Goal: Information Seeking & Learning: Learn about a topic

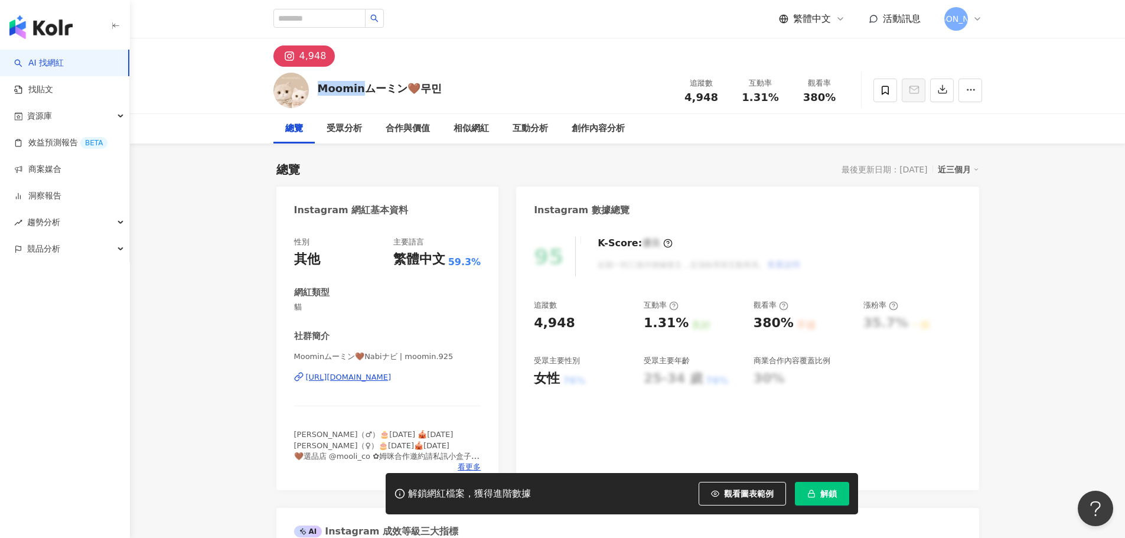
drag, startPoint x: 315, startPoint y: 89, endPoint x: 362, endPoint y: 83, distance: 47.6
click at [362, 83] on div "Moominムーミン🤎무민 追蹤數 4,948 互動率 1.31% 觀看率 380%" at bounding box center [628, 90] width 756 height 47
copy div "Moomin"
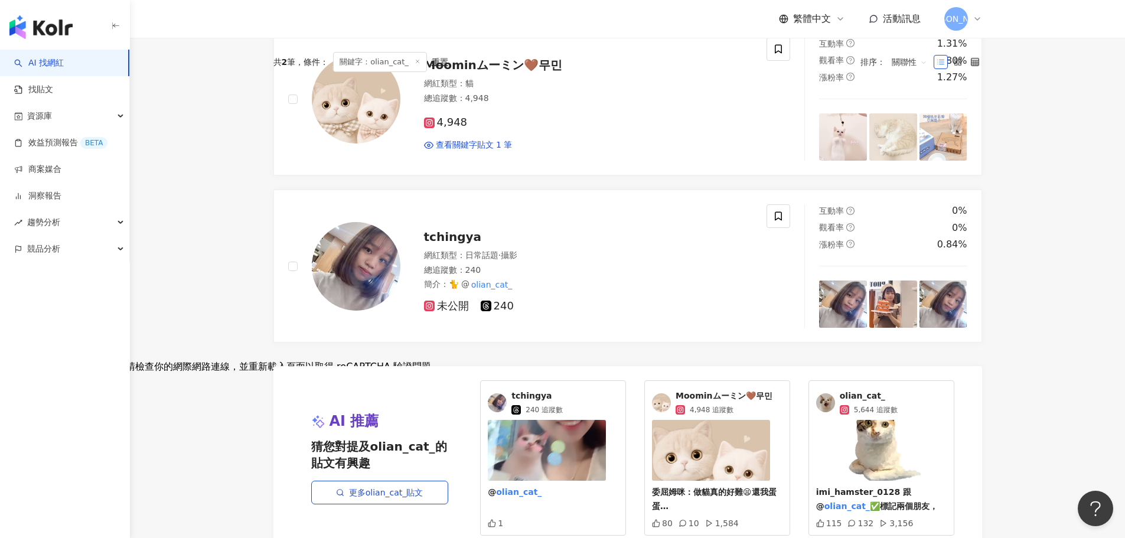
scroll to position [51, 0]
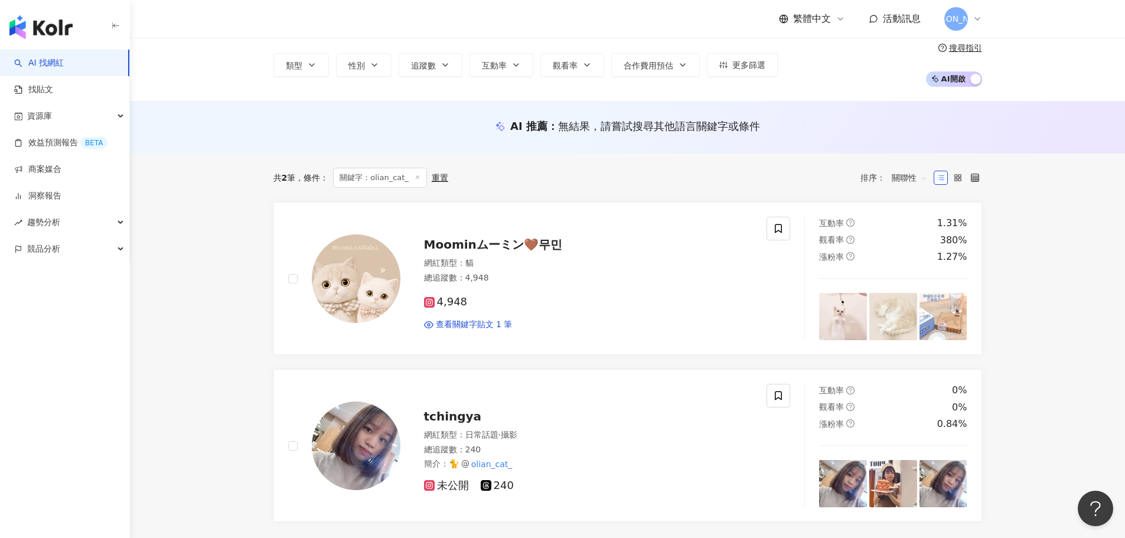
click at [52, 64] on link "AI 找網紅" at bounding box center [39, 63] width 50 height 12
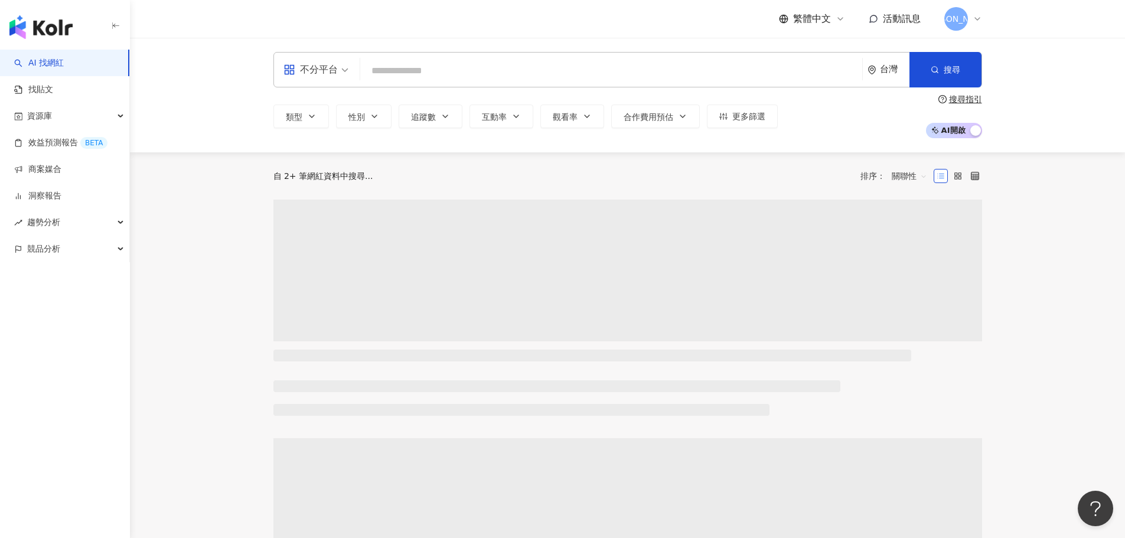
click at [499, 62] on input "search" at bounding box center [611, 71] width 493 height 22
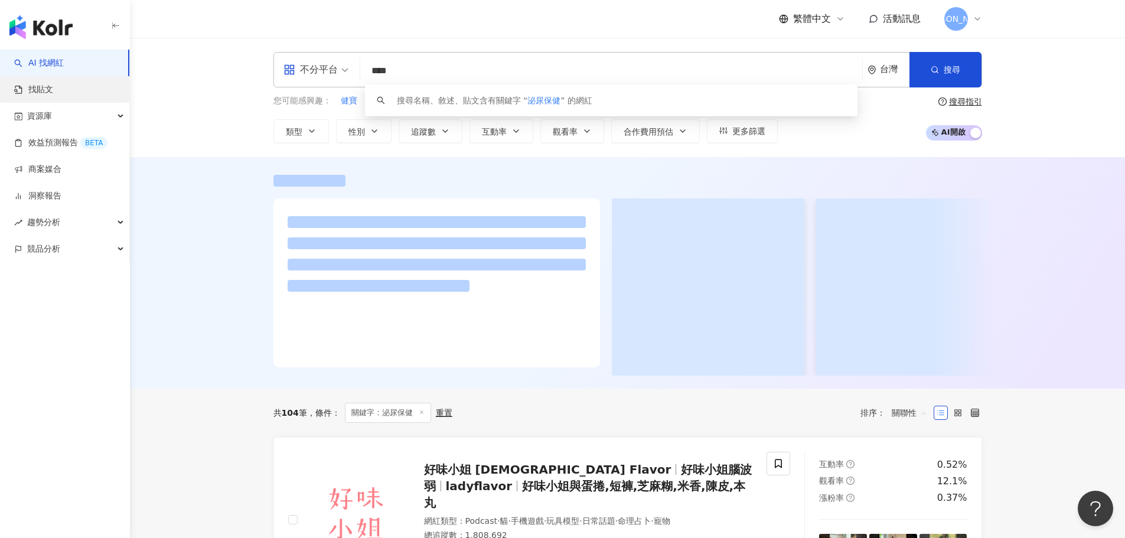
type input "****"
click at [53, 84] on link "找貼文" at bounding box center [33, 90] width 39 height 12
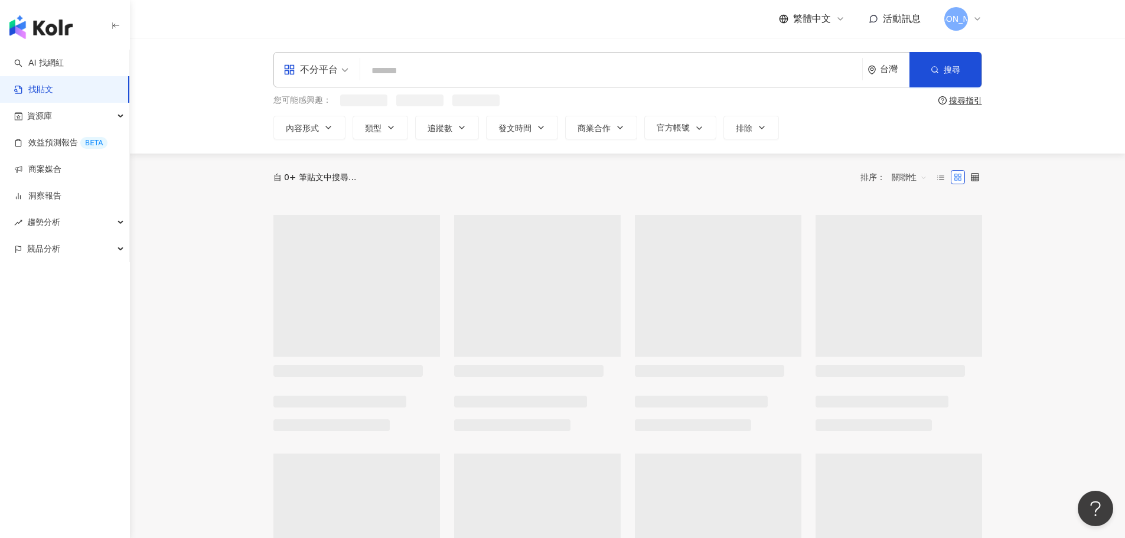
click at [414, 70] on input "search" at bounding box center [611, 70] width 493 height 25
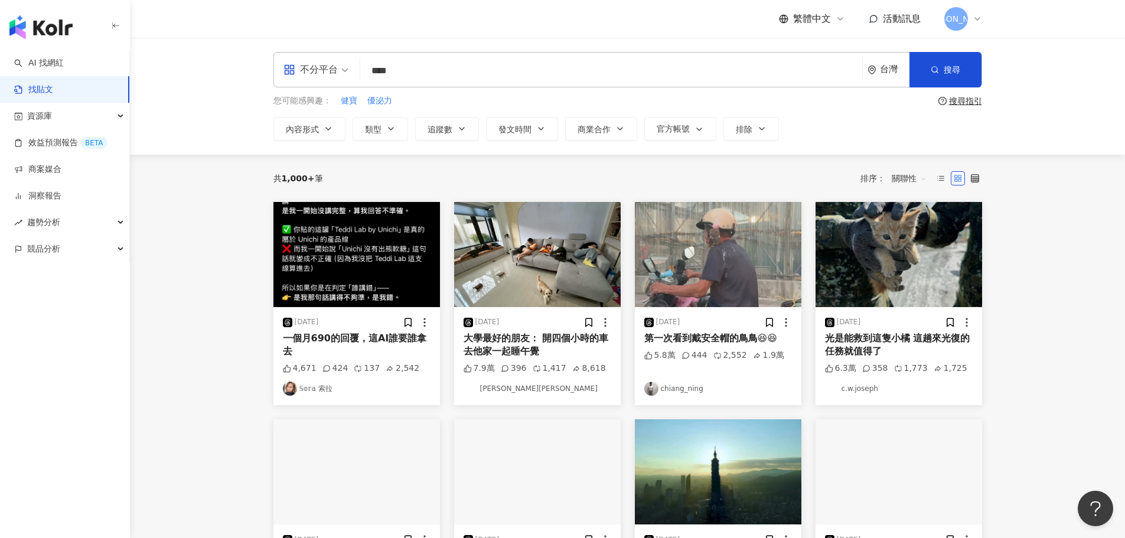
type input "****"
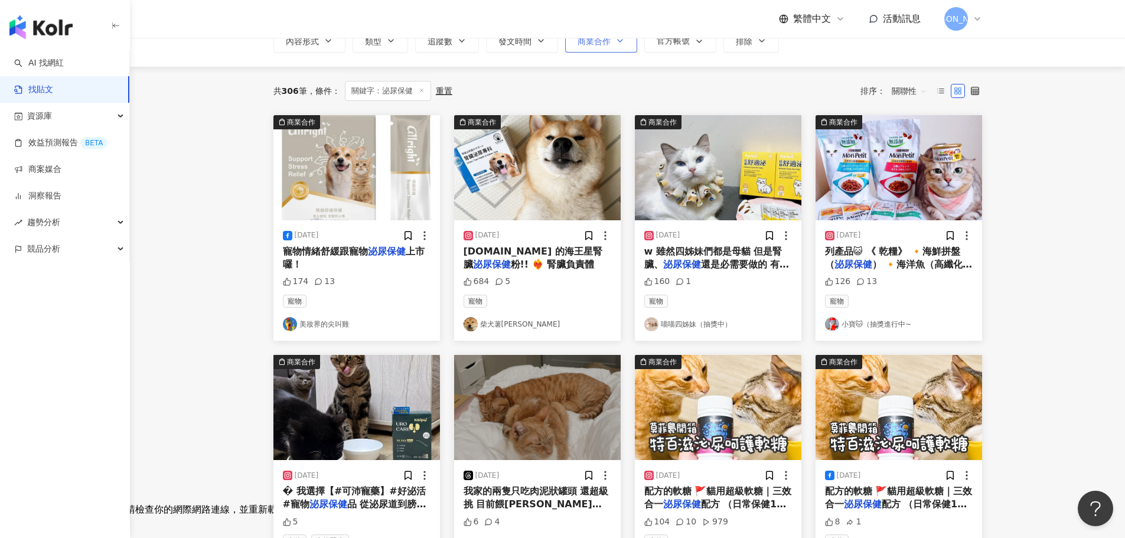
scroll to position [118, 0]
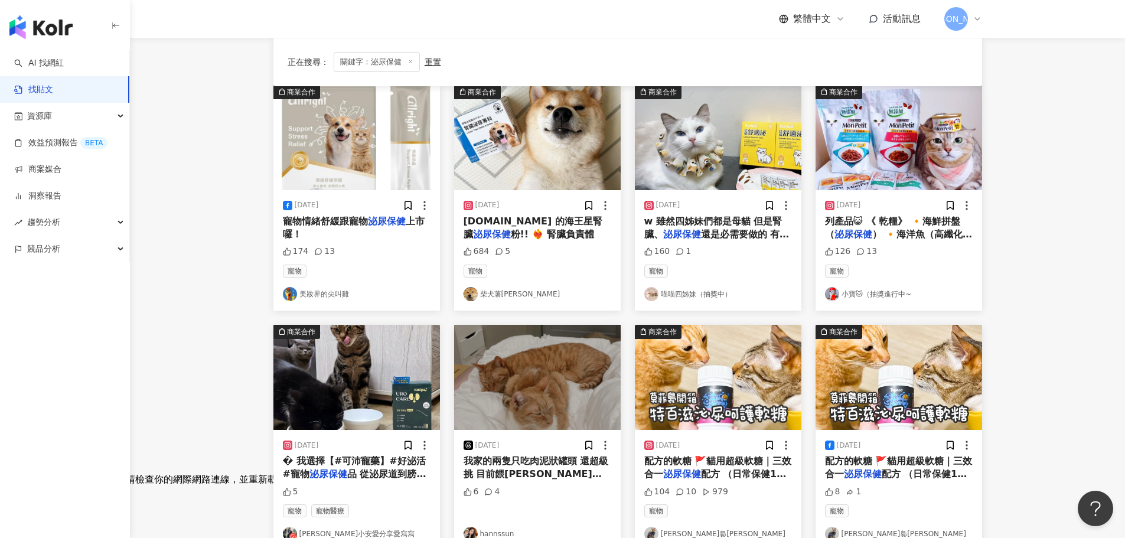
drag, startPoint x: 681, startPoint y: 227, endPoint x: 666, endPoint y: 298, distance: 71.8
drag, startPoint x: 727, startPoint y: 219, endPoint x: 1073, endPoint y: 253, distance: 347.3
click at [1073, 253] on main "不分平台 **** 台灣 搜尋 您可能感興趣： 健寶 優泌力 無穀低敏 全齡犬 濕糧 搜尋指引 內容形式 類型 追蹤數 發文時間 商業合作 官方帳號 排除 正…" at bounding box center [627, 403] width 995 height 967
drag, startPoint x: 331, startPoint y: 217, endPoint x: 236, endPoint y: 276, distance: 111.7
click at [236, 276] on main "不分平台 **** 台灣 搜尋 您可能感興趣： 健寶 優泌力 無穀低敏 全齡犬 濕糧 搜尋指引 內容形式 類型 追蹤數 發文時間 商業合作 官方帳號 排除 正…" at bounding box center [627, 403] width 995 height 967
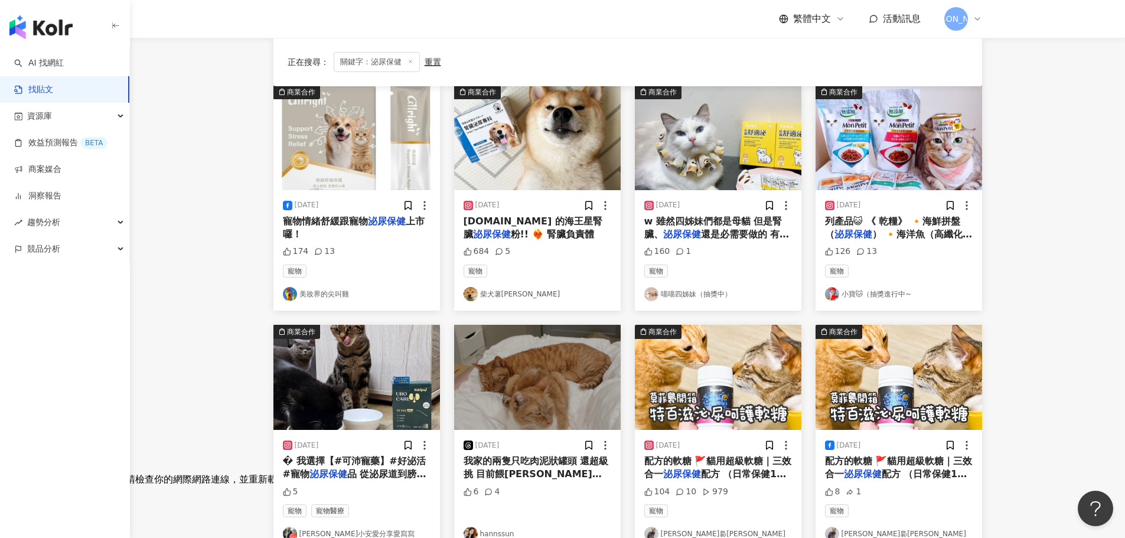
click at [356, 172] on img "button" at bounding box center [357, 137] width 167 height 105
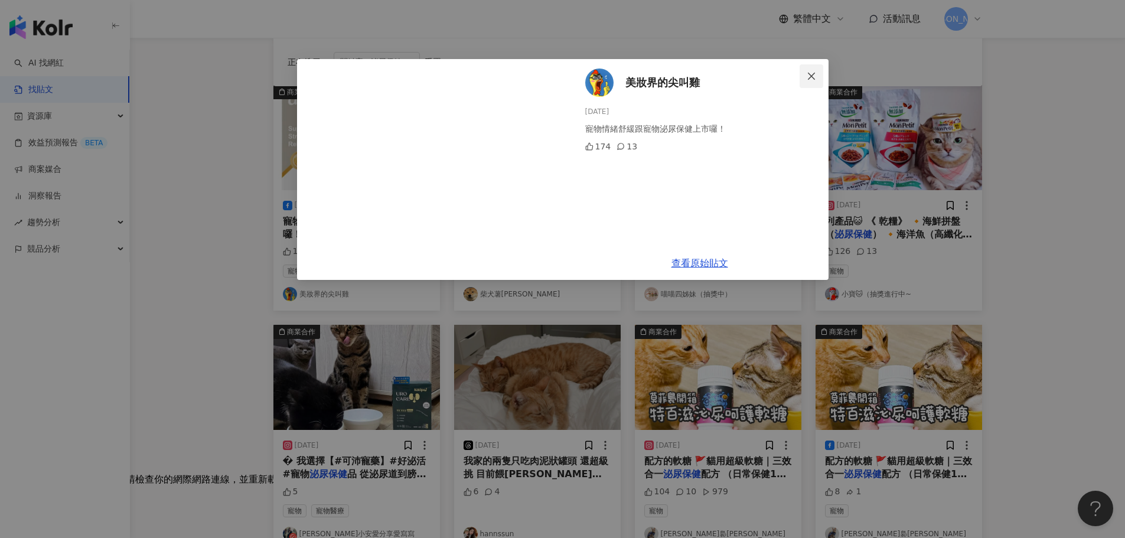
click at [810, 80] on icon "close" at bounding box center [811, 75] width 9 height 9
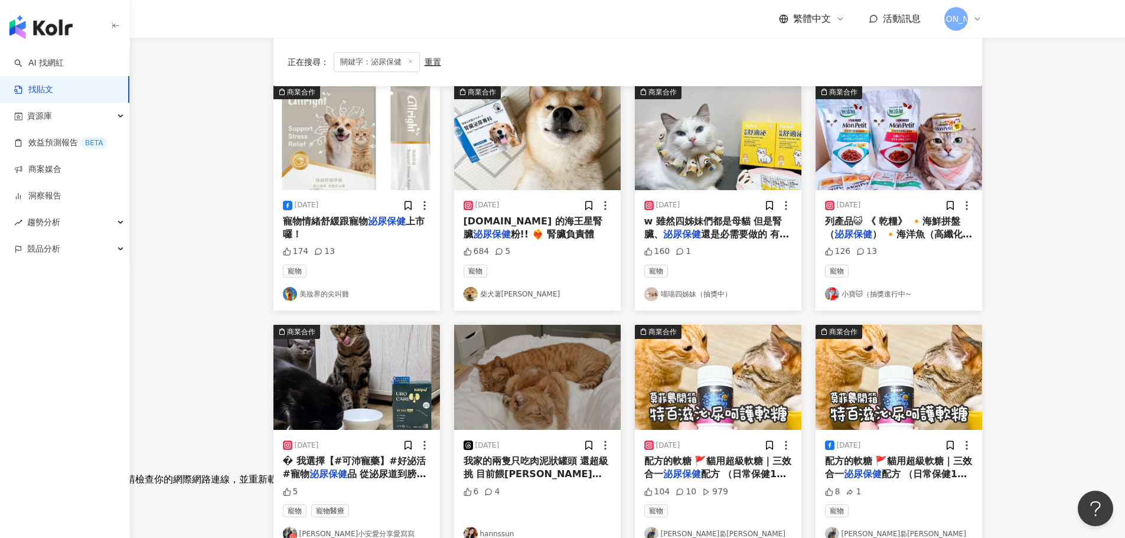
drag, startPoint x: 343, startPoint y: 147, endPoint x: 378, endPoint y: 231, distance: 90.8
click at [218, 244] on main "不分平台 **** 台灣 搜尋 您可能感興趣： 健寶 優泌力 無穀低敏 全齡犬 濕糧 搜尋指引 內容形式 類型 追蹤數 發文時間 商業合作 官方帳號 排除 正…" at bounding box center [627, 403] width 995 height 967
click at [428, 206] on icon at bounding box center [425, 206] width 12 height 12
drag, startPoint x: 295, startPoint y: 231, endPoint x: 244, endPoint y: 236, distance: 51.6
click at [244, 236] on main "不分平台 **** 台灣 搜尋 您可能感興趣： 健寶 優泌力 無穀低敏 全齡犬 濕糧 搜尋指引 內容形式 類型 追蹤數 發文時間 商業合作 官方帳號 排除 正…" at bounding box center [627, 403] width 995 height 967
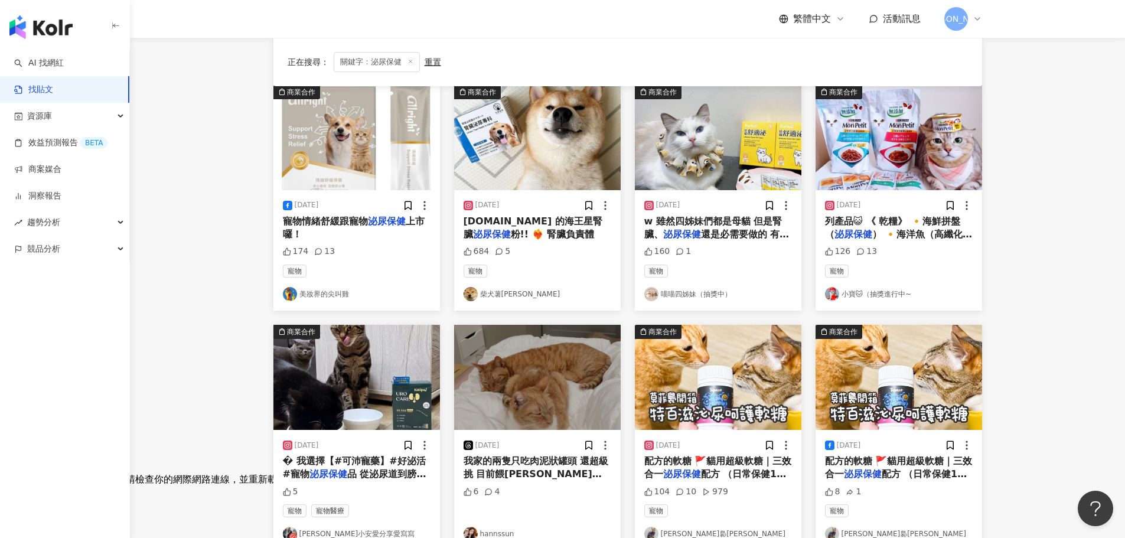
drag, startPoint x: 337, startPoint y: 289, endPoint x: 354, endPoint y: 218, distance: 73.5
drag, startPoint x: 354, startPoint y: 218, endPoint x: 311, endPoint y: 223, distance: 44.0
drag, startPoint x: 311, startPoint y: 223, endPoint x: 155, endPoint y: 242, distance: 156.6
click at [155, 242] on main "不分平台 **** 台灣 搜尋 您可能感興趣： 健寶 優泌力 無穀低敏 全齡犬 濕糧 搜尋指引 內容形式 類型 追蹤數 發文時間 商業合作 官方帳號 排除 正…" at bounding box center [627, 403] width 995 height 967
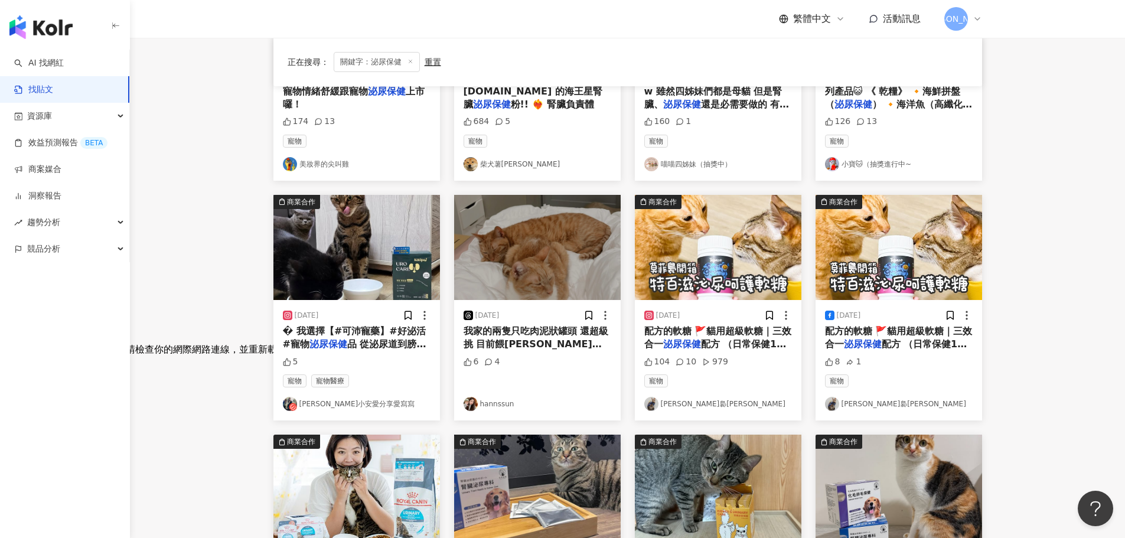
scroll to position [295, 0]
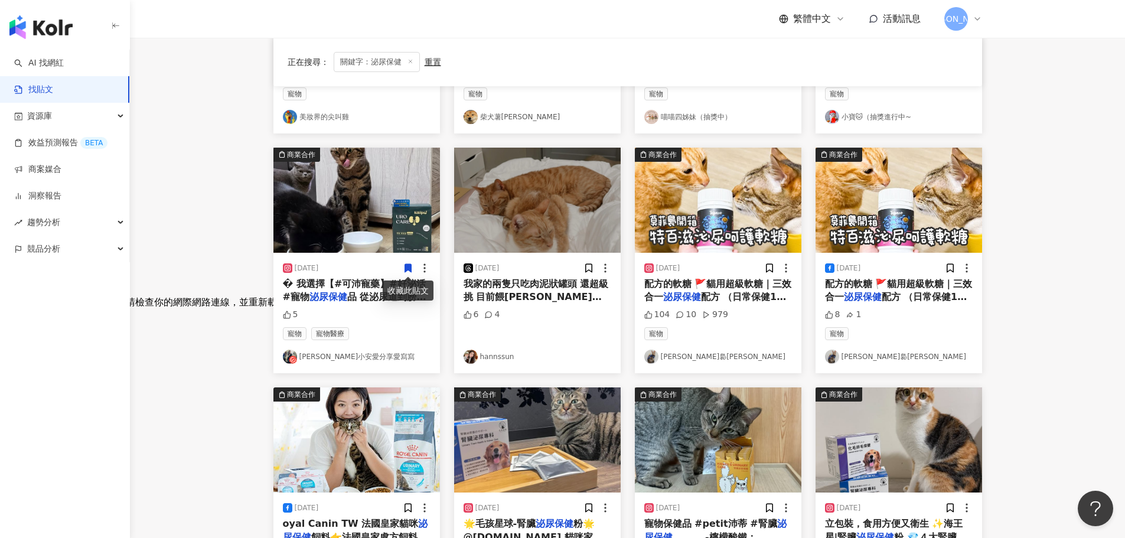
drag, startPoint x: 337, startPoint y: 292, endPoint x: 220, endPoint y: 249, distance: 124.7
click at [220, 249] on main "不分平台 **** 台灣 搜尋 您可能感興趣： 健寶 優泌力 無穀低敏 全齡犬 濕糧 搜尋指引 內容形式 類型 追蹤數 發文時間 商業合作 官方帳號 排除 正…" at bounding box center [627, 225] width 995 height 967
click at [413, 268] on icon at bounding box center [408, 268] width 11 height 11
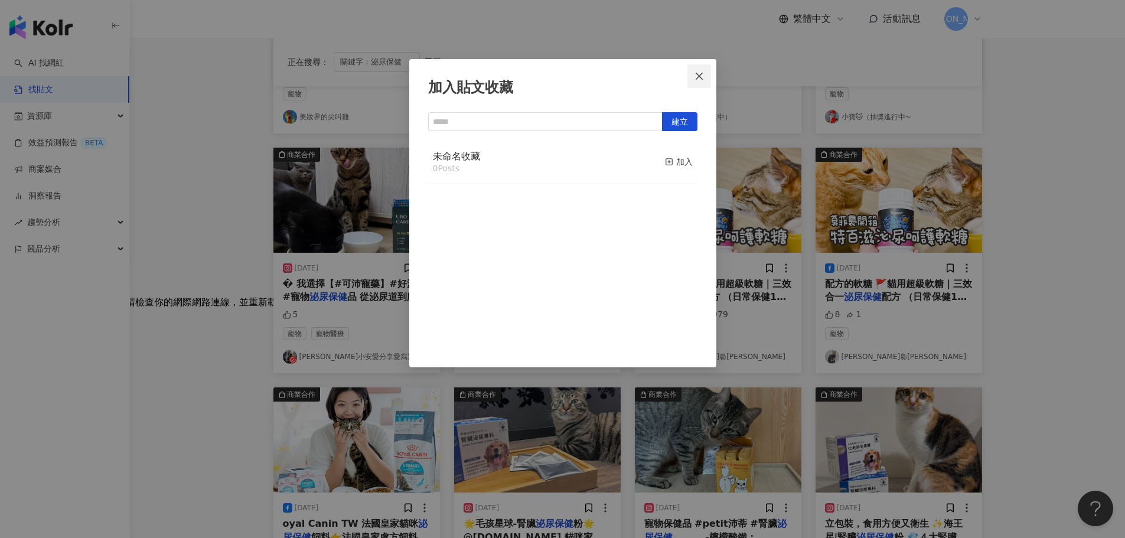
click at [699, 79] on icon "close" at bounding box center [699, 75] width 9 height 9
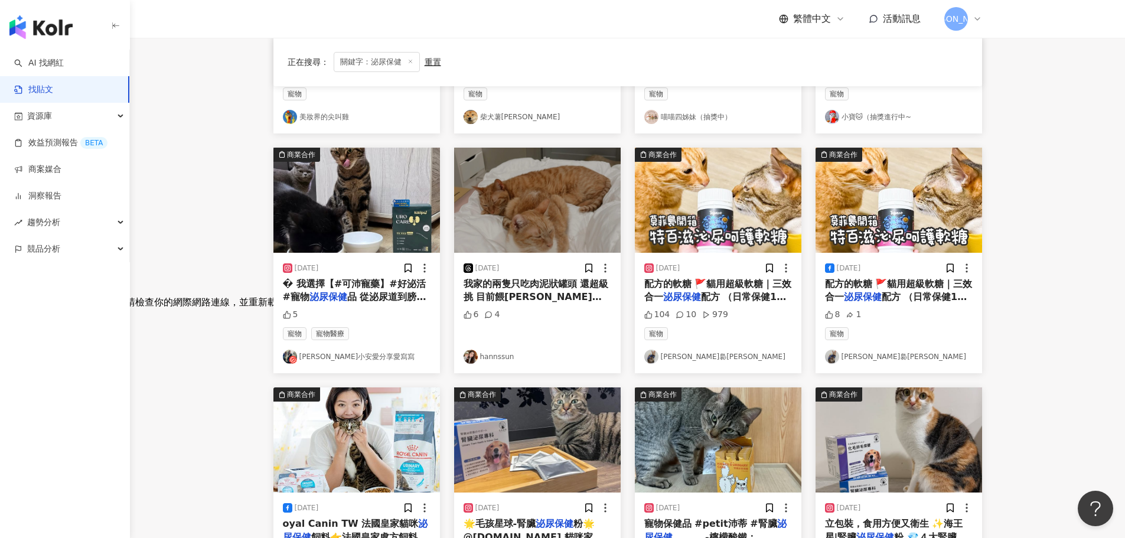
click at [382, 301] on span "品 從泌尿道到膀胱全方位守護、給" at bounding box center [355, 303] width 144 height 24
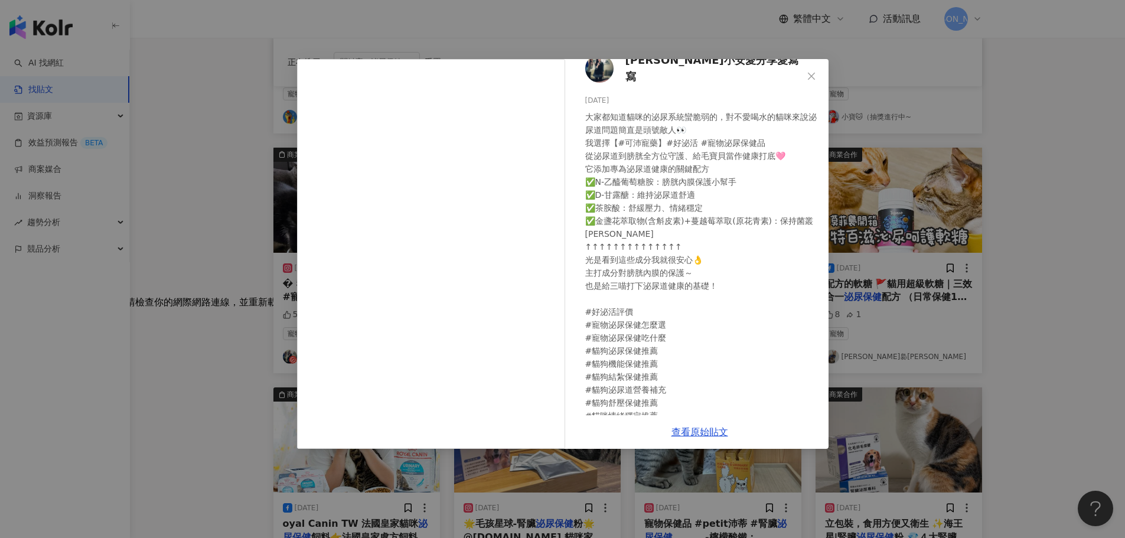
scroll to position [0, 0]
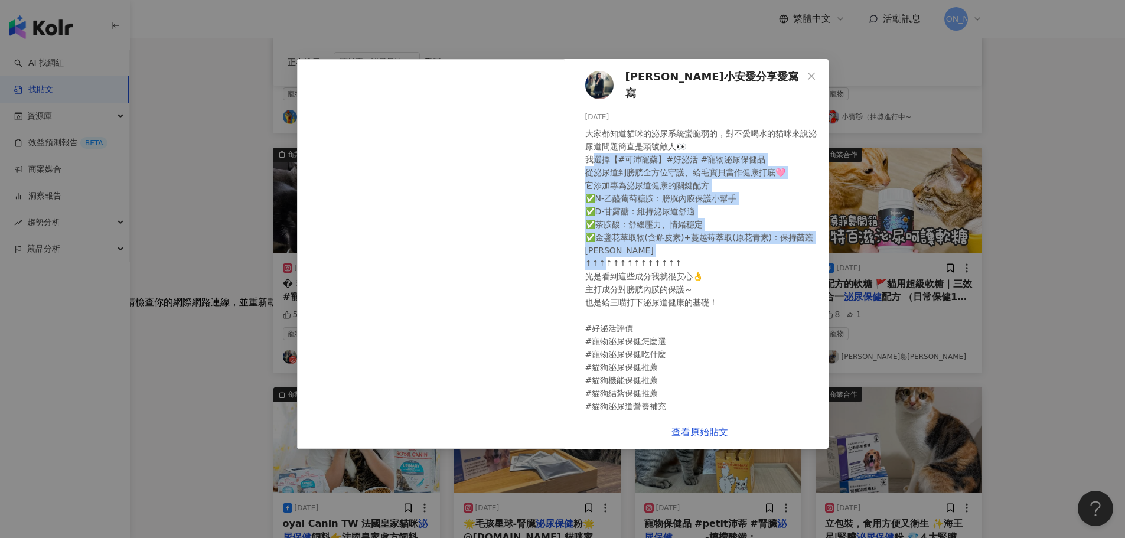
drag, startPoint x: 594, startPoint y: 151, endPoint x: 780, endPoint y: 258, distance: 215.1
click at [781, 258] on div "大家都知道貓咪的泌尿系統蠻脆弱的，對不愛喝水的貓咪來說泌尿道問題簡直是頭號敵人👀 我選擇【#可沛寵藥】#好泌活 #寵物泌尿保健品 從泌尿道到膀胱全方位守護、給…" at bounding box center [702, 289] width 234 height 325
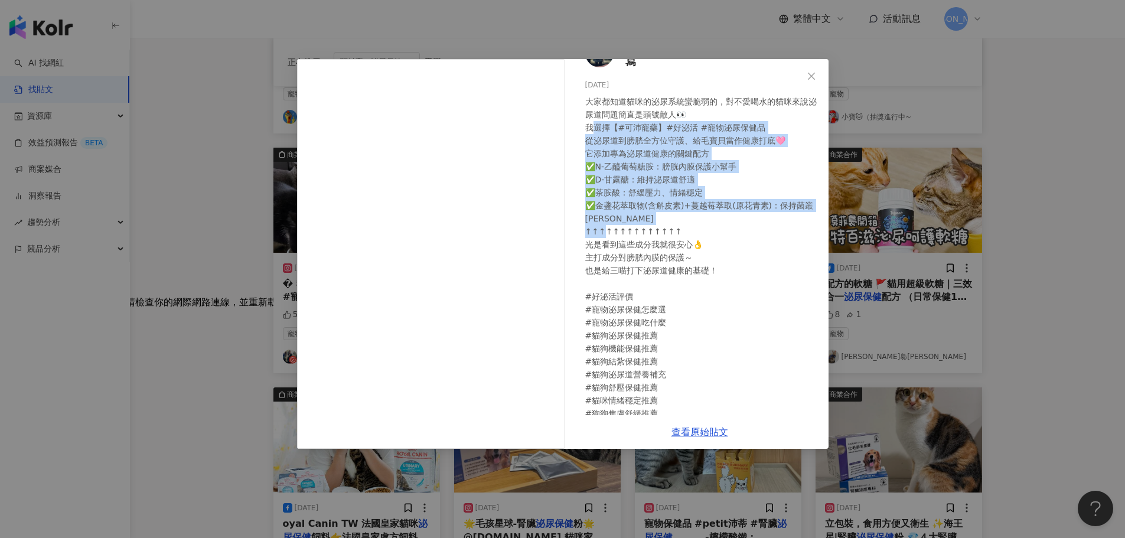
scroll to position [50, 0]
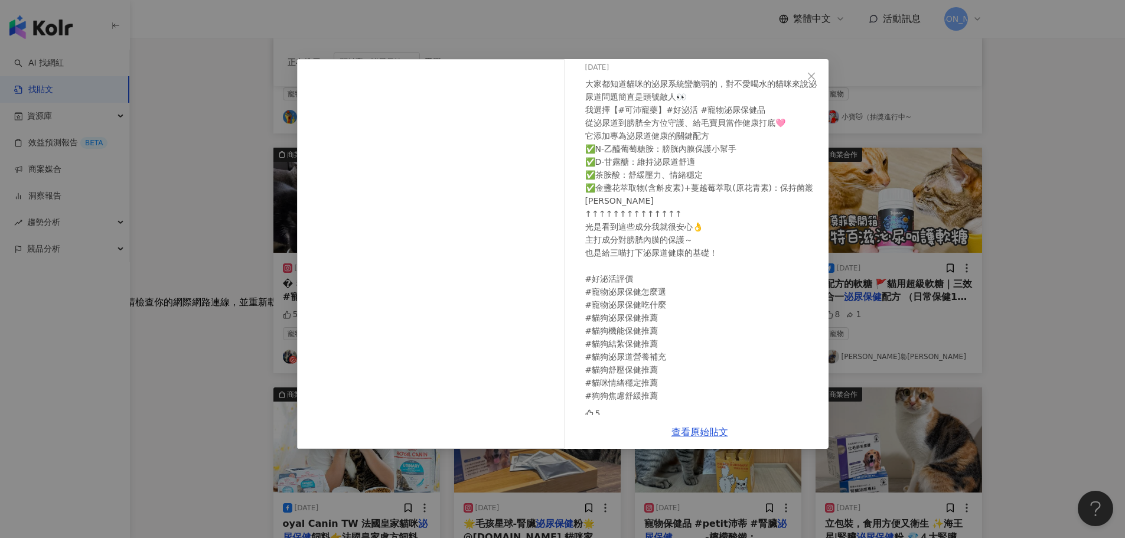
click at [1038, 237] on div "喬小安愛分享愛寫寫 2025/9/16 大家都知道貓咪的泌尿系統蠻脆弱的，對不愛喝水的貓咪來說泌尿道問題簡直是頭號敵人👀 我選擇【#可沛寵藥】#好泌活 #寵物…" at bounding box center [562, 269] width 1125 height 538
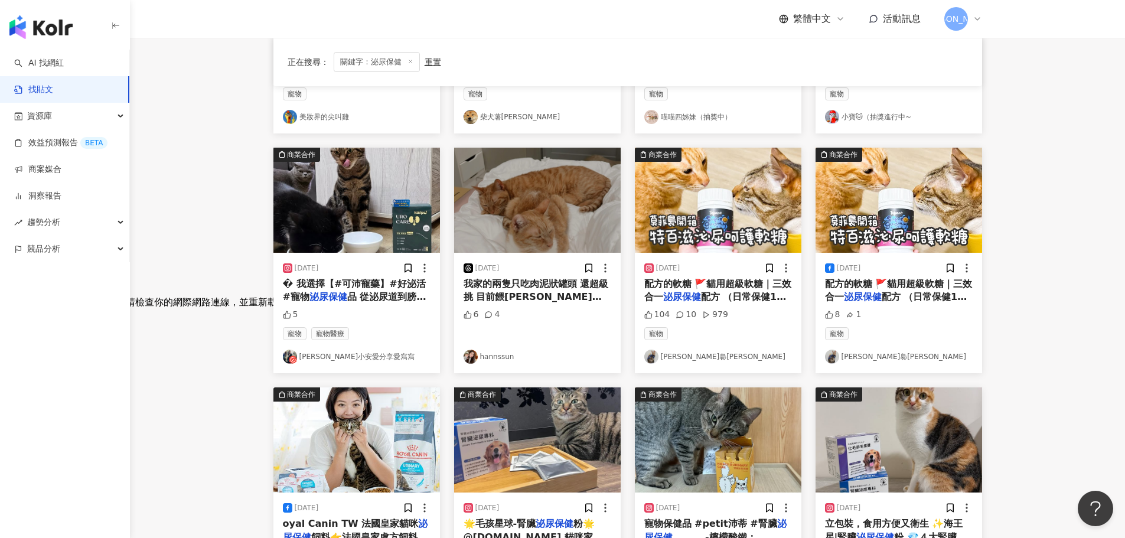
click at [903, 291] on span "配方 （日常保健1天2顆／加倍呵" at bounding box center [896, 303] width 142 height 24
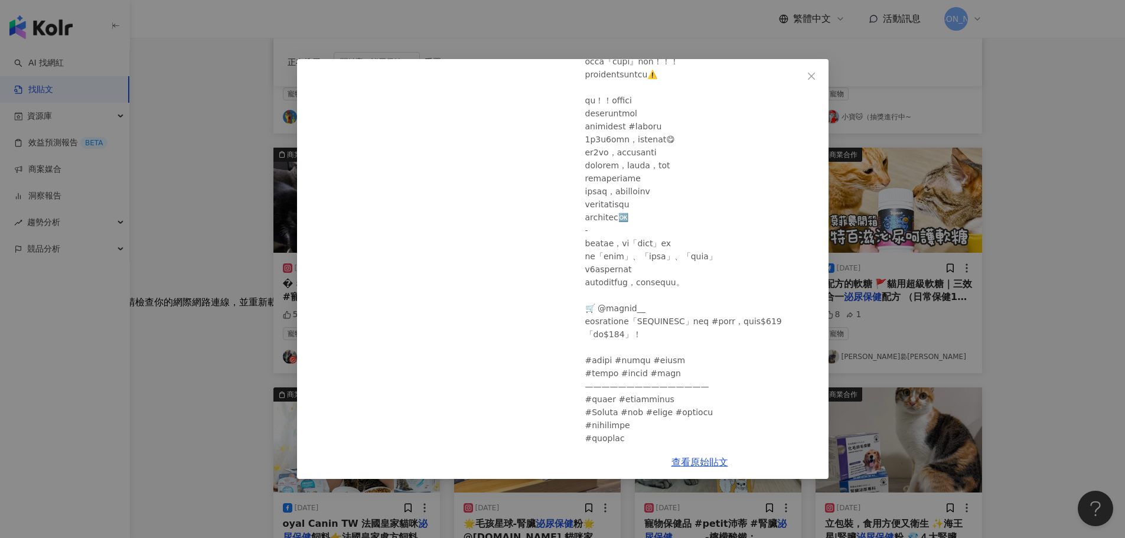
scroll to position [318, 0]
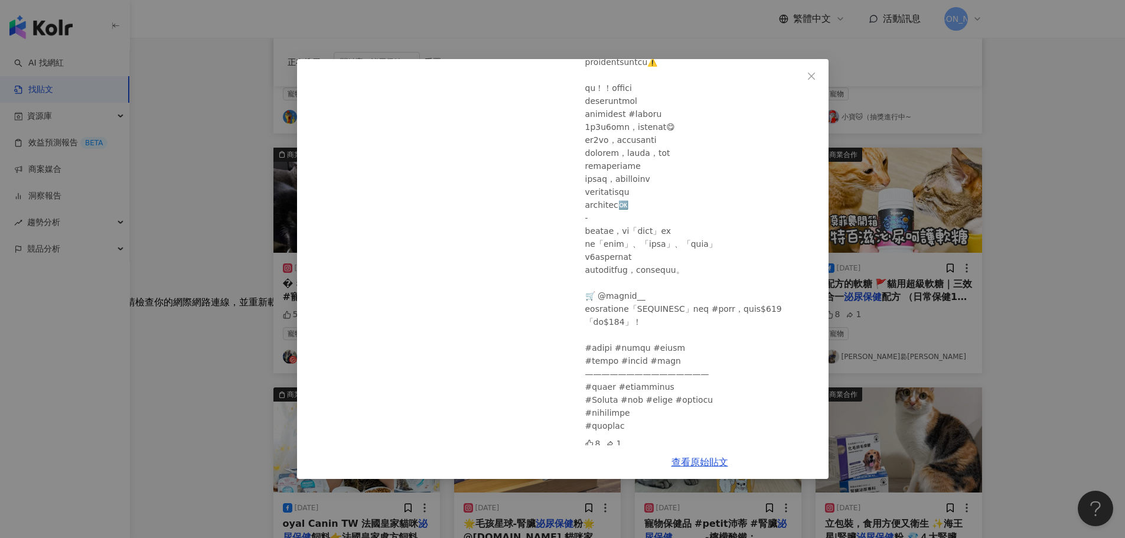
click at [1086, 204] on div "莫菲裊萌葎 MorPhyNiao 2025/6/1 8 1 查看原始貼文" at bounding box center [562, 269] width 1125 height 538
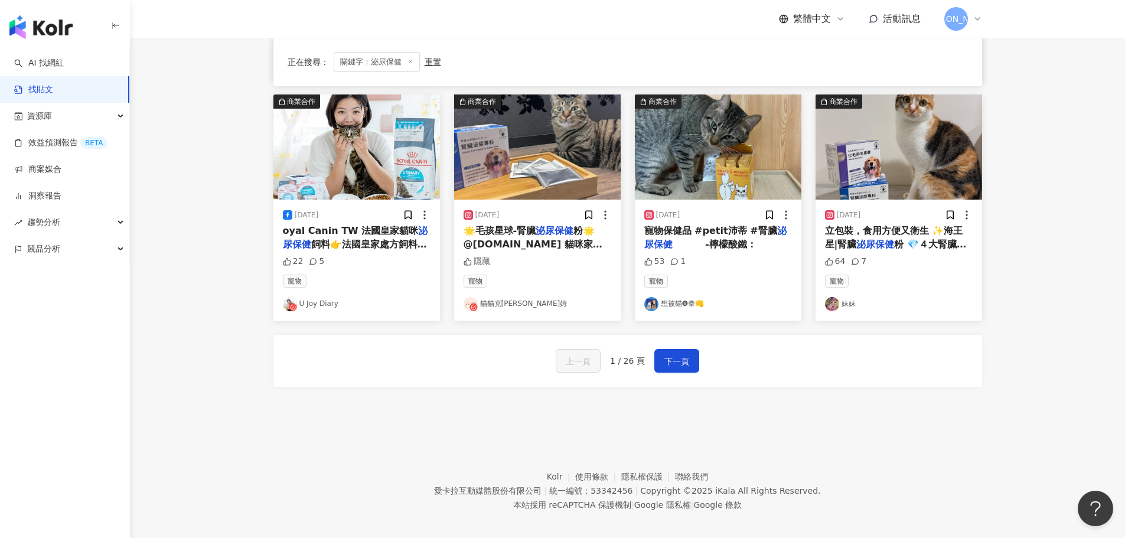
scroll to position [591, 0]
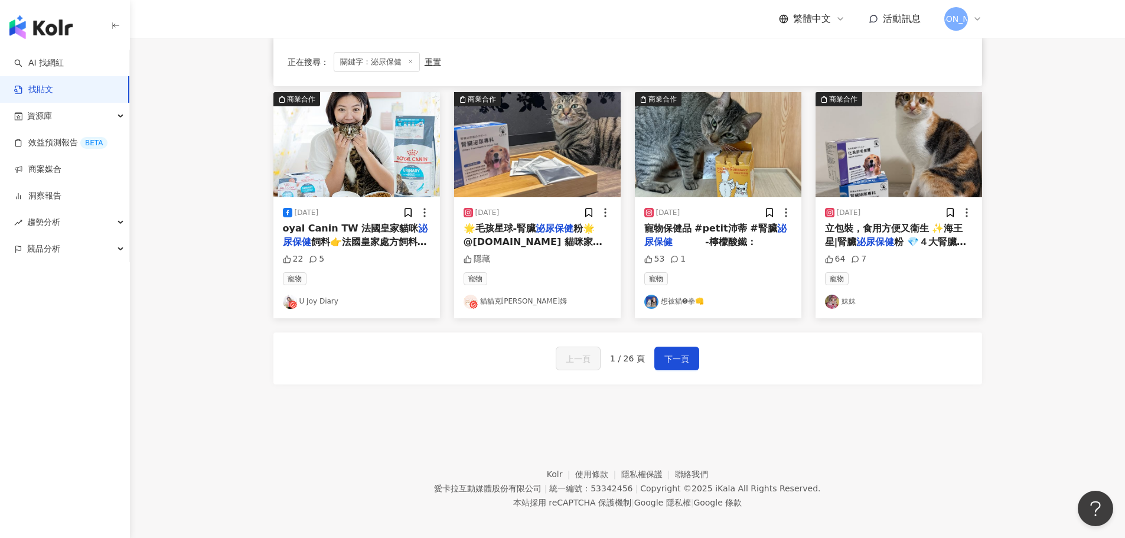
click at [904, 236] on span "粉 💎４大腎臟泌尿黃金配方 �" at bounding box center [895, 248] width 141 height 24
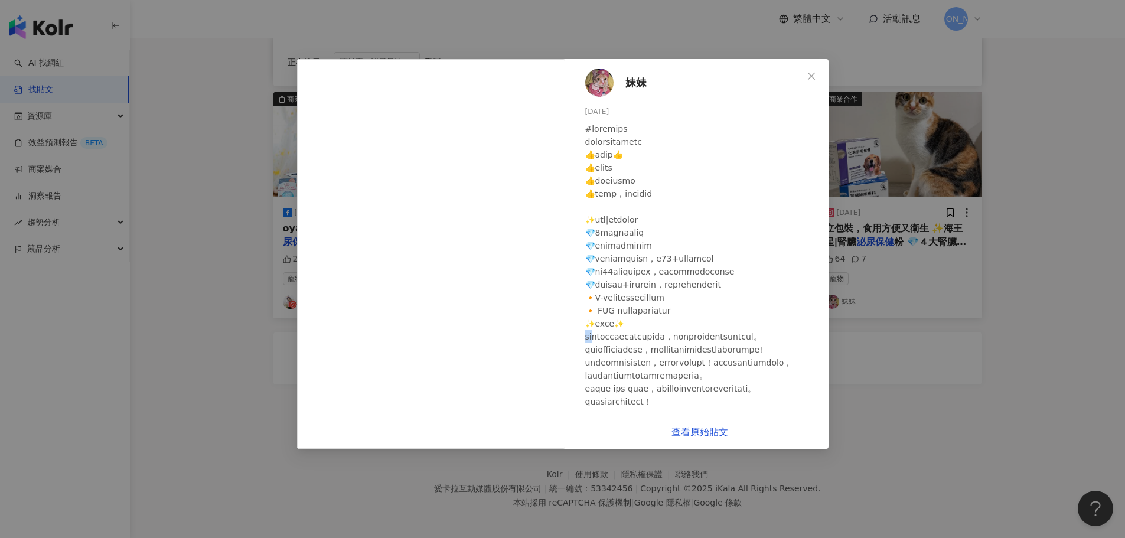
drag, startPoint x: 587, startPoint y: 363, endPoint x: 603, endPoint y: 365, distance: 15.5
click at [603, 365] on div at bounding box center [702, 395] width 234 height 546
copy div "覆血"
click at [1075, 282] on div "妹妹 2025/2/21 64 7 查看原始貼文" at bounding box center [562, 269] width 1125 height 538
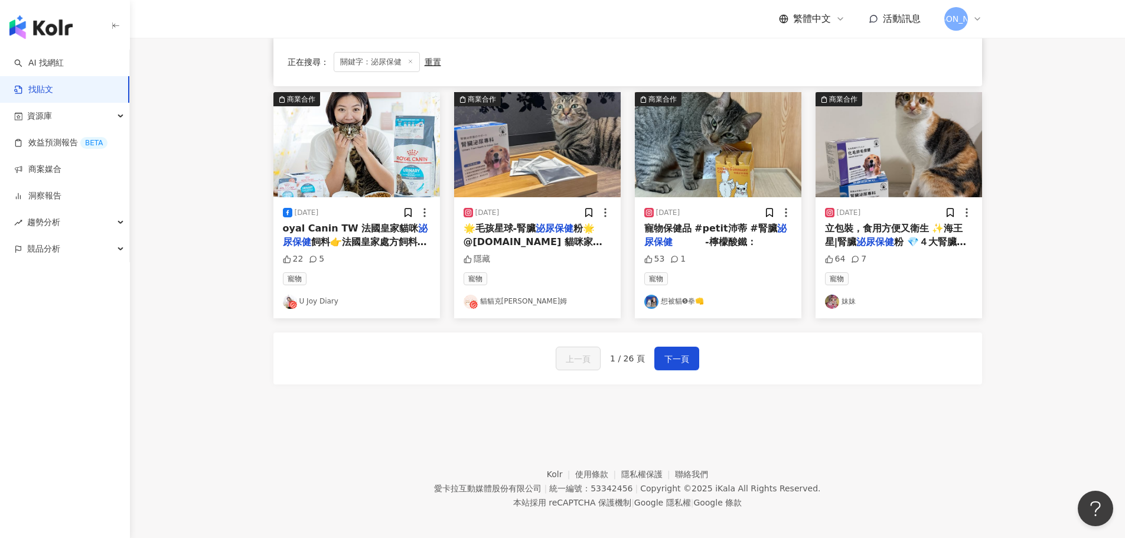
click at [569, 246] on span "粉🌟 @petsplanet.tw 貓咪家長最擔心的就是孩子的喝水量， 之前姆雷他們因為我太忙晚回家血尿過一次之後，我就特別的重視他們每天的飲水量！ 他們家的…" at bounding box center [536, 261] width 145 height 77
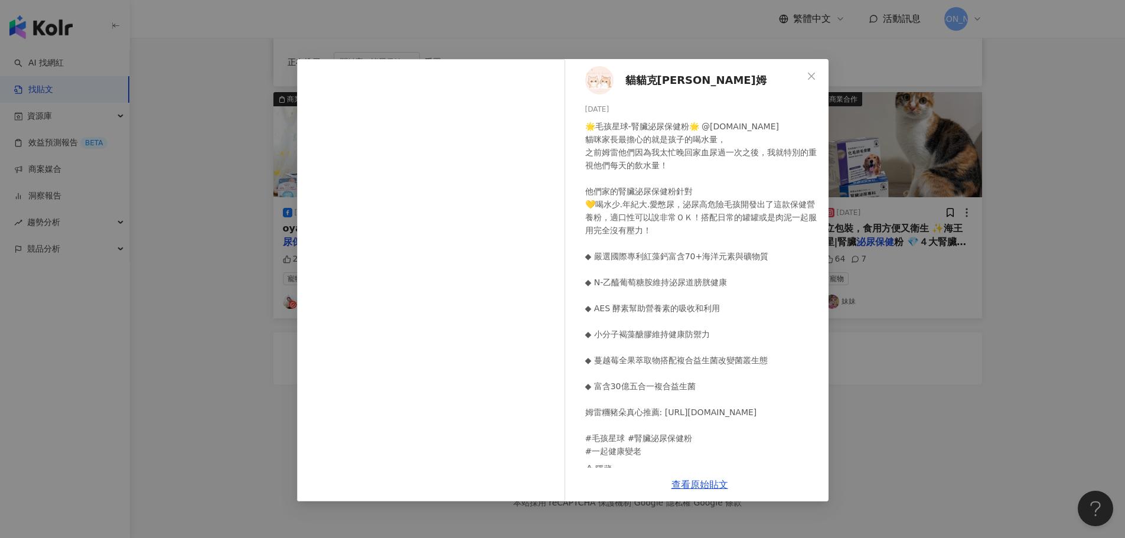
scroll to position [0, 0]
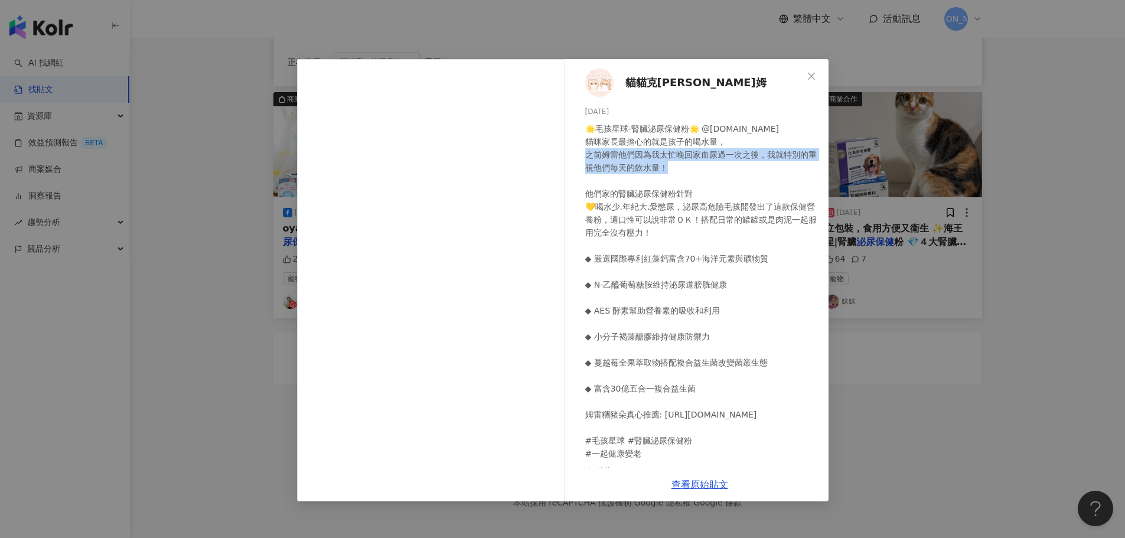
drag, startPoint x: 588, startPoint y: 157, endPoint x: 730, endPoint y: 162, distance: 141.3
click at [730, 162] on div "🌟毛孩星球-腎臟泌尿保健粉🌟 @petsplanet.tw 貓咪家長最擔心的就是孩子的喝水量， 之前姆雷他們因為我太忙晚回家血尿過一次之後，我就特別的重視他們…" at bounding box center [702, 291] width 234 height 338
click at [737, 178] on div "🌟毛孩星球-腎臟泌尿保健粉🌟 @petsplanet.tw 貓咪家長最擔心的就是孩子的喝水量， 之前姆雷他們因為我太忙晚回家血尿過一次之後，我就特別的重視他們…" at bounding box center [702, 291] width 234 height 338
drag, startPoint x: 601, startPoint y: 152, endPoint x: 620, endPoint y: 158, distance: 19.8
click at [620, 158] on div "🌟毛孩星球-腎臟泌尿保健粉🌟 @petsplanet.tw 貓咪家長最擔心的就是孩子的喝水量， 之前姆雷他們因為我太忙晚回家血尿過一次之後，我就特別的重視他們…" at bounding box center [702, 291] width 234 height 338
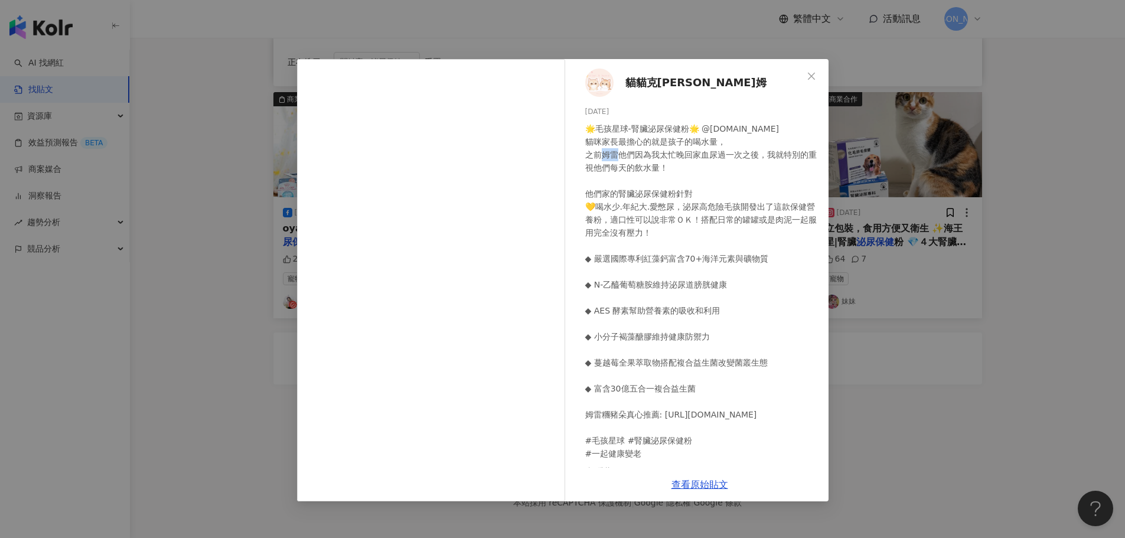
copy div "他們"
click at [641, 166] on div "🌟毛孩星球-腎臟泌尿保健粉🌟 @petsplanet.tw 貓咪家長最擔心的就是孩子的喝水量， 之前姆雷他們因為我太忙晚回家血尿過一次之後，我就特別的重視他們…" at bounding box center [702, 291] width 234 height 338
drag, startPoint x: 602, startPoint y: 154, endPoint x: 619, endPoint y: 154, distance: 16.5
click at [619, 154] on div "🌟毛孩星球-腎臟泌尿保健粉🌟 @petsplanet.tw 貓咪家長最擔心的就是孩子的喝水量， 之前姆雷他們因為我太忙晚回家血尿過一次之後，我就特別的重視他們…" at bounding box center [702, 291] width 234 height 338
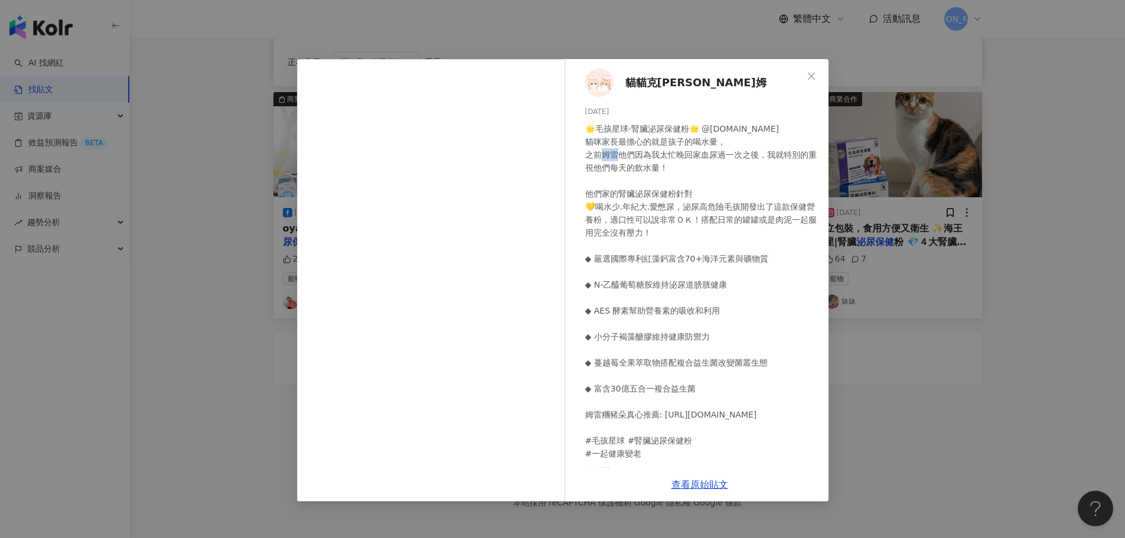
copy div "他們"
drag, startPoint x: 607, startPoint y: 164, endPoint x: 603, endPoint y: 151, distance: 13.3
click at [605, 162] on div "🌟毛孩星球-腎臟泌尿保健粉🌟 @petsplanet.tw 貓咪家長最擔心的就是孩子的喝水量， 之前姆雷他們因為我太忙晚回家血尿過一次之後，我就特別的重視他們…" at bounding box center [702, 291] width 234 height 338
drag, startPoint x: 603, startPoint y: 150, endPoint x: 634, endPoint y: 154, distance: 31.5
click at [634, 154] on div "🌟毛孩星球-腎臟泌尿保健粉🌟 @petsplanet.tw 貓咪家長最擔心的就是孩子的喝水量， 之前姆雷他們因為我太忙晚回家血尿過一次之後，我就特別的重視他們…" at bounding box center [702, 291] width 234 height 338
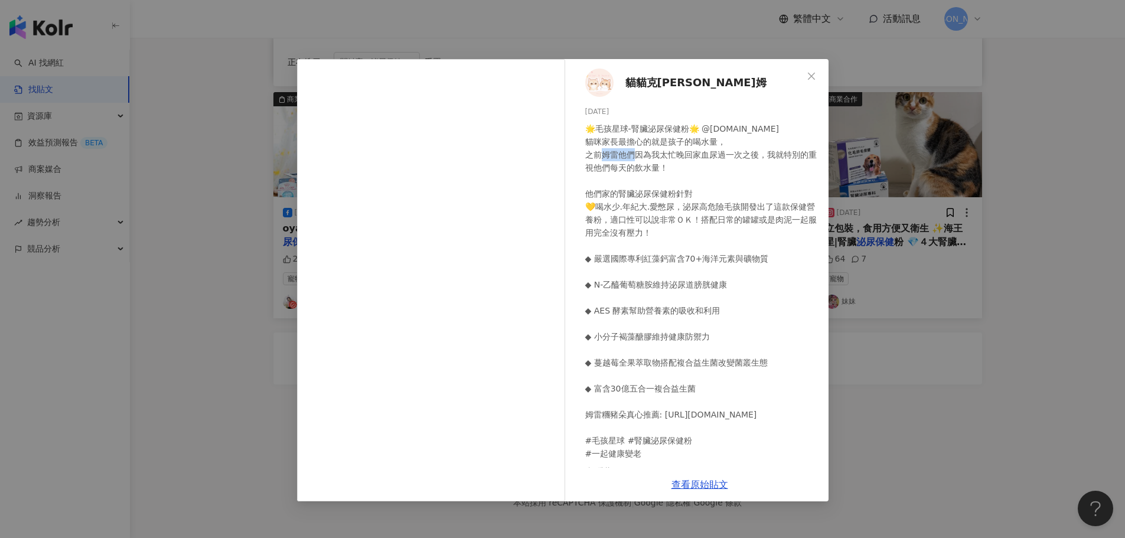
copy div "他們因為"
click at [939, 470] on div "貓貓克林姆 2024/8/1 🌟毛孩星球-腎臟泌尿保健粉🌟 @petsplanet.tw 貓咪家長最擔心的就是孩子的喝水量， 之前姆雷他們因為我太忙晚回家血尿…" at bounding box center [562, 269] width 1125 height 538
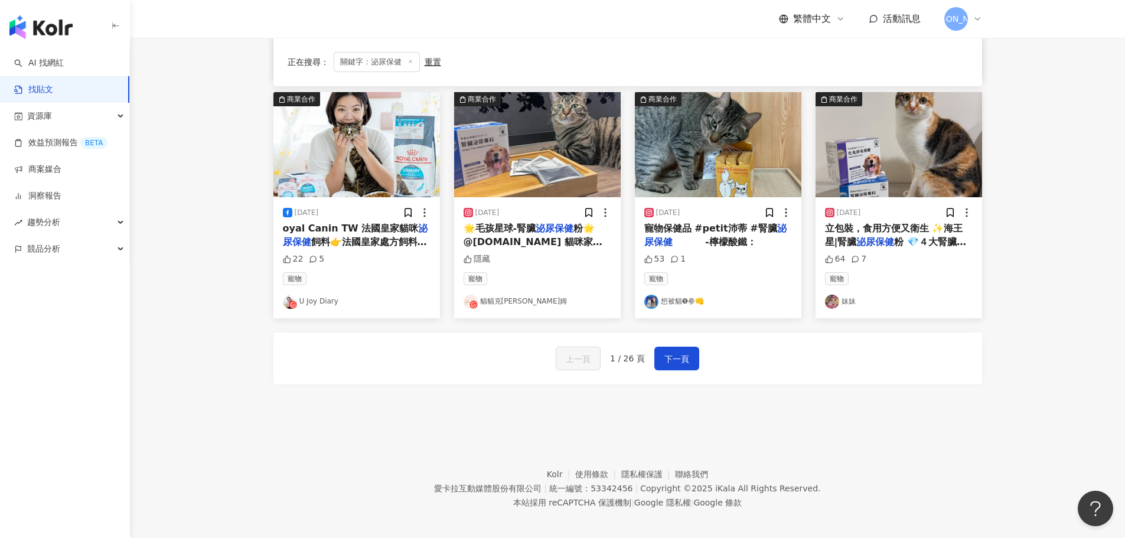
click at [728, 242] on span "⠀⠀ ⠀⠀-檸檬酸鐵： ⠀⠀" at bounding box center [724, 241] width 102 height 11
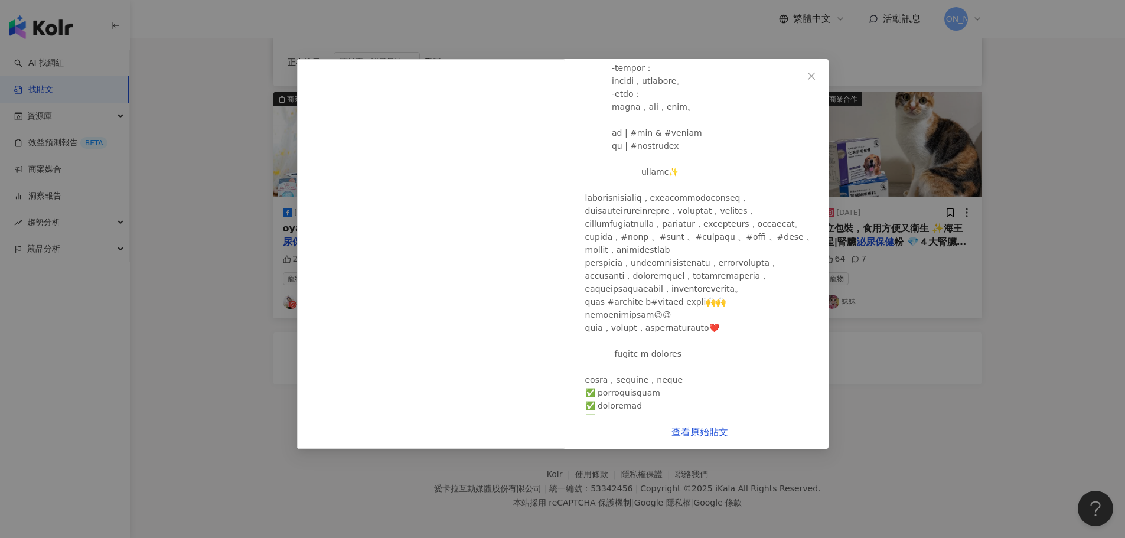
scroll to position [177, 0]
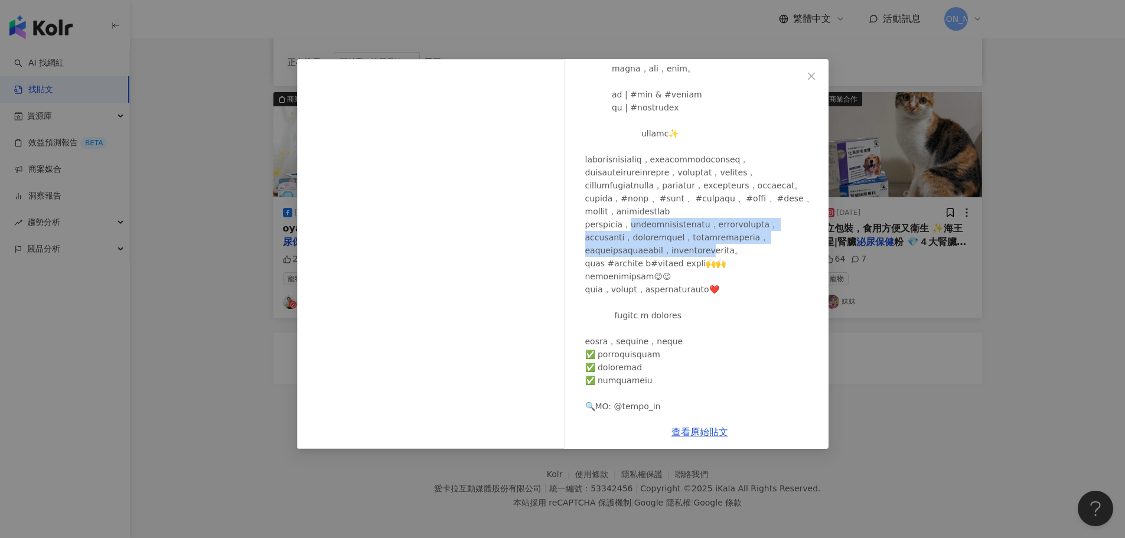
drag, startPoint x: 666, startPoint y: 262, endPoint x: 797, endPoint y: 307, distance: 138.4
click at [797, 305] on div at bounding box center [702, 198] width 234 height 507
click at [760, 340] on div at bounding box center [702, 198] width 234 height 507
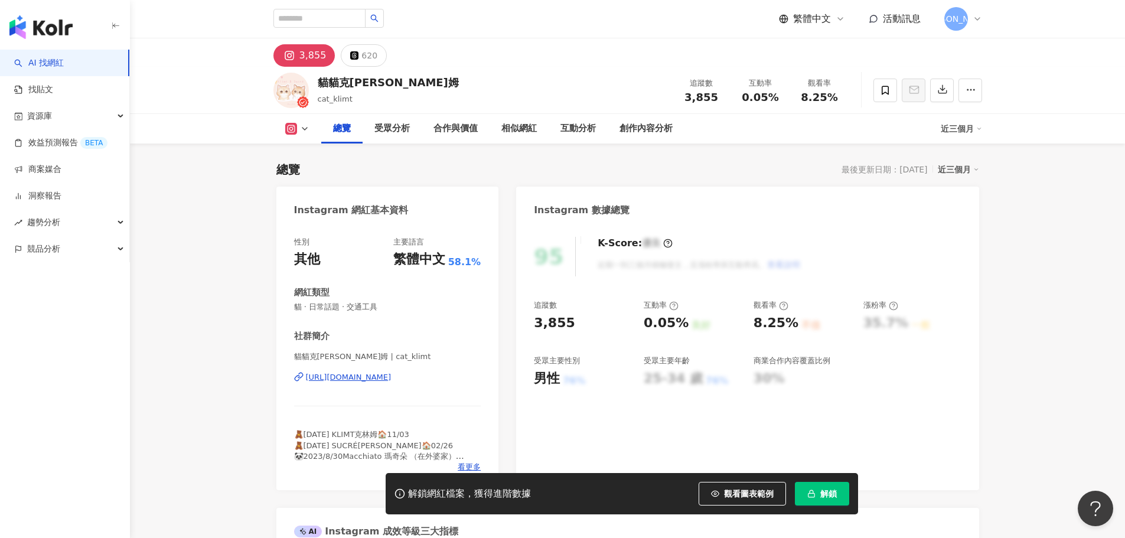
drag, startPoint x: 577, startPoint y: 95, endPoint x: 574, endPoint y: 101, distance: 6.9
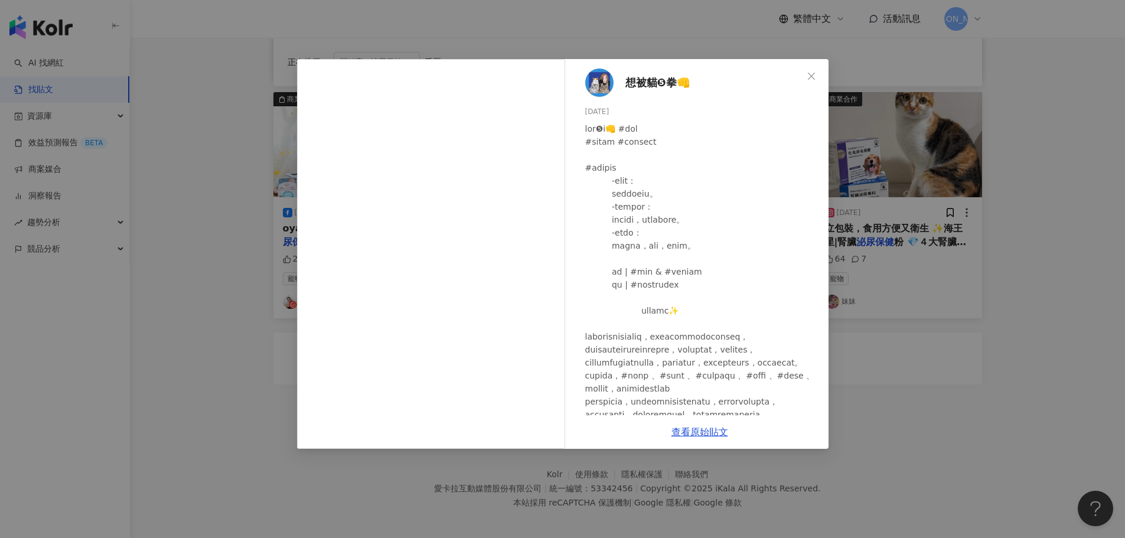
scroll to position [177, 0]
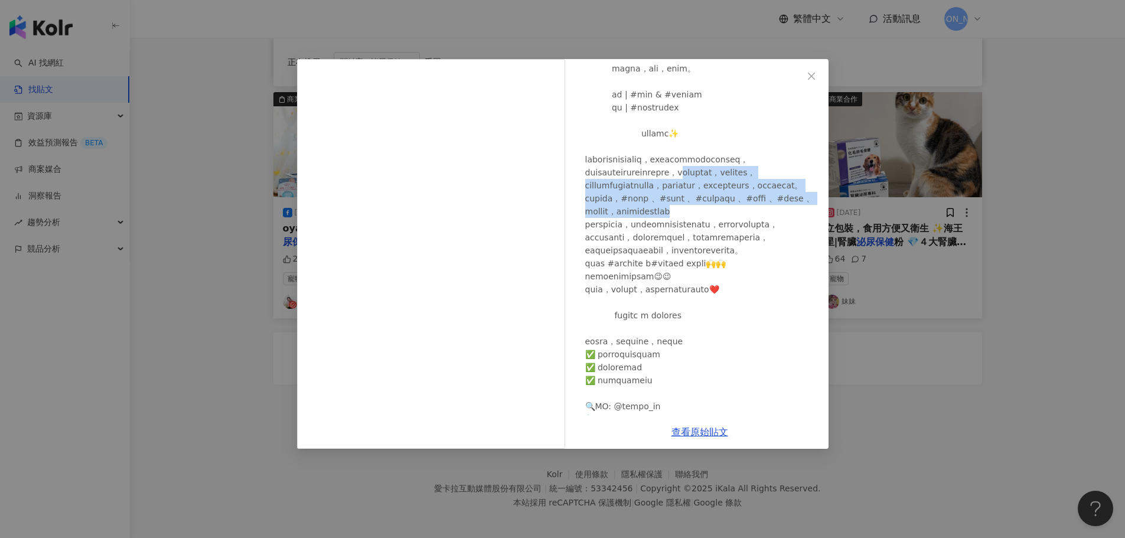
drag, startPoint x: 613, startPoint y: 182, endPoint x: 661, endPoint y: 255, distance: 87.8
click at [661, 255] on div at bounding box center [702, 198] width 234 height 507
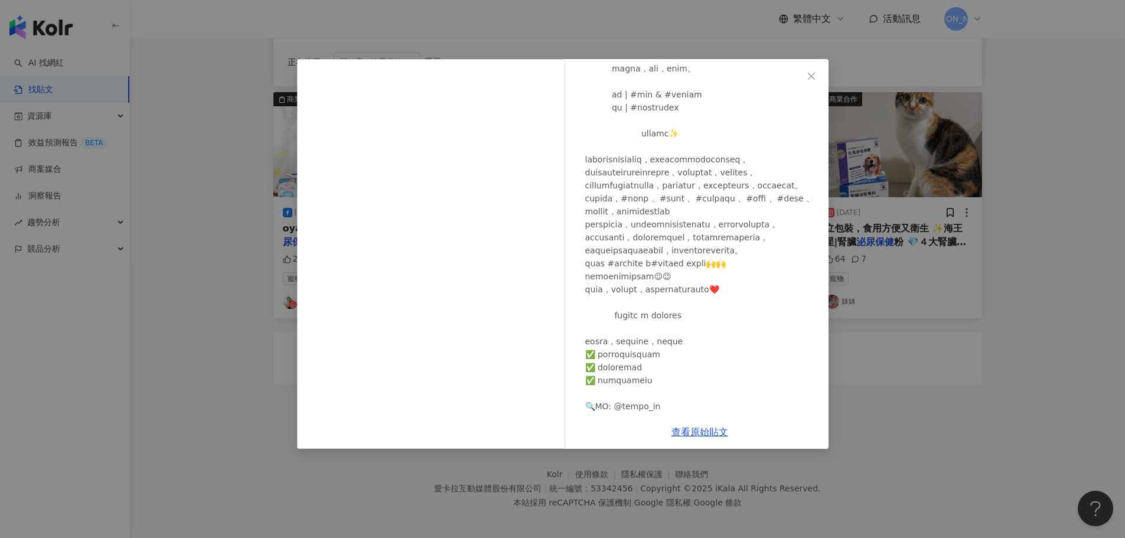
click at [965, 390] on div "想被貓❺拳👊 2025/4/2 53 1 查看原始貼文" at bounding box center [562, 269] width 1125 height 538
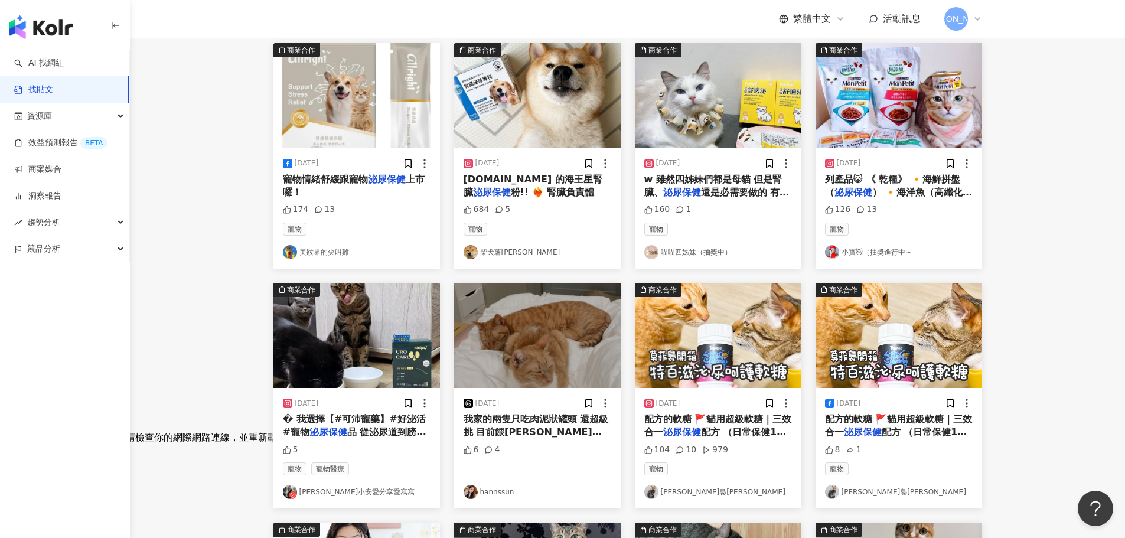
scroll to position [0, 0]
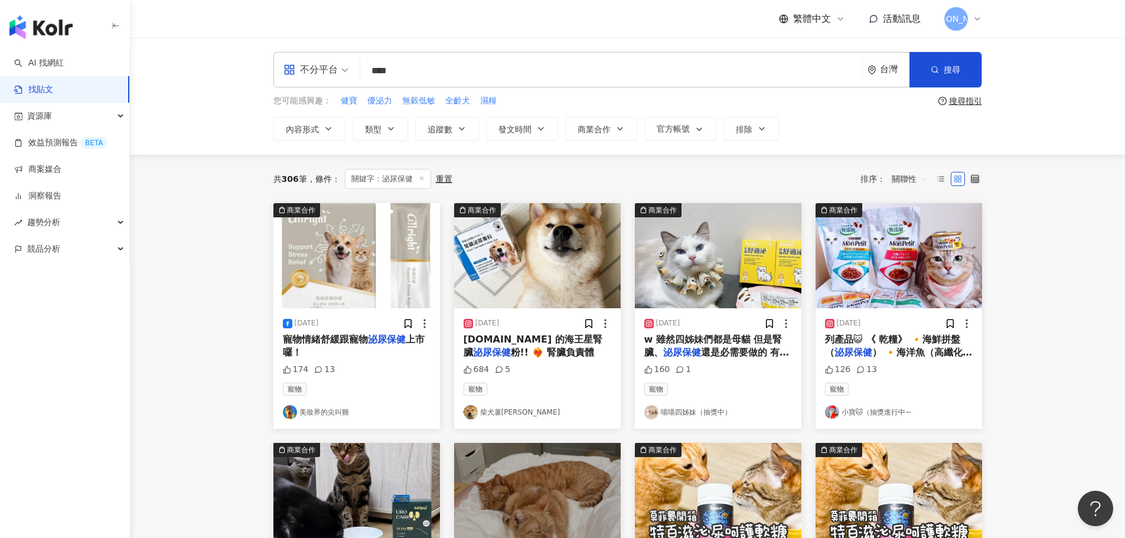
click at [702, 355] on span "還是必需要做的 有發現家中MM在" at bounding box center [716, 359] width 145 height 24
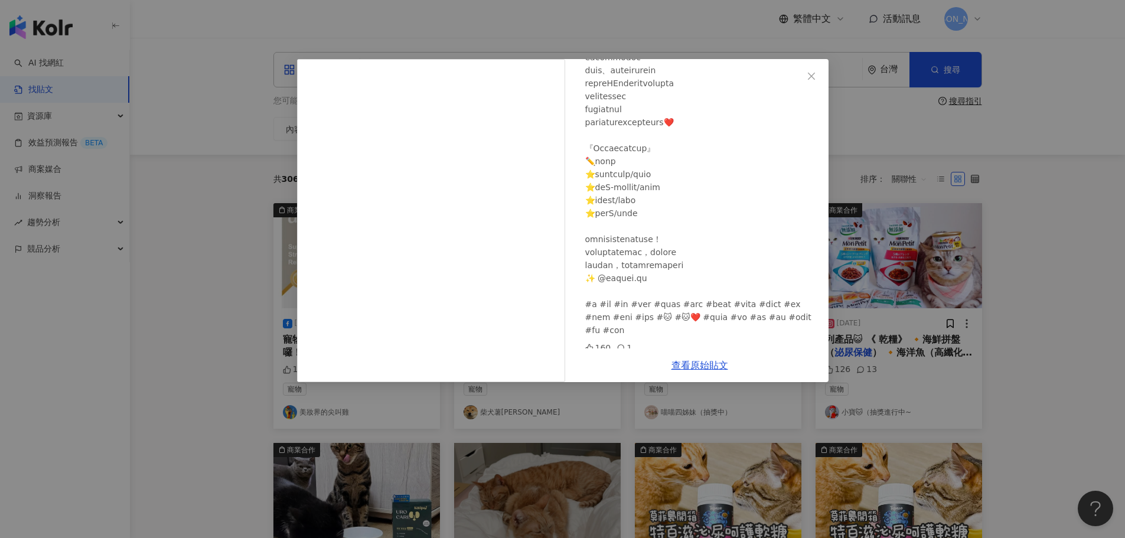
scroll to position [246, 0]
click at [694, 364] on link "查看原始貼文" at bounding box center [700, 365] width 57 height 11
click at [956, 170] on div "喵喵四姊妹（抽獎中） 2024/4/10 160 1 查看原始貼文" at bounding box center [562, 269] width 1125 height 538
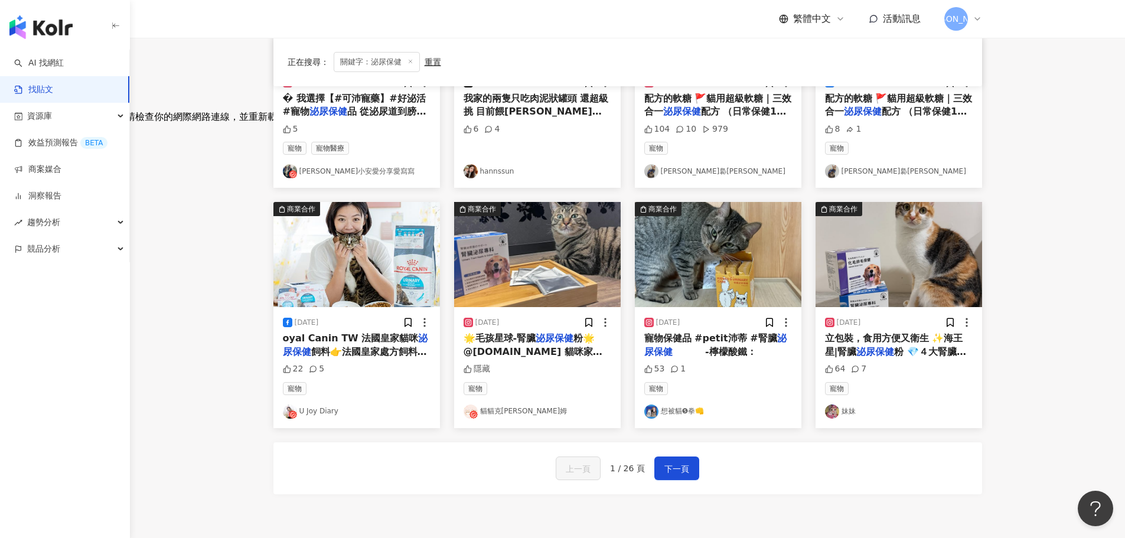
scroll to position [532, 0]
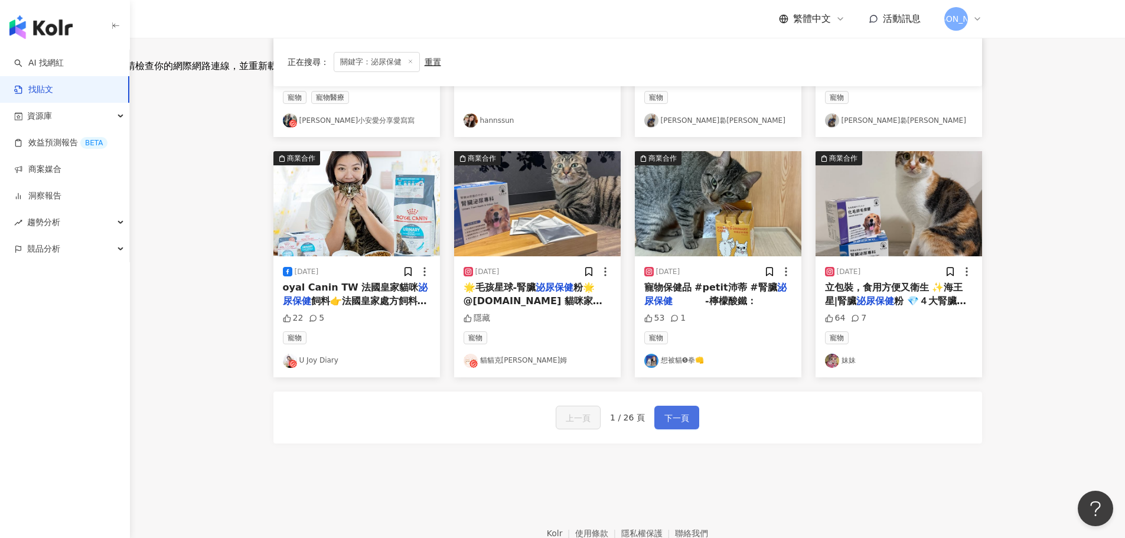
click at [673, 419] on span "下一頁" at bounding box center [677, 418] width 25 height 14
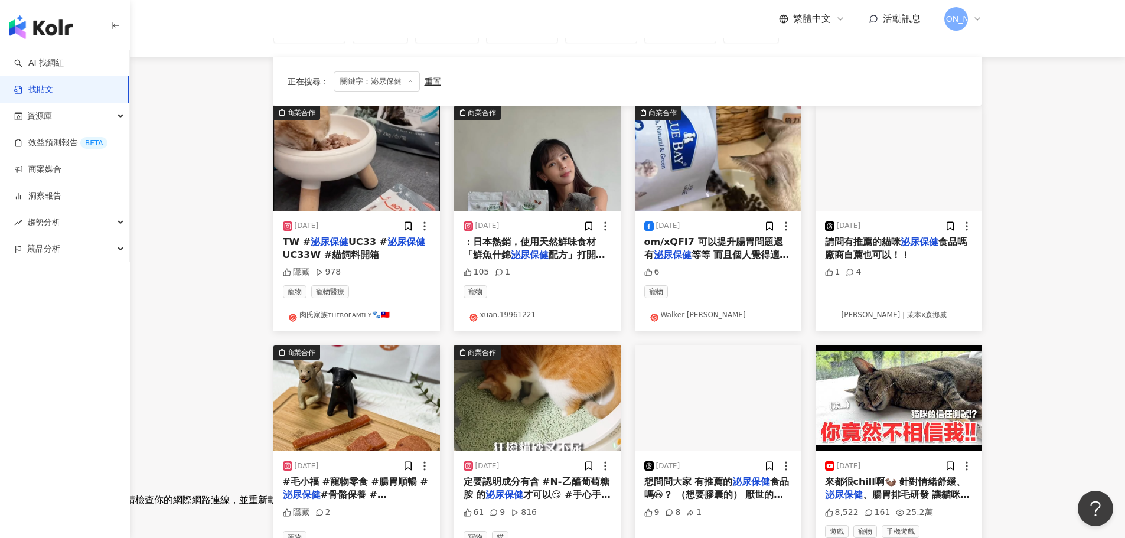
scroll to position [0, 0]
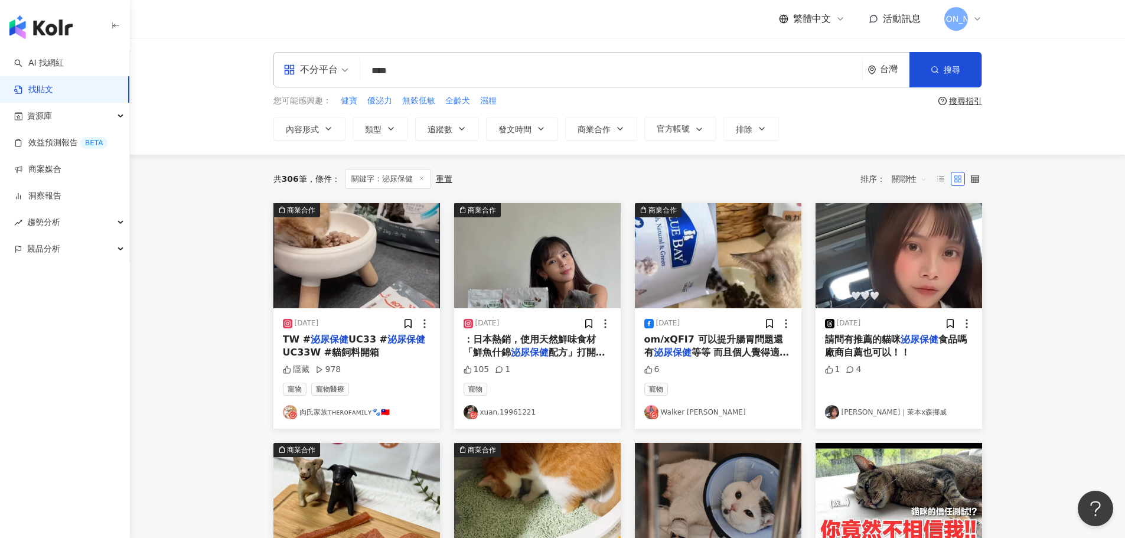
click at [388, 345] on mark "泌尿保健" at bounding box center [407, 339] width 38 height 11
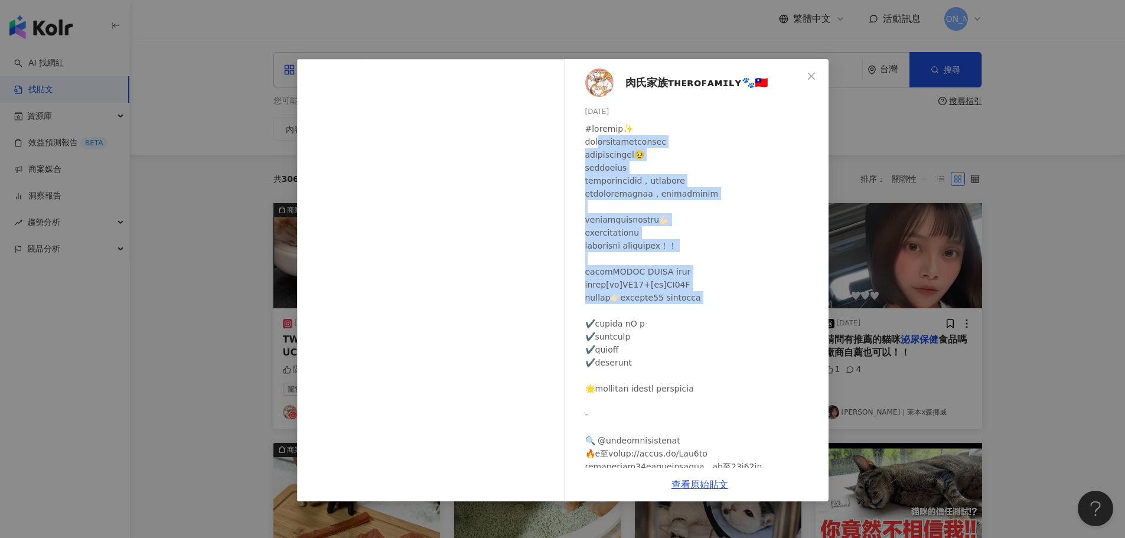
drag, startPoint x: 607, startPoint y: 145, endPoint x: 733, endPoint y: 334, distance: 226.6
click at [739, 328] on div at bounding box center [702, 317] width 234 height 390
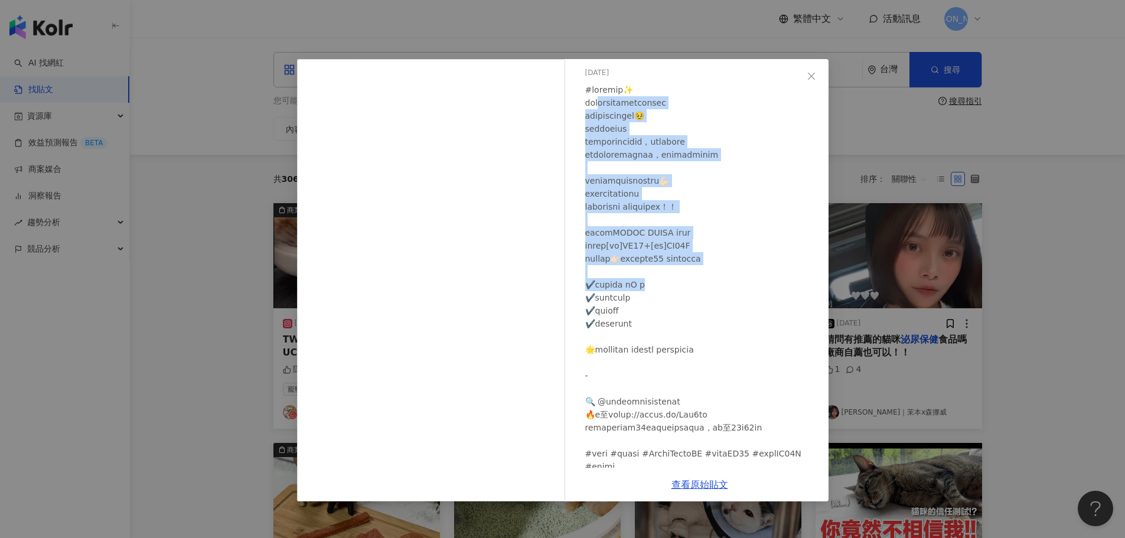
scroll to position [59, 0]
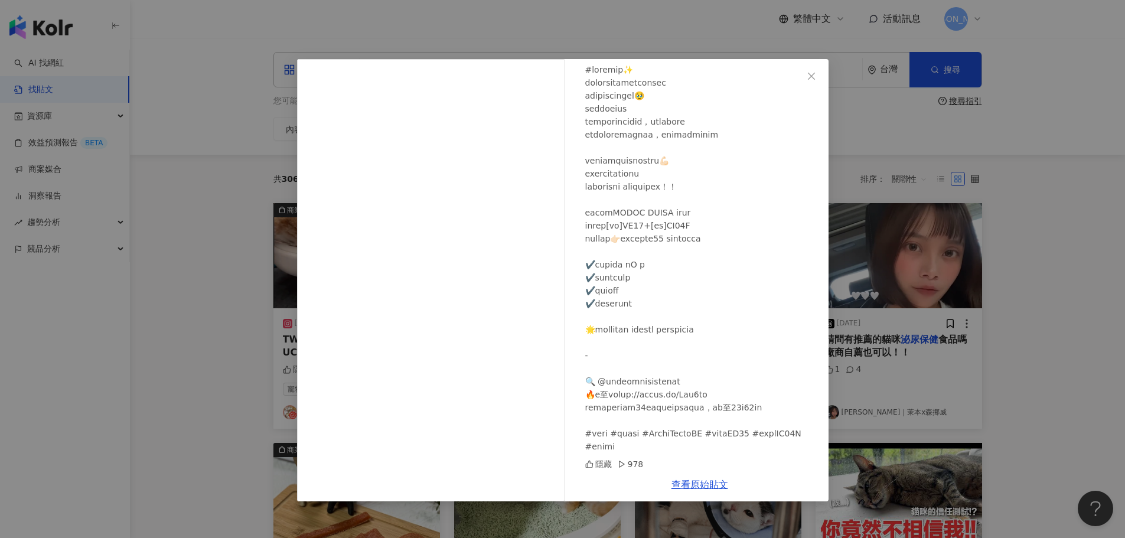
click at [727, 328] on div at bounding box center [702, 258] width 234 height 390
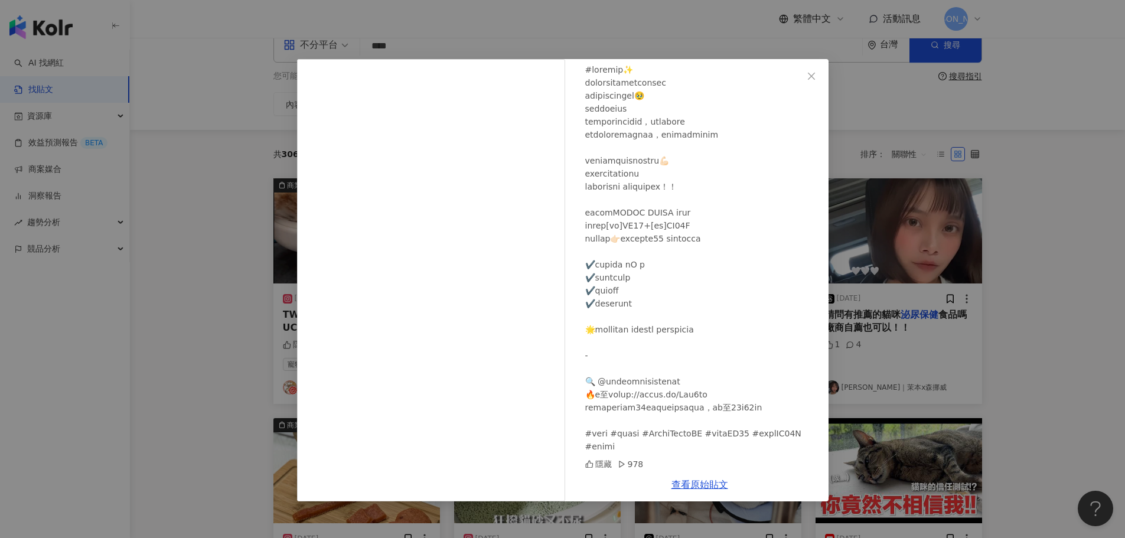
scroll to position [0, 0]
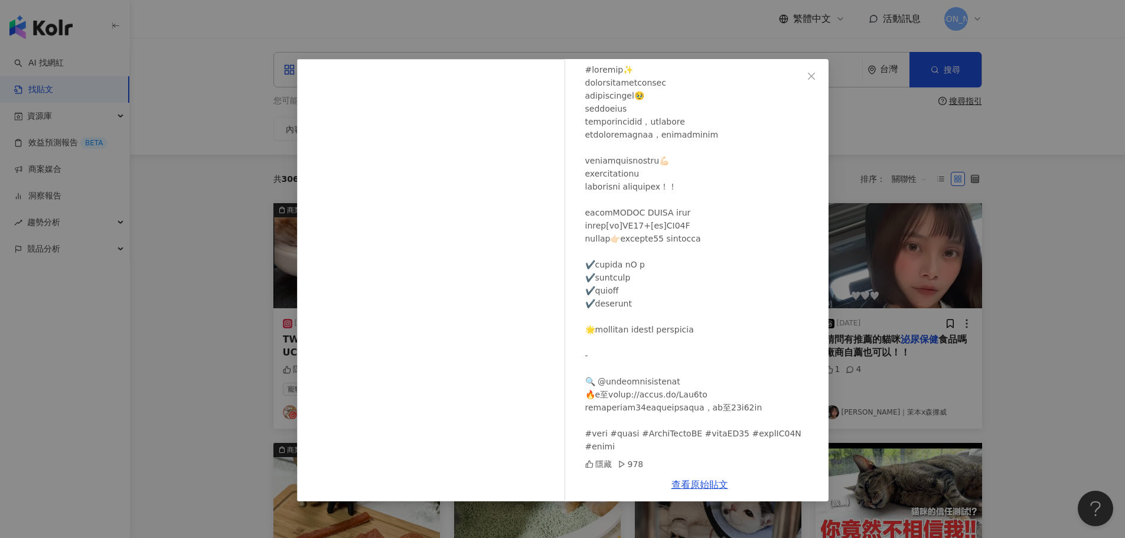
click at [1001, 173] on div "肉氏家族ᴛʜᴇʀᴏꜰᴀᴍɪʟʏ🐾🇹🇼 2023/12/19 隱藏 978 查看原始貼文" at bounding box center [562, 269] width 1125 height 538
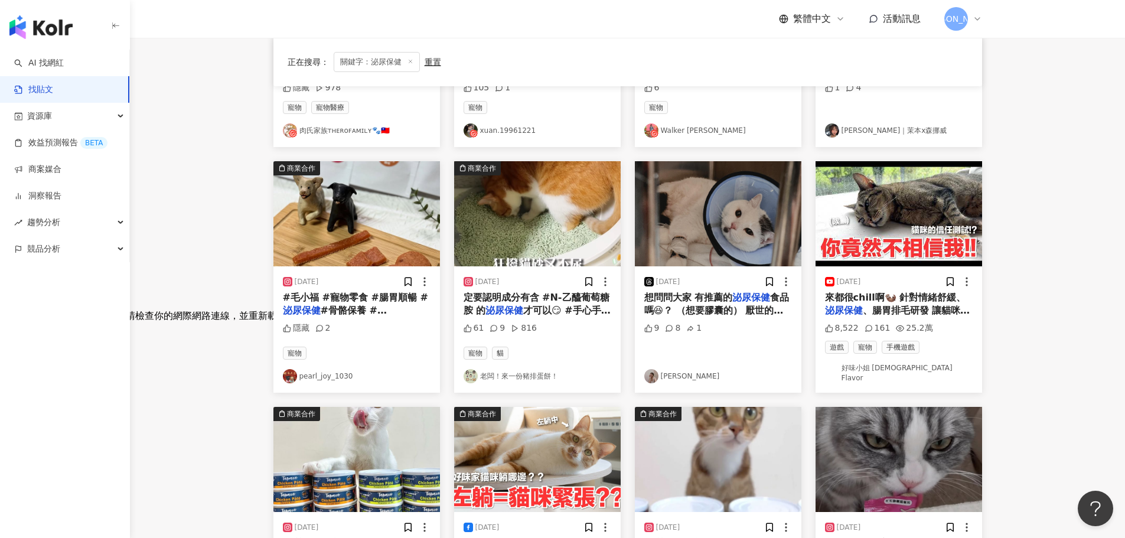
scroll to position [295, 0]
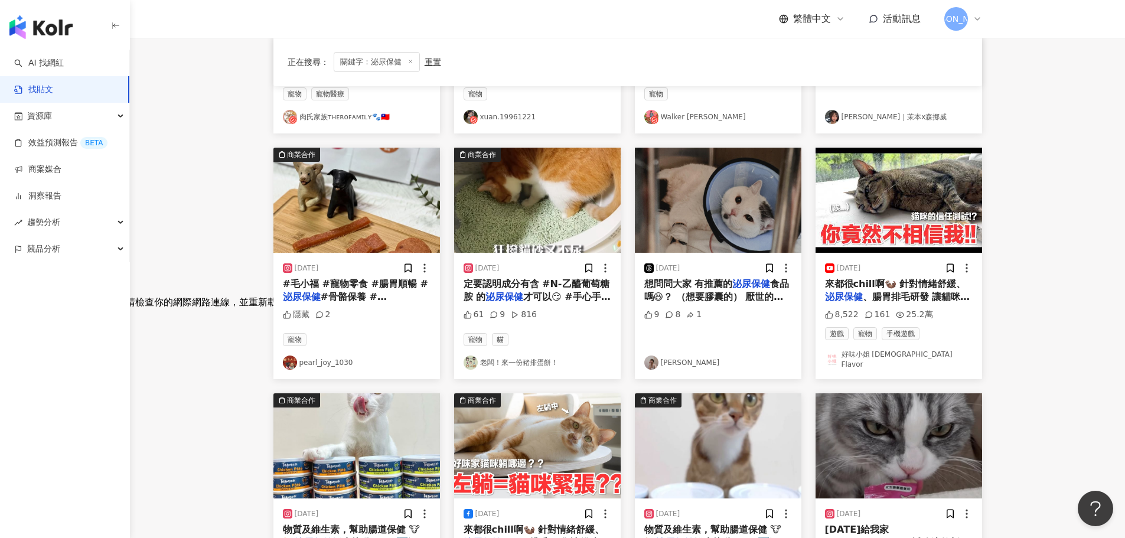
click at [746, 284] on mark "泌尿保健" at bounding box center [752, 283] width 38 height 11
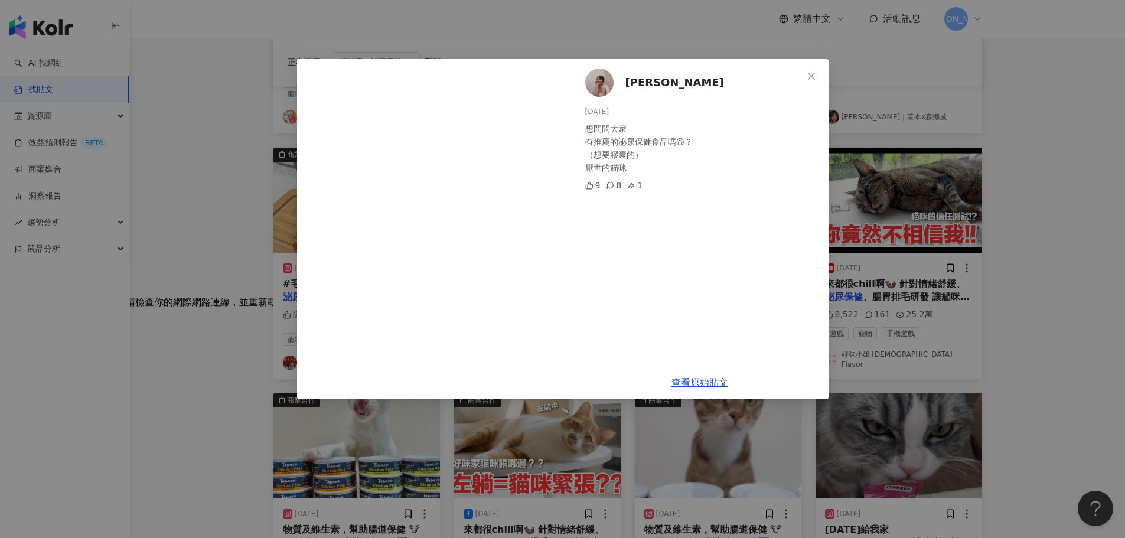
click at [1066, 169] on div "Wen Chen 2025/2/3 想問問大家 有推薦的泌尿保健食品嗎😆？ （想要膠囊的） 厭世的貓咪 9 8 1 查看原始貼文" at bounding box center [562, 269] width 1125 height 538
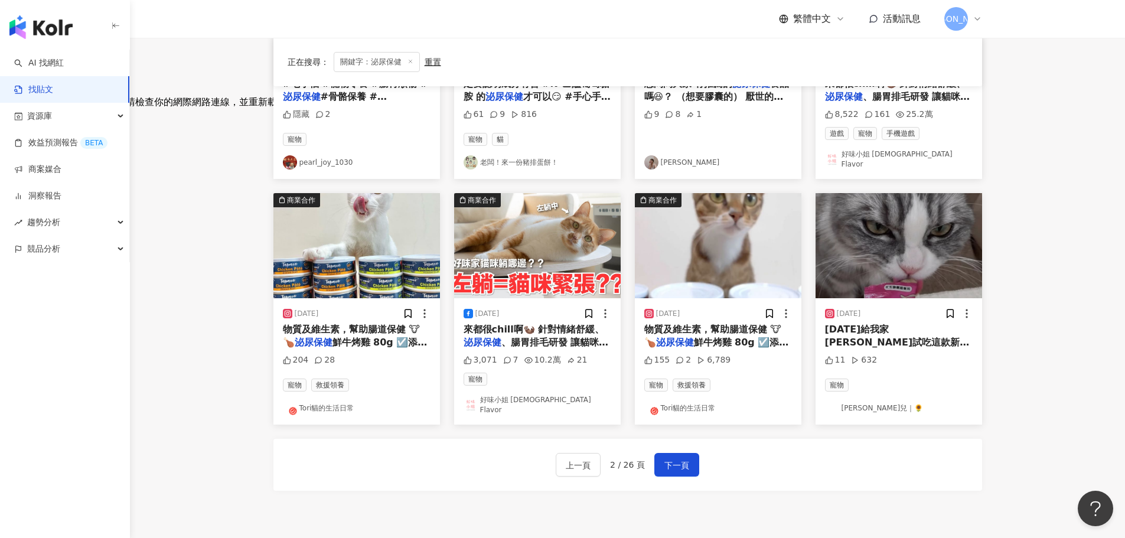
scroll to position [532, 0]
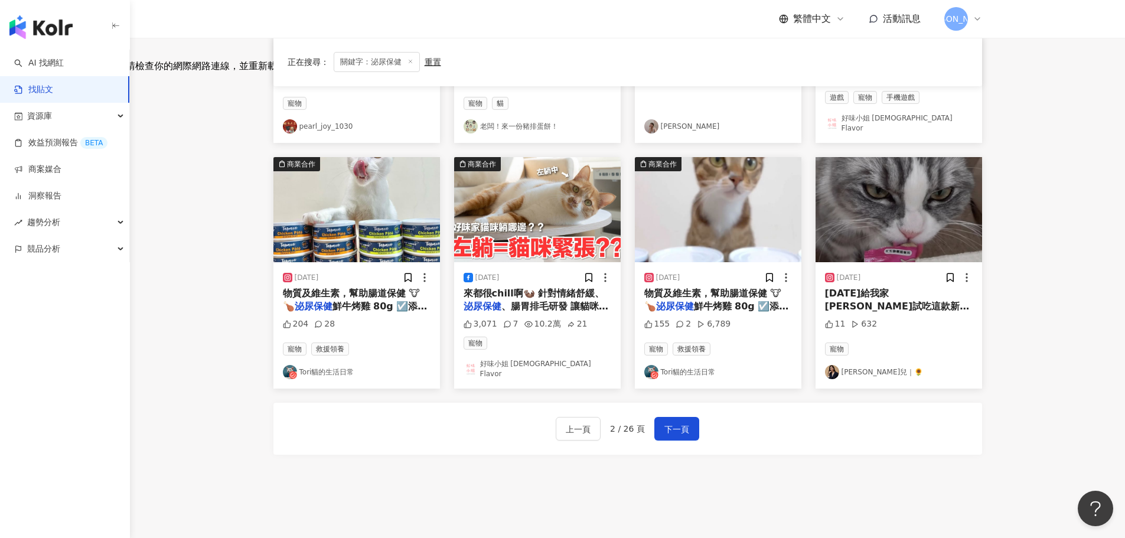
click at [743, 292] on span "物質及維生素，幫助腸道保健 🐮🍗" at bounding box center [713, 300] width 138 height 24
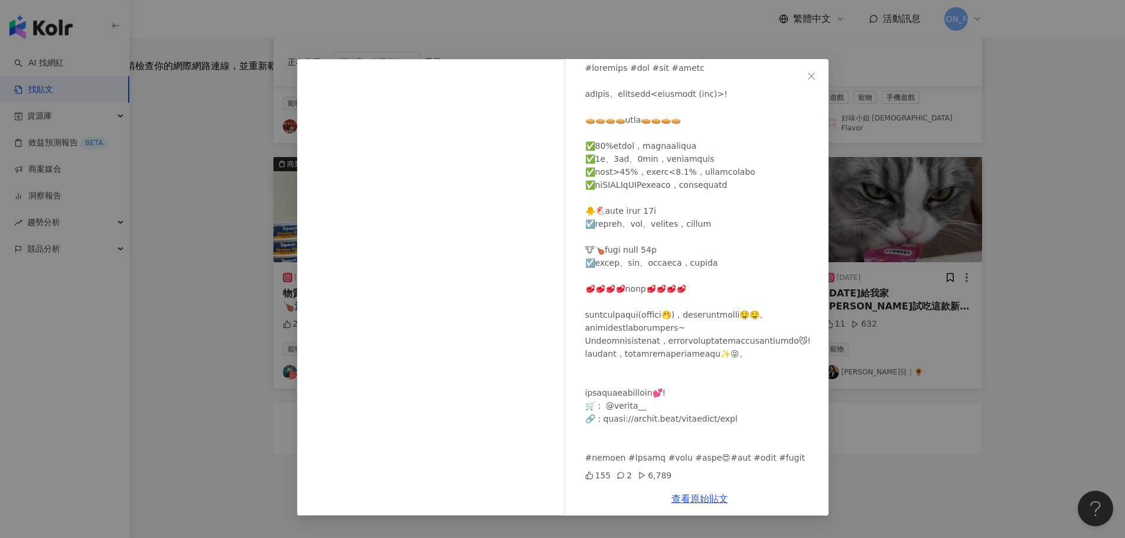
scroll to position [113, 0]
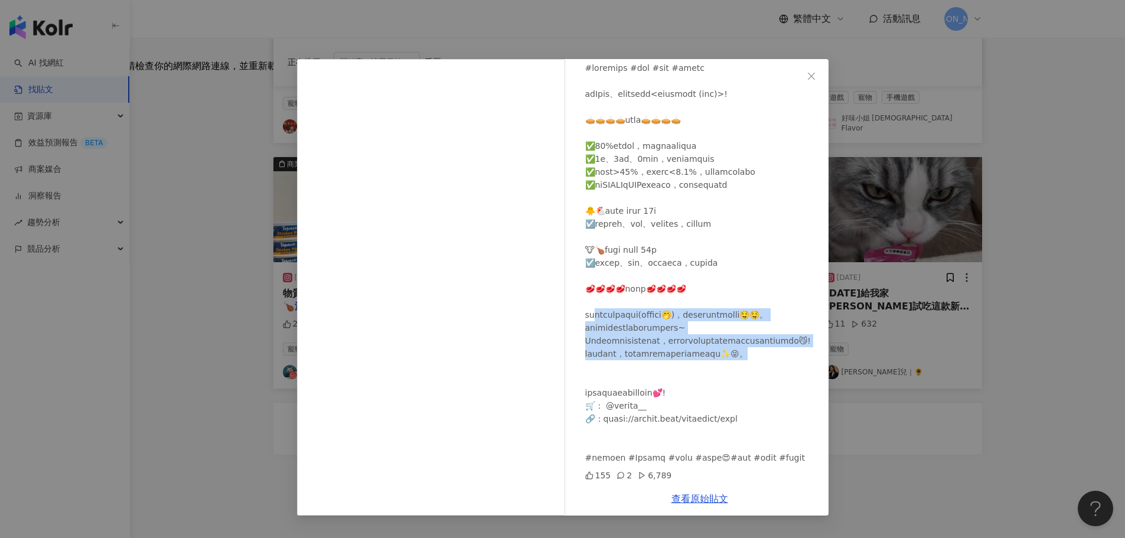
drag, startPoint x: 598, startPoint y: 279, endPoint x: 776, endPoint y: 346, distance: 190.1
click at [776, 346] on div at bounding box center [702, 262] width 234 height 403
click at [777, 346] on div at bounding box center [702, 262] width 234 height 403
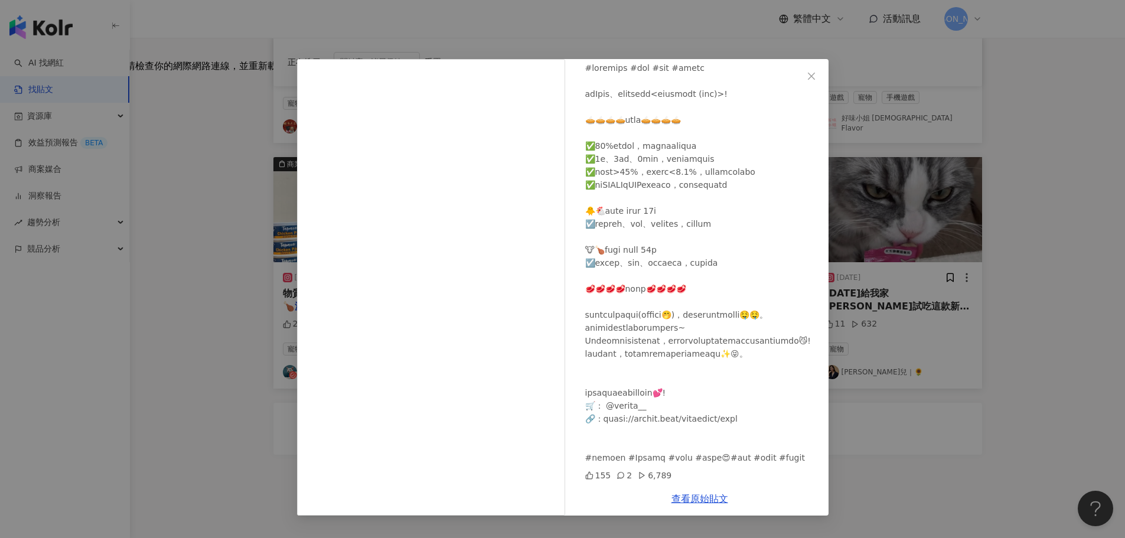
click at [1046, 264] on div "Tori貓的生活日常 2024/4/28 155 2 6,789 查看原始貼文" at bounding box center [562, 269] width 1125 height 538
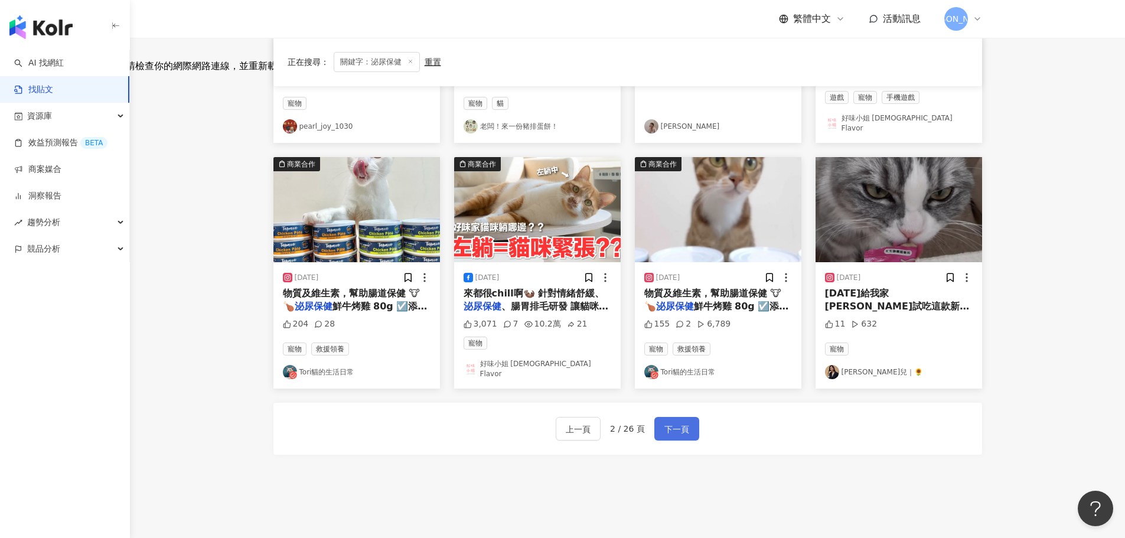
click at [675, 423] on span "下一頁" at bounding box center [677, 429] width 25 height 14
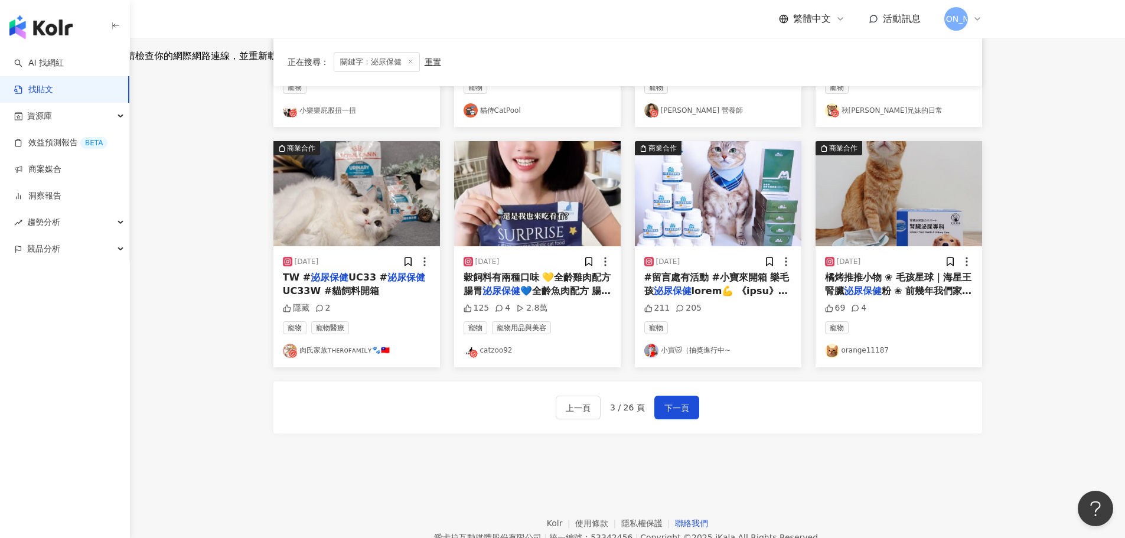
scroll to position [532, 0]
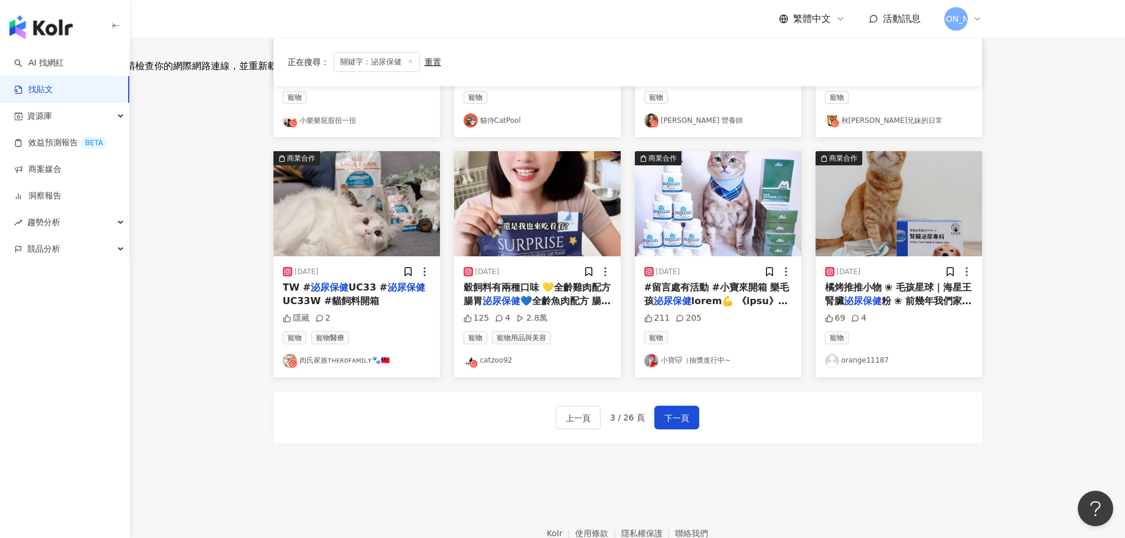
click at [927, 284] on span "橘烤推推小物 ❀ 毛孩星球｜海星王 腎臟" at bounding box center [898, 294] width 147 height 24
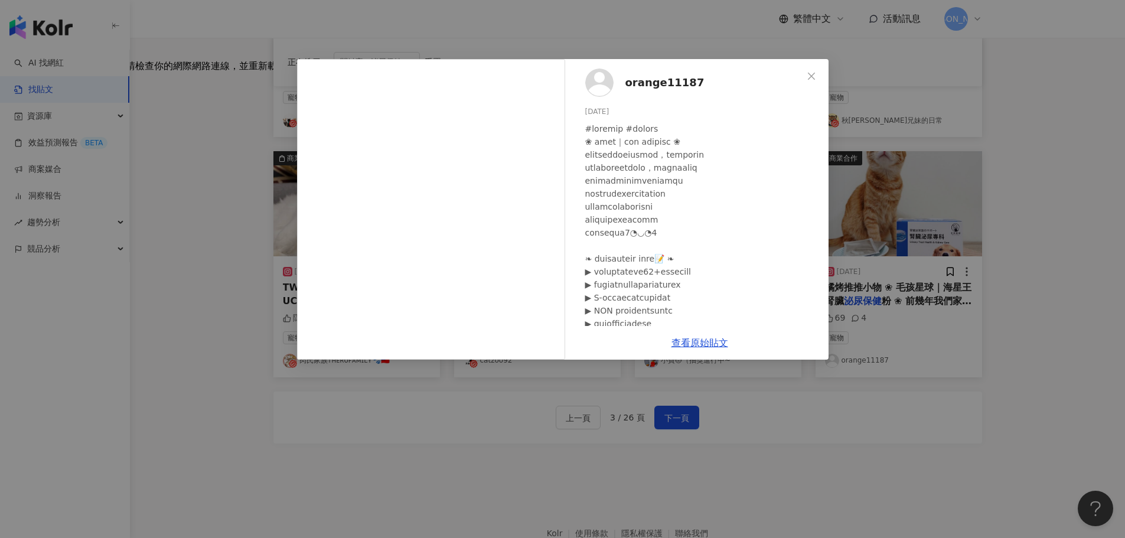
click at [596, 168] on div at bounding box center [702, 323] width 234 height 403
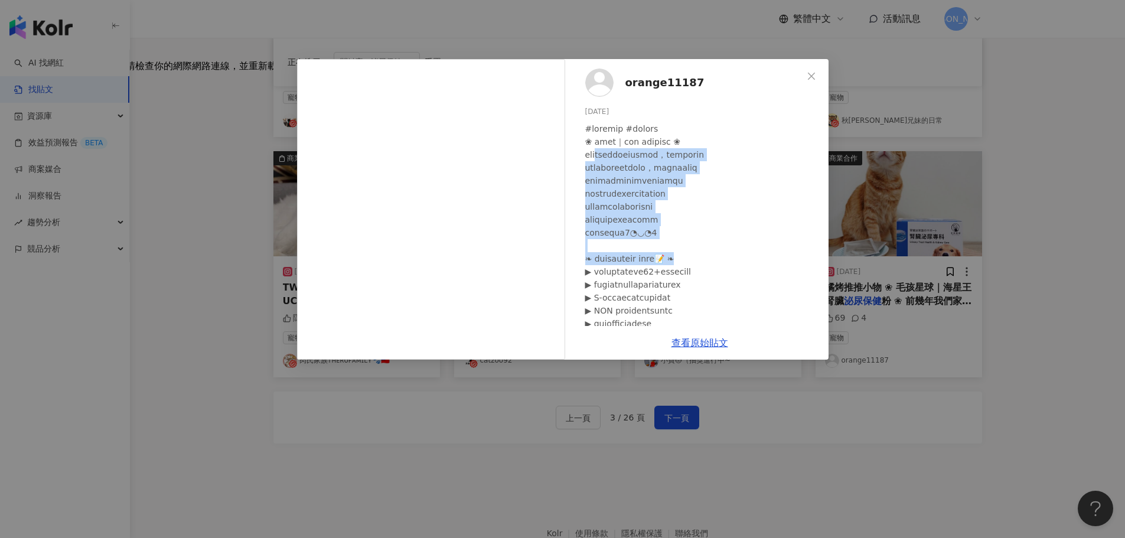
drag, startPoint x: 609, startPoint y: 160, endPoint x: 743, endPoint y: 256, distance: 164.7
click at [743, 256] on div at bounding box center [702, 323] width 234 height 403
click at [741, 256] on div at bounding box center [702, 323] width 234 height 403
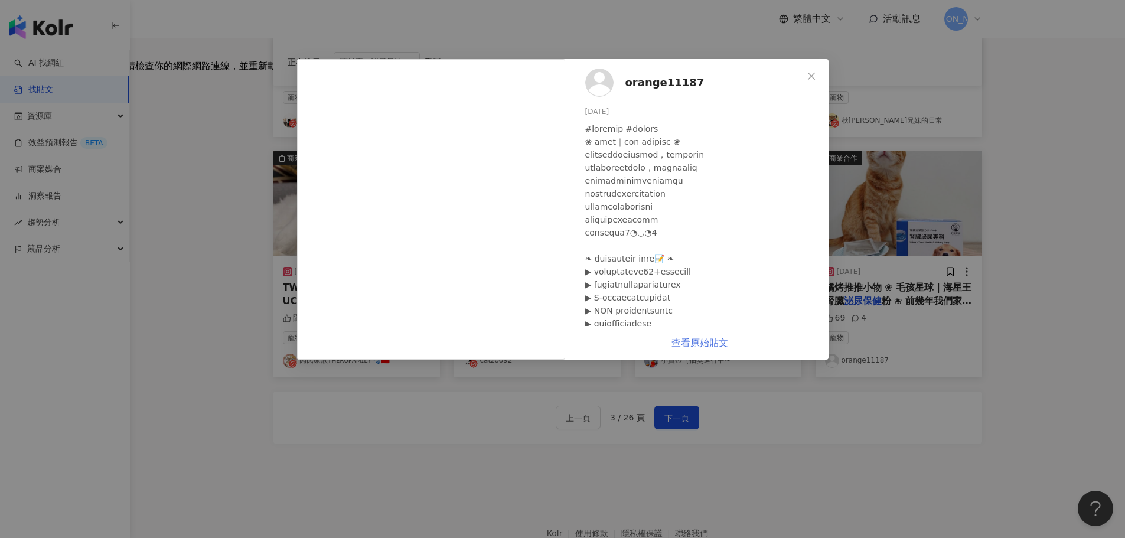
click at [686, 345] on link "查看原始貼文" at bounding box center [700, 342] width 57 height 11
click at [722, 31] on div "orange11187 2024/8/15 69 4 查看原始貼文" at bounding box center [562, 269] width 1125 height 538
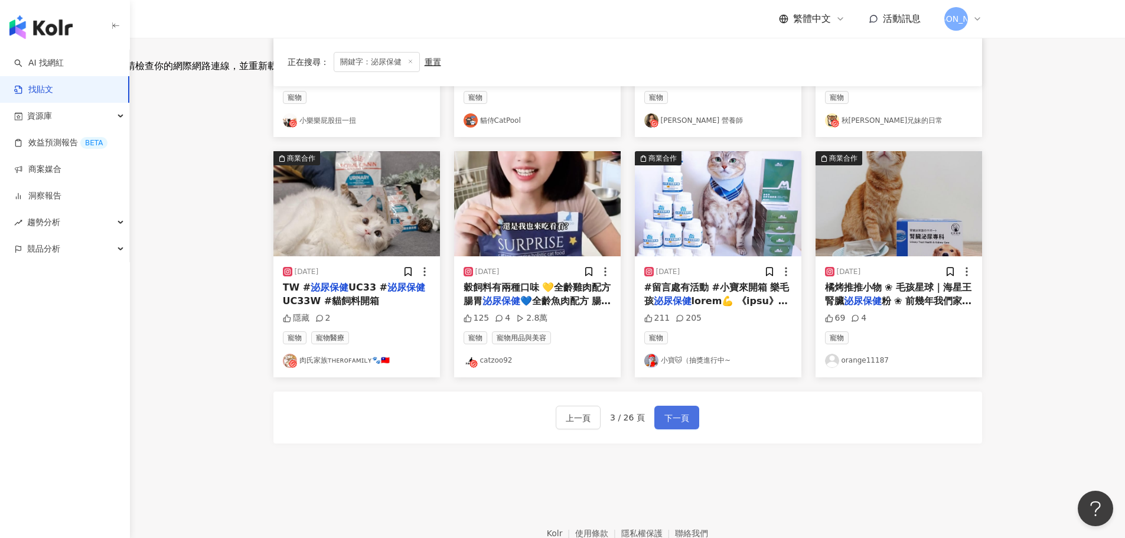
click at [687, 424] on span "下一頁" at bounding box center [677, 418] width 25 height 14
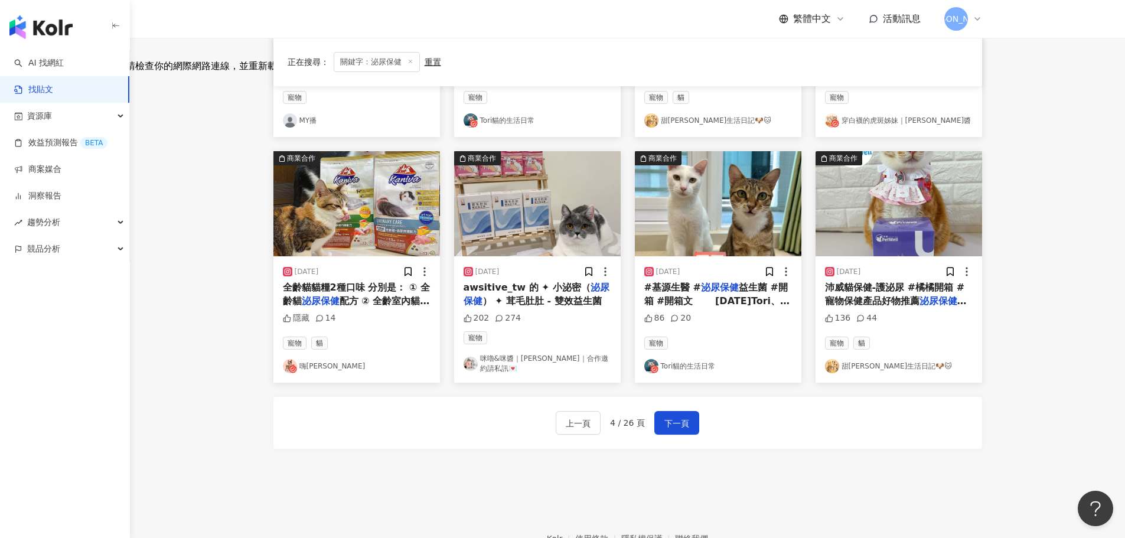
click at [919, 284] on span "沛威貓保健-護泌尿 #橘橘開箱 #寵物保健產品好物推薦" at bounding box center [895, 294] width 140 height 24
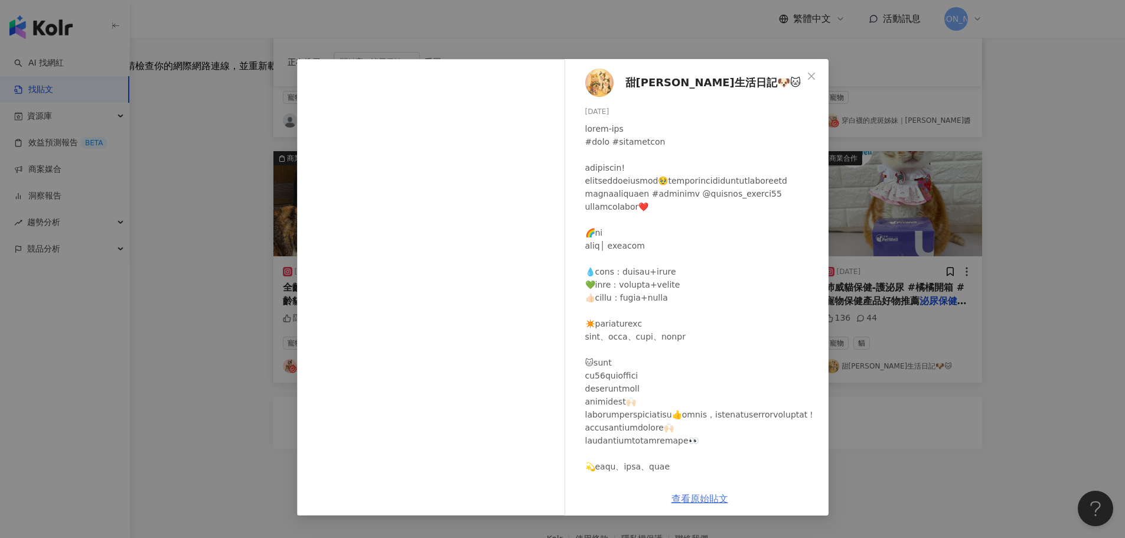
click at [709, 495] on link "查看原始貼文" at bounding box center [700, 498] width 57 height 11
click at [1013, 306] on div "甜杉橘生活日記🐶🐱 2024/7/8 136 44 查看原始貼文" at bounding box center [562, 269] width 1125 height 538
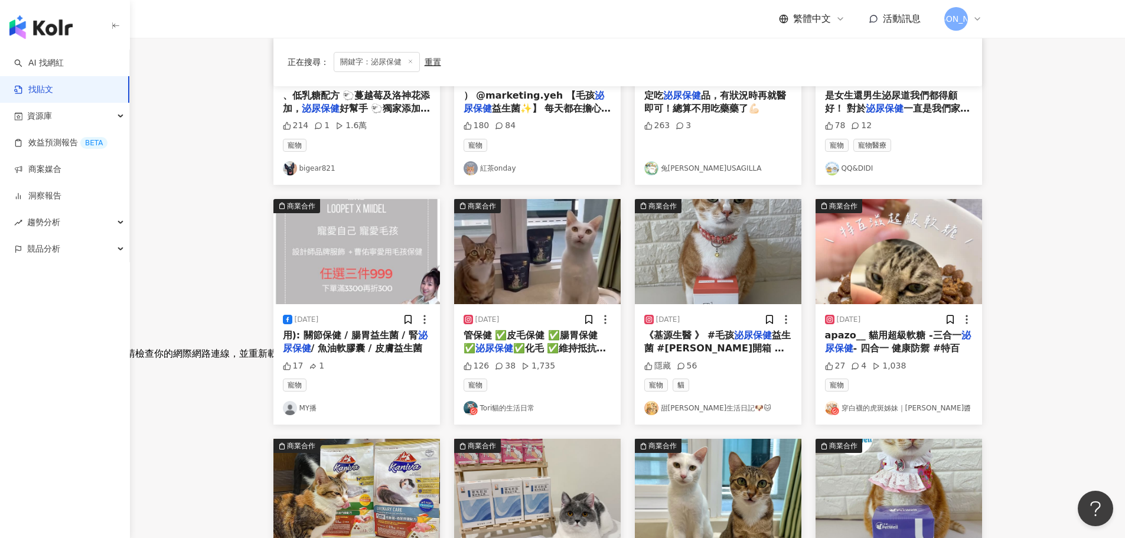
scroll to position [236, 0]
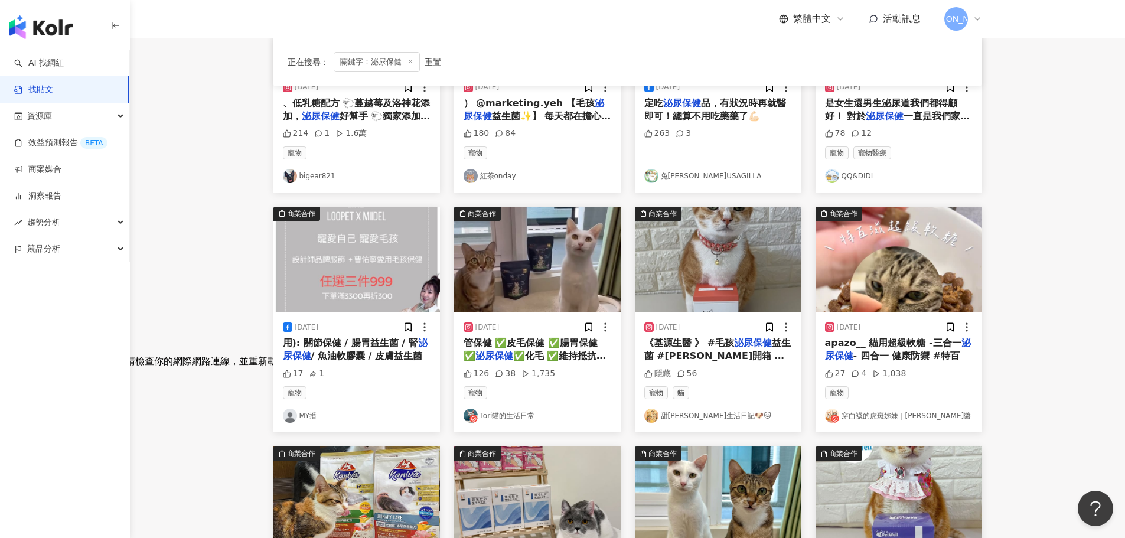
click at [750, 356] on span "益生菌 #橘橘開箱 #文末折扣優惠碼 老是在擔心毛孩水喝不夠！ 泌尿系統出問題嗎？" at bounding box center [717, 362] width 147 height 51
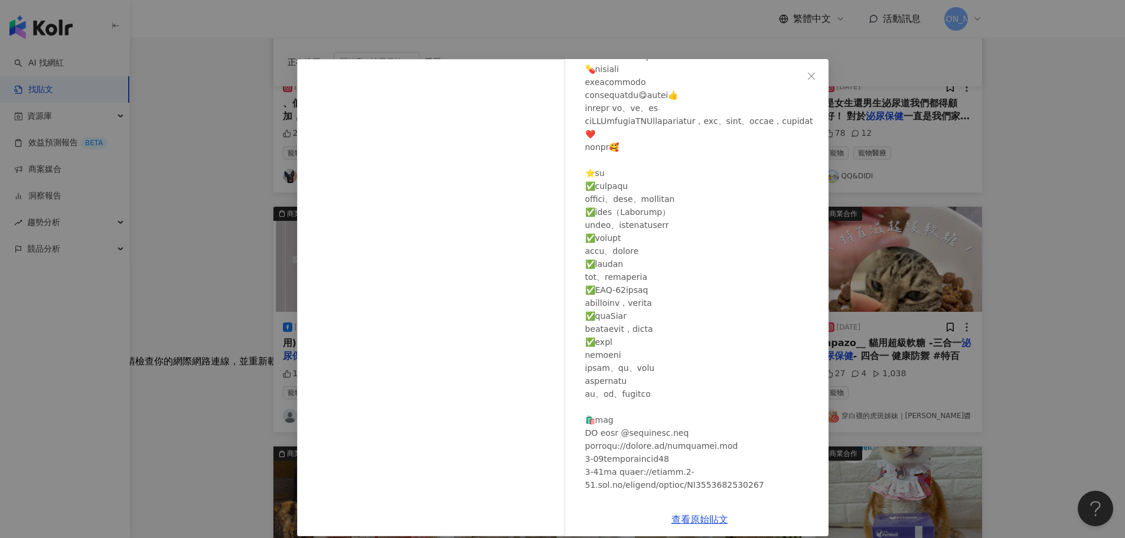
scroll to position [177, 0]
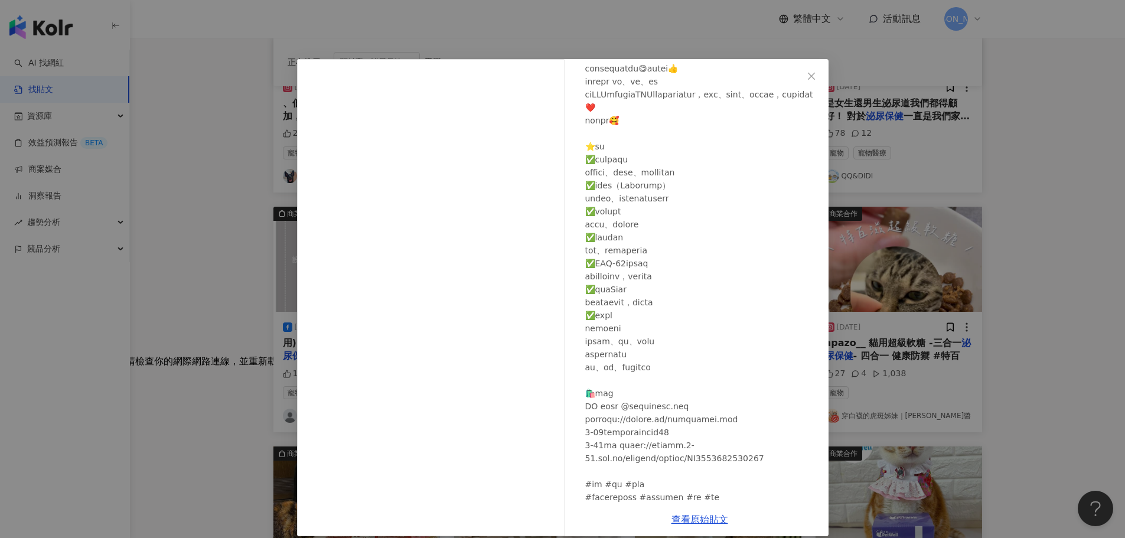
click at [1112, 315] on div "甜杉橘生活日記🐶🐱 2025/9/3 隱藏 56 查看原始貼文" at bounding box center [562, 269] width 1125 height 538
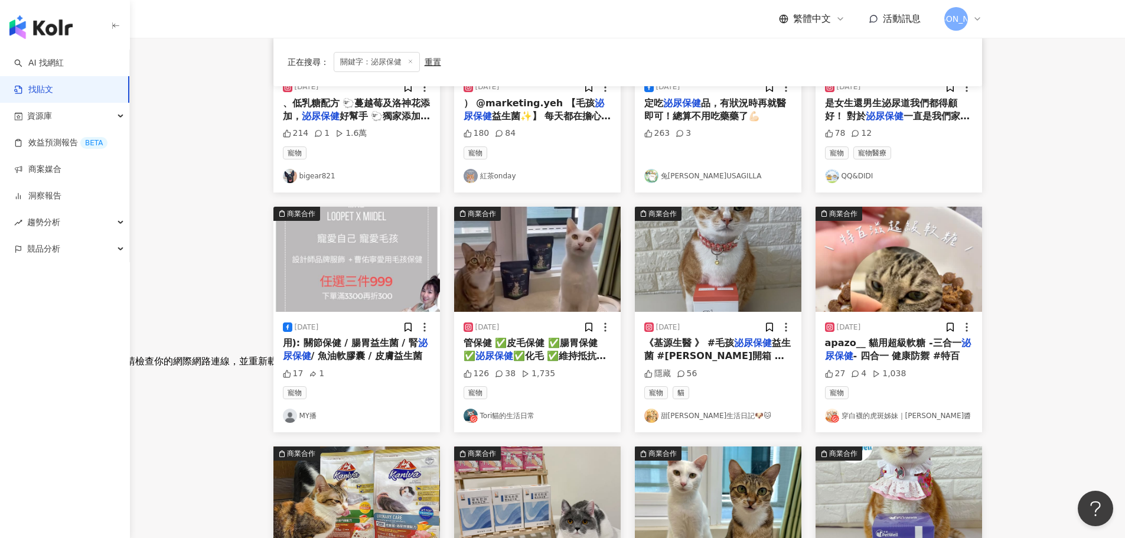
click at [887, 341] on span "apazo__ 貓用超級軟糖 -三合一" at bounding box center [893, 342] width 136 height 11
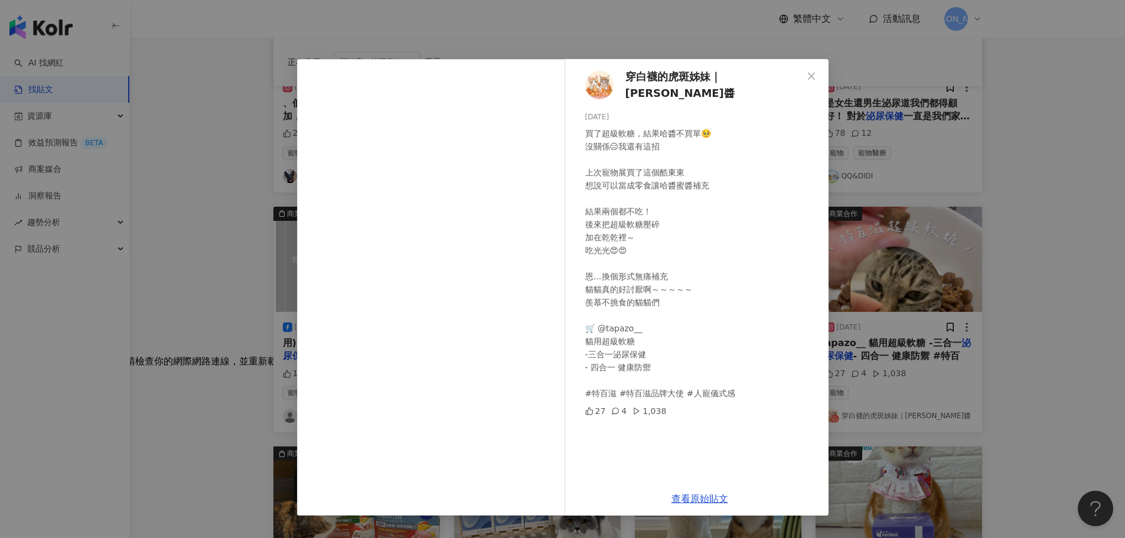
click at [1065, 198] on div "穿白襪的虎斑姊妹｜哈醬·蜜醬 2025/6/1 買了超級軟糖，結果哈醬不買單🥺 沒關係😑我還有這招 上次寵物展買了這個酷東東 想說可以當成零食讓哈醬蜜醬補充 …" at bounding box center [562, 269] width 1125 height 538
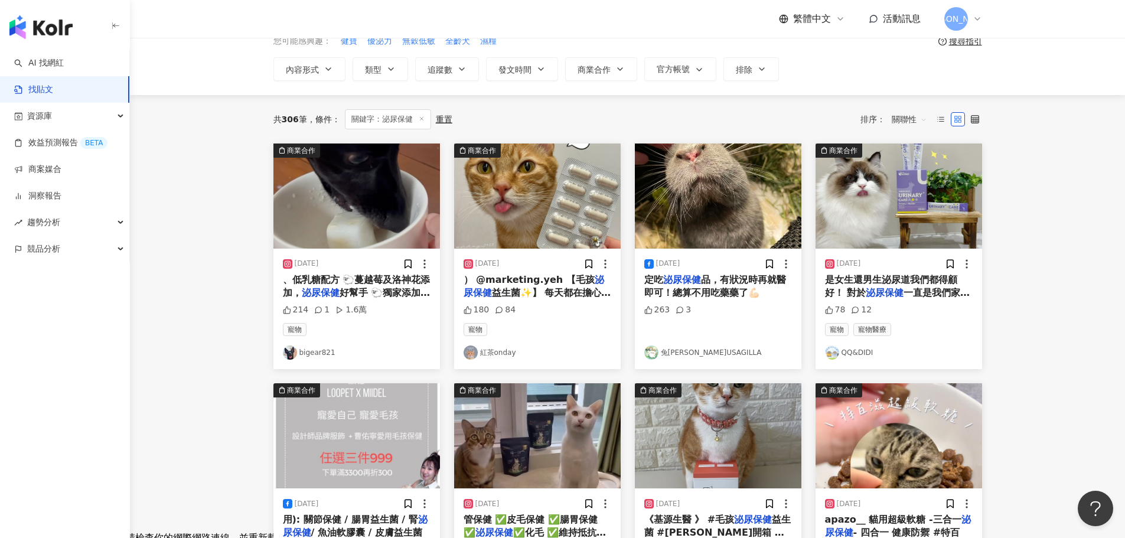
scroll to position [59, 0]
click at [571, 290] on span "益生菌✨】 每天都在擔心毛孩水" at bounding box center [538, 300] width 148 height 24
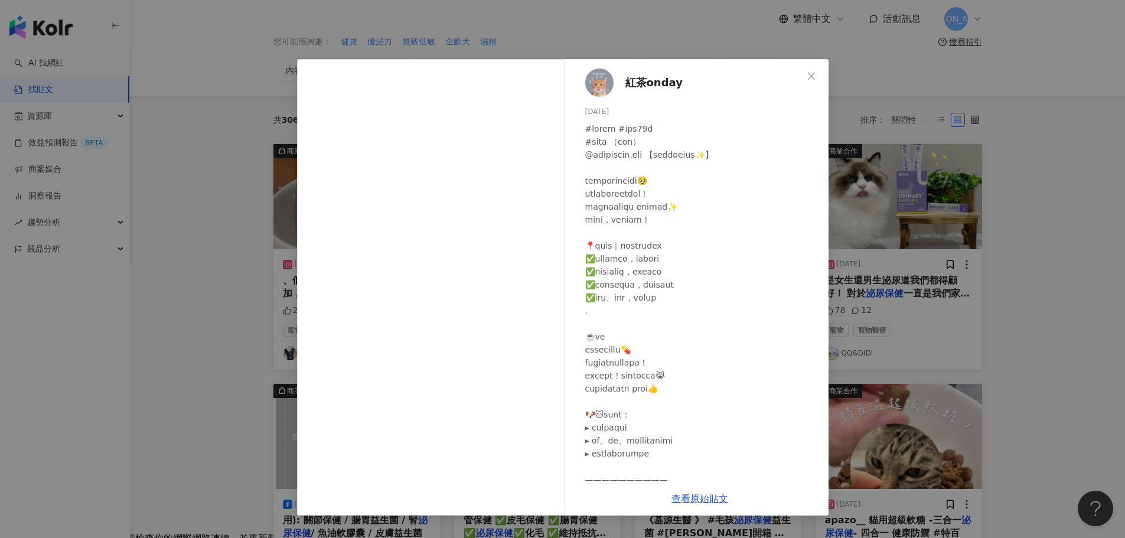
click at [1076, 304] on div "紅茶onday 2025/7/23 180 84 查看原始貼文" at bounding box center [562, 269] width 1125 height 538
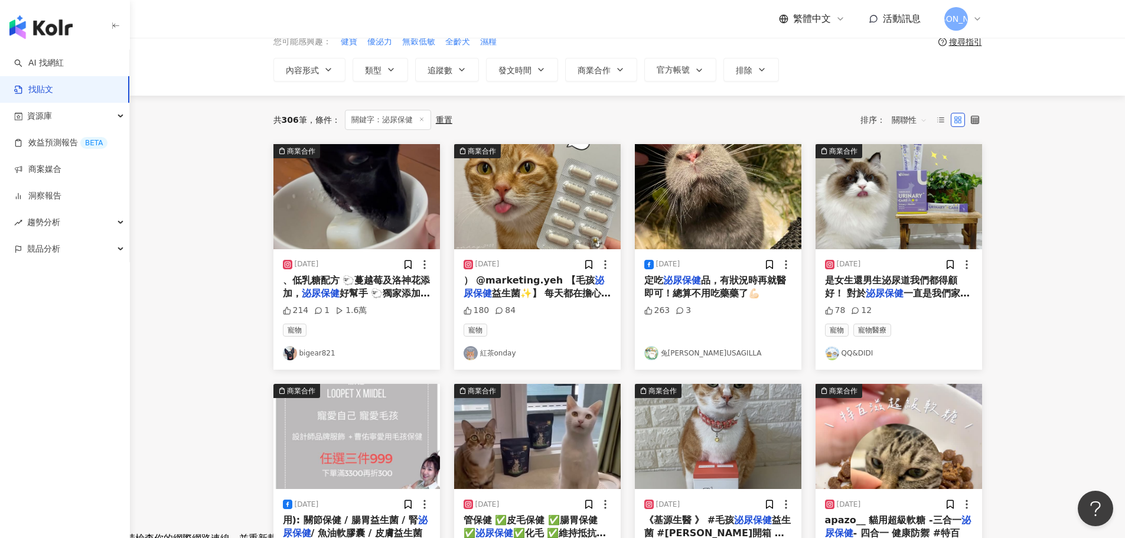
click at [901, 297] on mark "泌尿保健" at bounding box center [885, 293] width 38 height 11
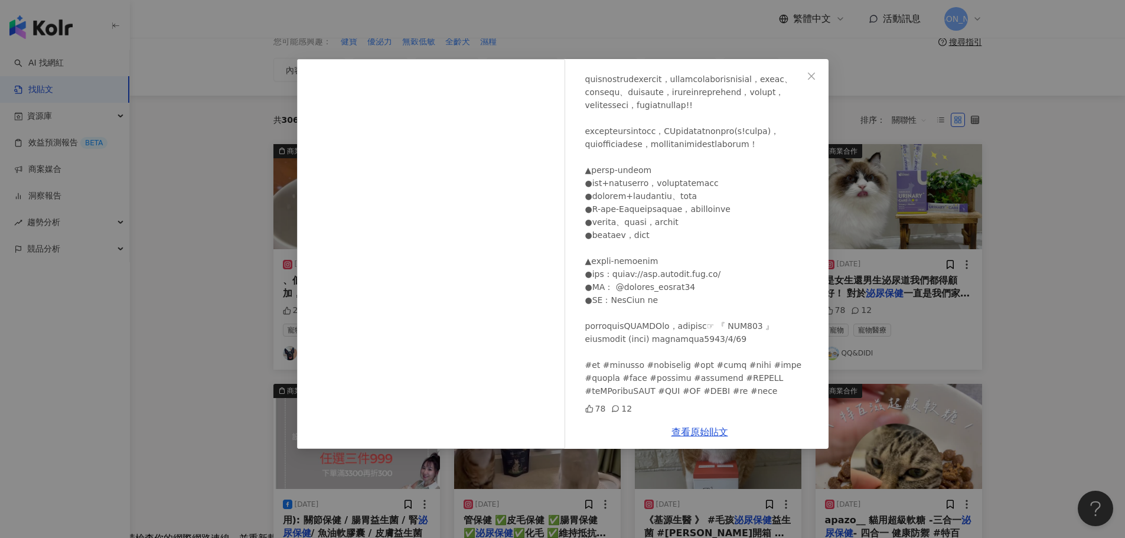
scroll to position [236, 0]
click at [1052, 263] on div "QQ&DIDI 2024/4/26 78 12 查看原始貼文" at bounding box center [562, 269] width 1125 height 538
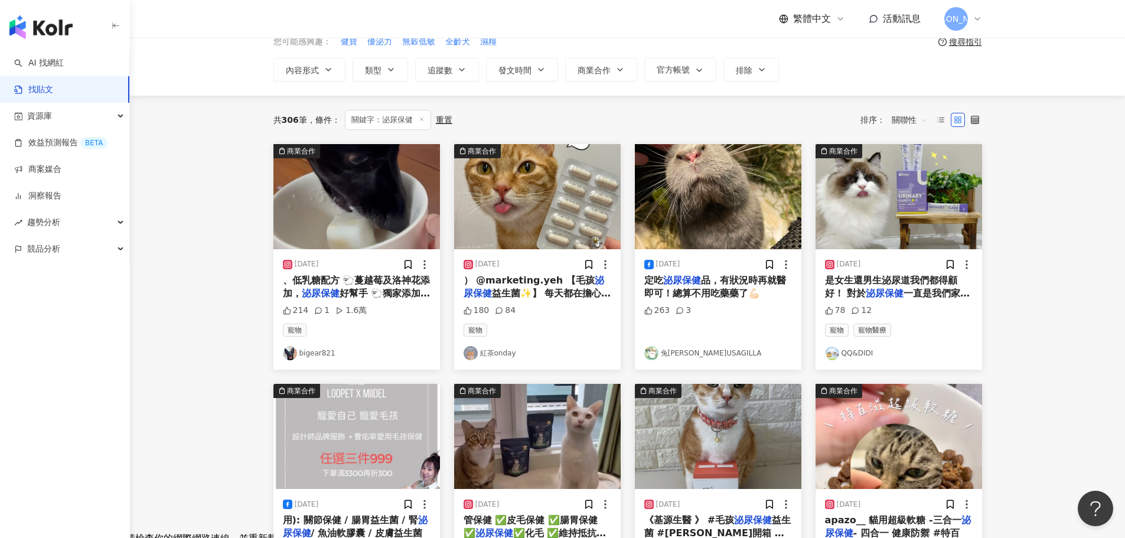
click at [724, 285] on span "品，有狀況時再就醫即可！總算不用吃藥藥了💪🏻" at bounding box center [715, 287] width 142 height 24
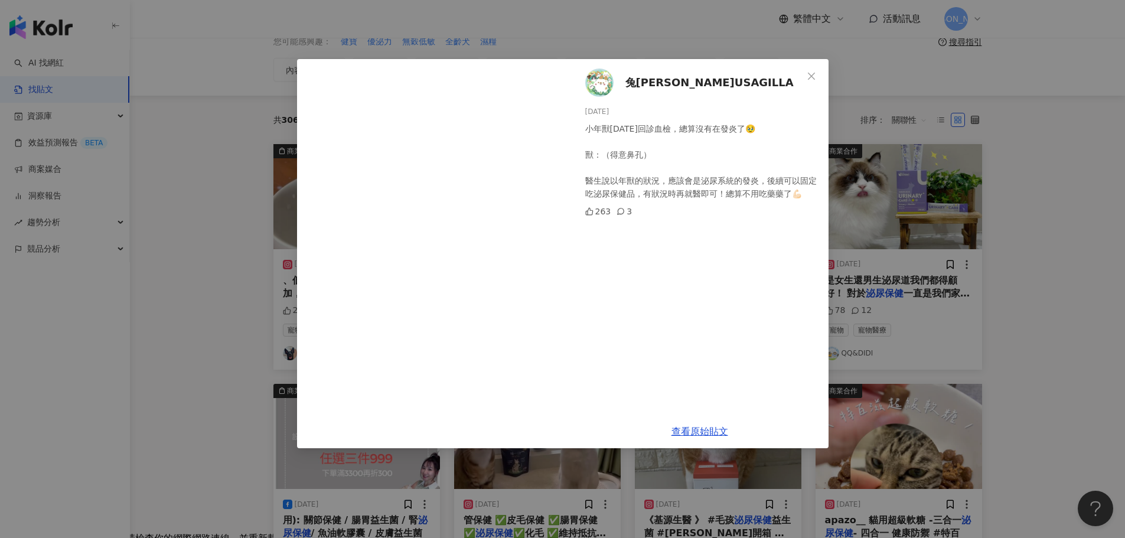
click at [1056, 262] on div "兔吉拉USAGILLA 2024/9/14 小年獸今天回診血檢，總算沒有在發炎了🥹 獸：（得意鼻孔） 醫生說以年獸的狀況，應該會是泌尿系統的發炎，後續可以固定…" at bounding box center [562, 269] width 1125 height 538
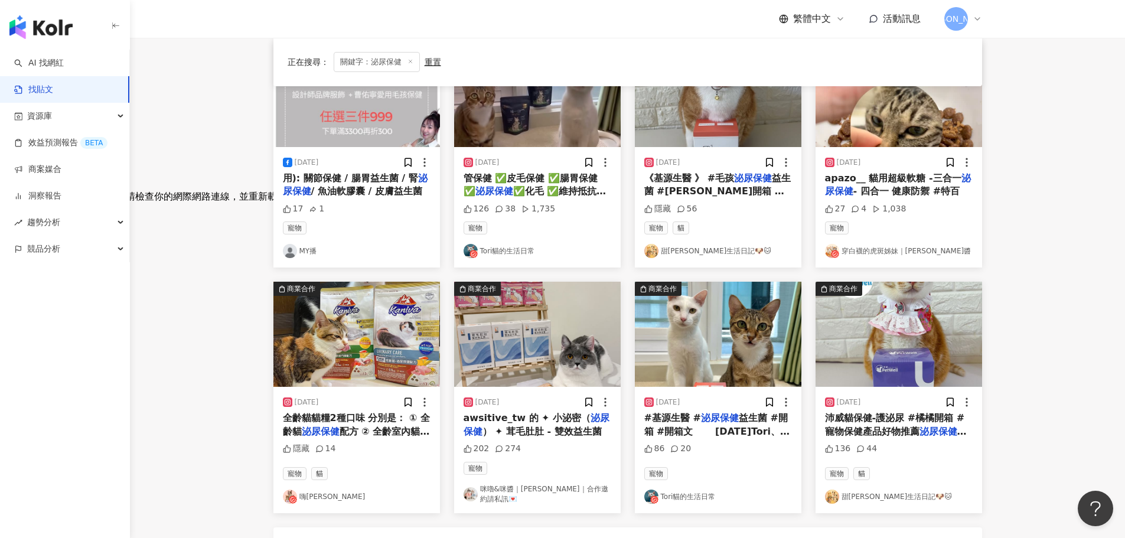
scroll to position [354, 0]
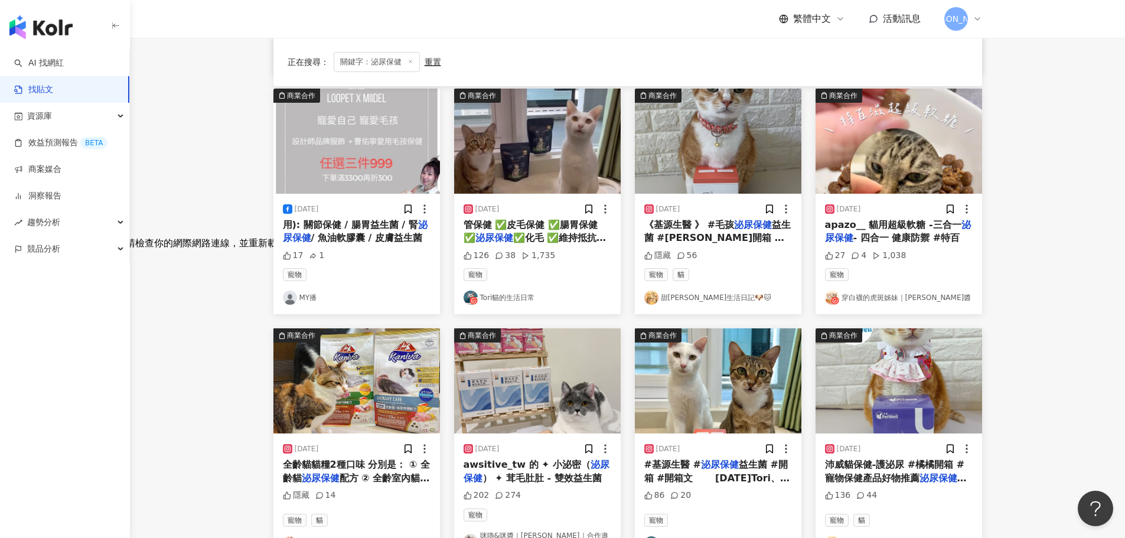
click at [743, 236] on span "益生菌 #橘橘開箱 #文末折扣優惠碼 老是在擔心毛孩水喝不夠！ 泌尿系統出問題嗎？" at bounding box center [717, 244] width 147 height 51
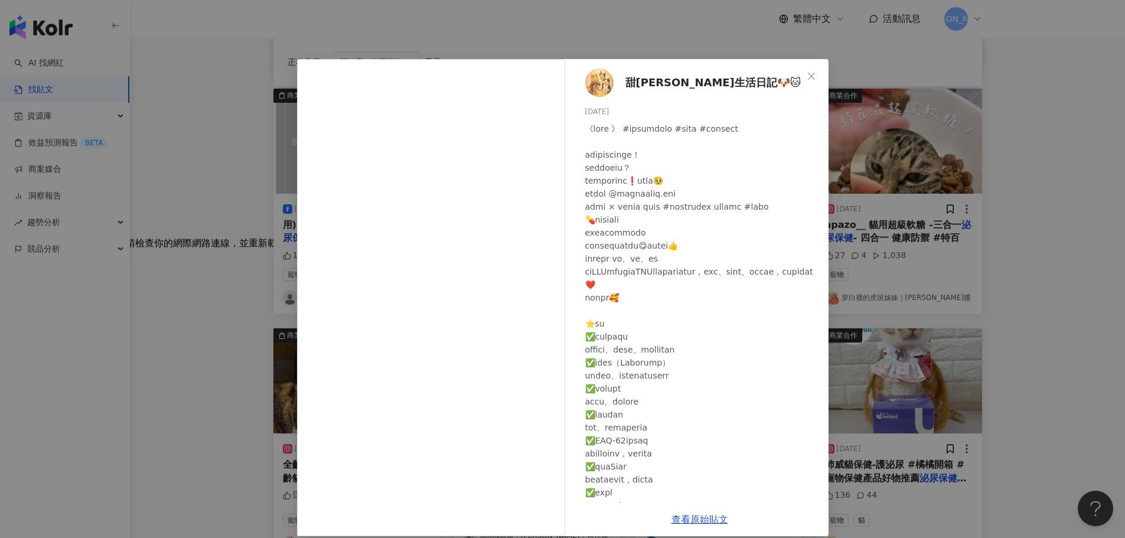
click at [1057, 253] on div "甜杉橘生活日記🐶🐱 2025/9/3 隱藏 56 查看原始貼文" at bounding box center [562, 269] width 1125 height 538
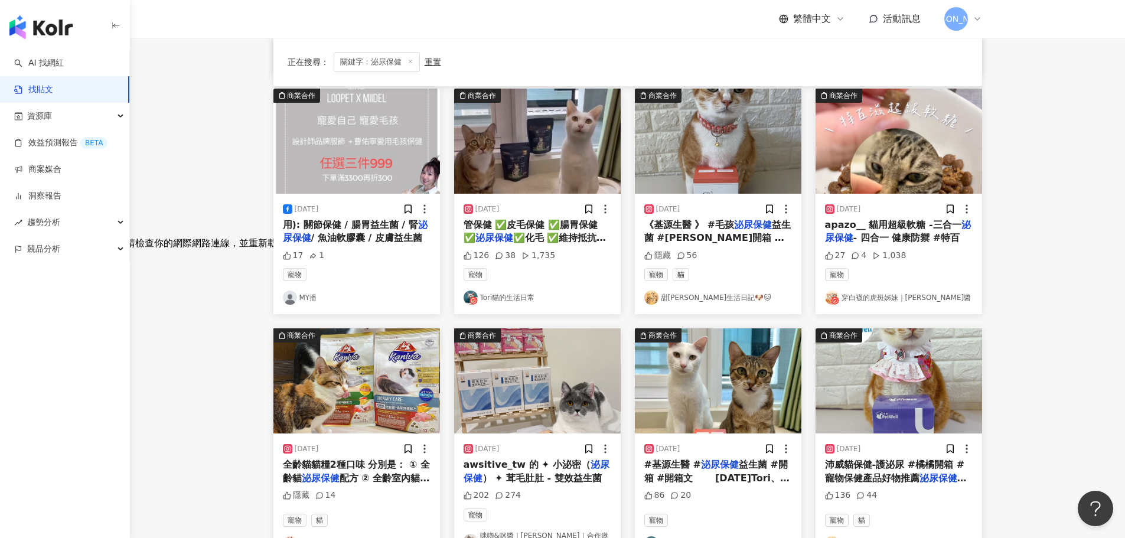
click at [924, 229] on span "apazo__ 貓用超級軟糖 -三合一" at bounding box center [893, 224] width 136 height 11
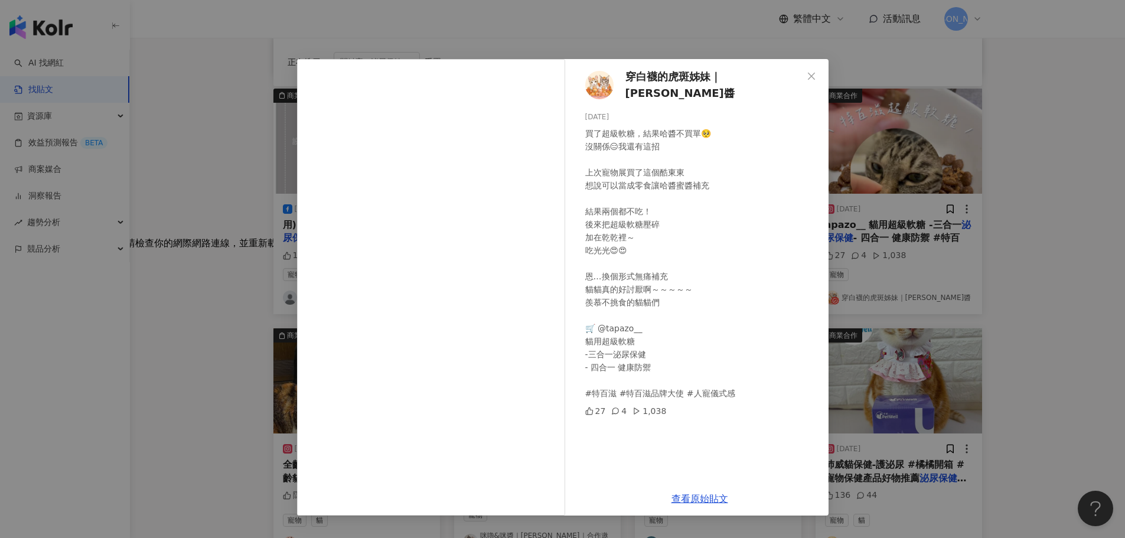
click at [1015, 224] on div "穿白襪的虎斑姊妹｜哈醬·蜜醬 2025/6/1 買了超級軟糖，結果哈醬不買單🥺 沒關係😑我還有這招 上次寵物展買了這個酷東東 想說可以當成零食讓哈醬蜜醬補充 …" at bounding box center [562, 269] width 1125 height 538
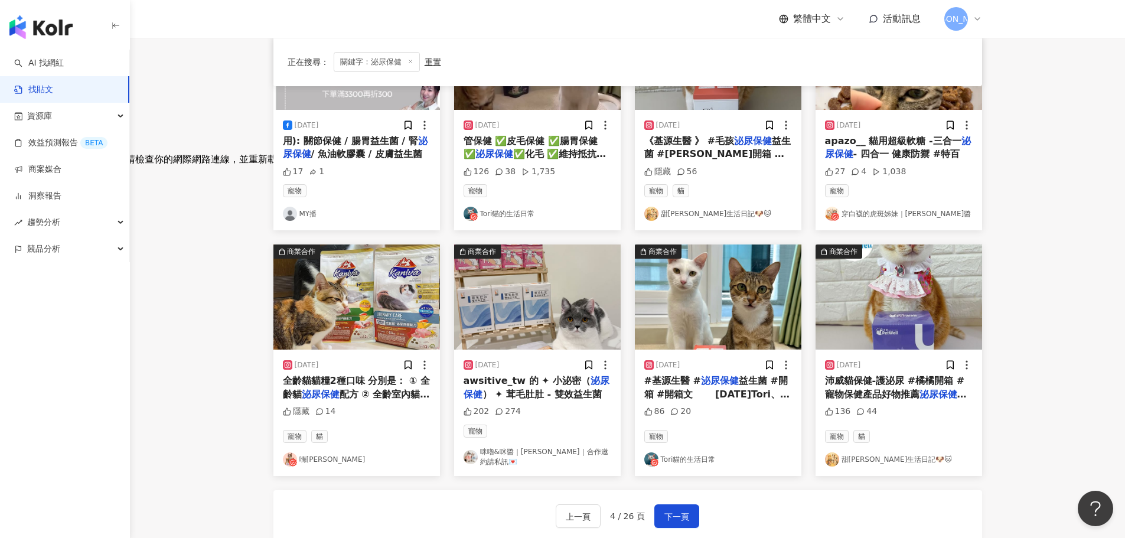
scroll to position [591, 0]
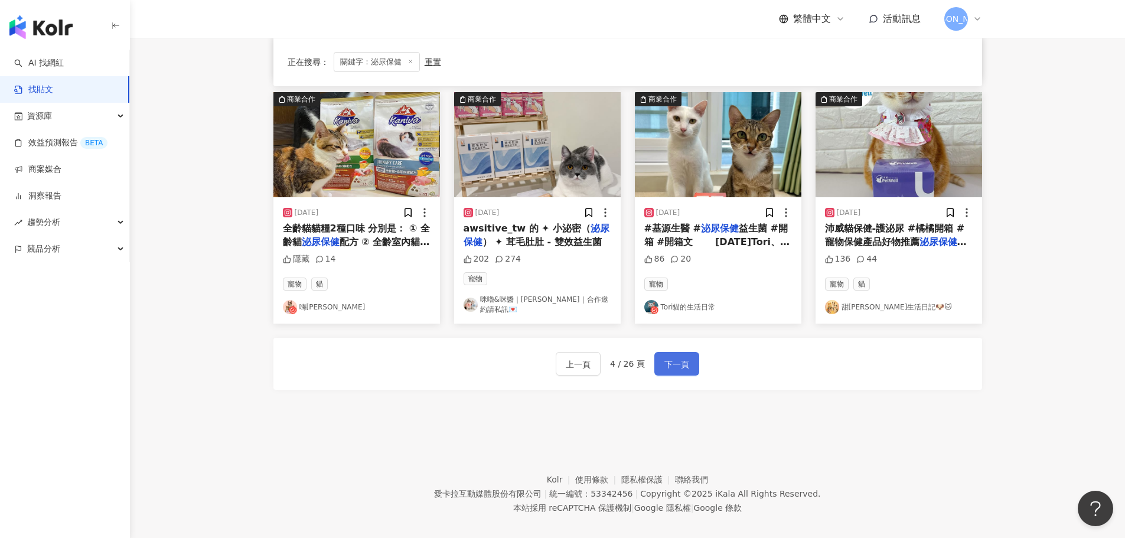
click at [681, 368] on button "下一頁" at bounding box center [677, 364] width 45 height 24
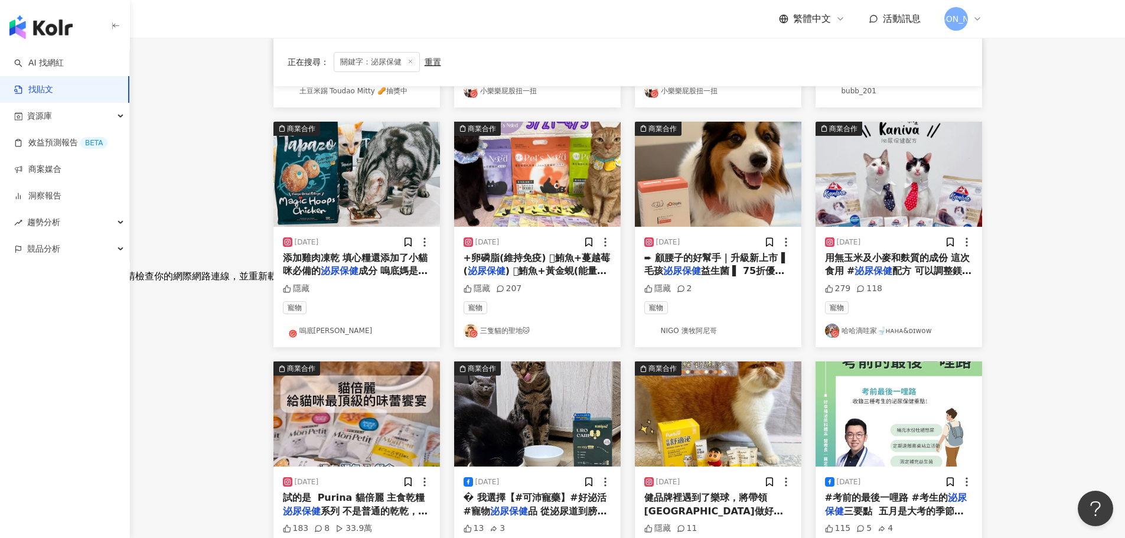
scroll to position [295, 0]
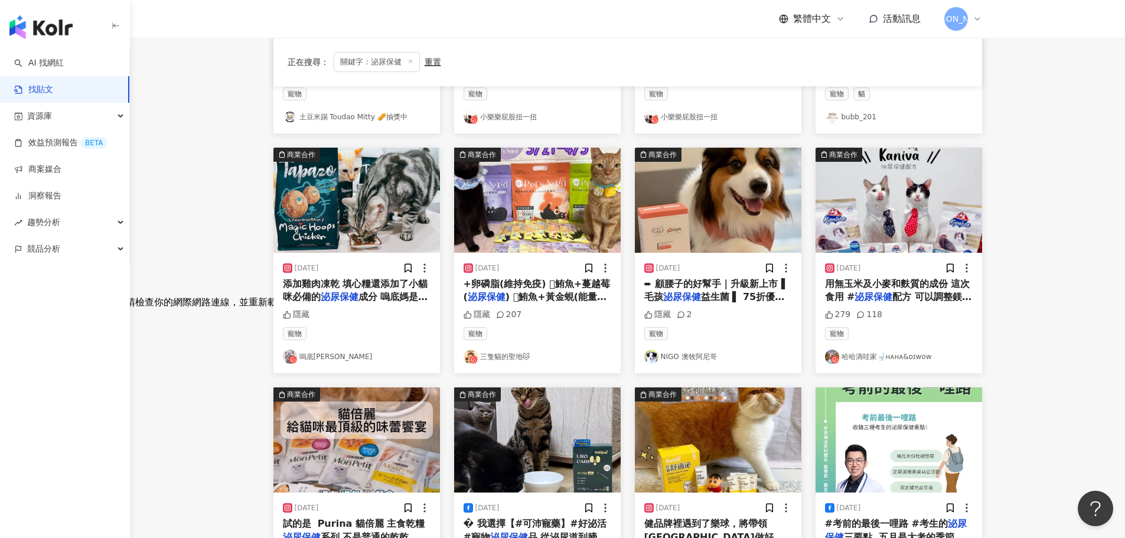
click at [385, 302] on span "成分 嗚底媽是把凍乾填心糧～ 搭" at bounding box center [355, 303] width 145 height 24
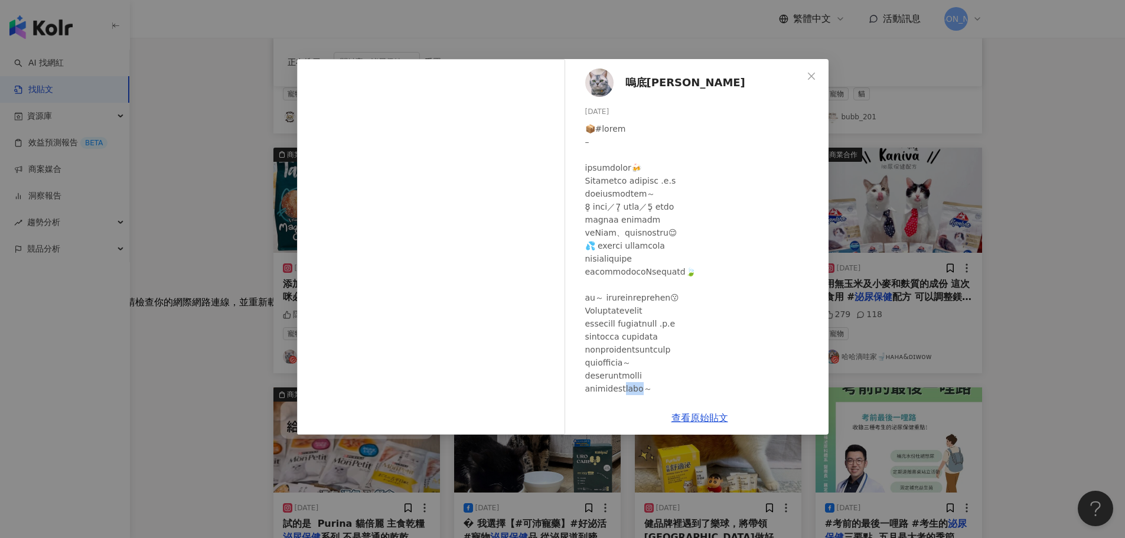
drag, startPoint x: 638, startPoint y: 357, endPoint x: 673, endPoint y: 362, distance: 35.8
click at [673, 362] on div at bounding box center [702, 323] width 234 height 403
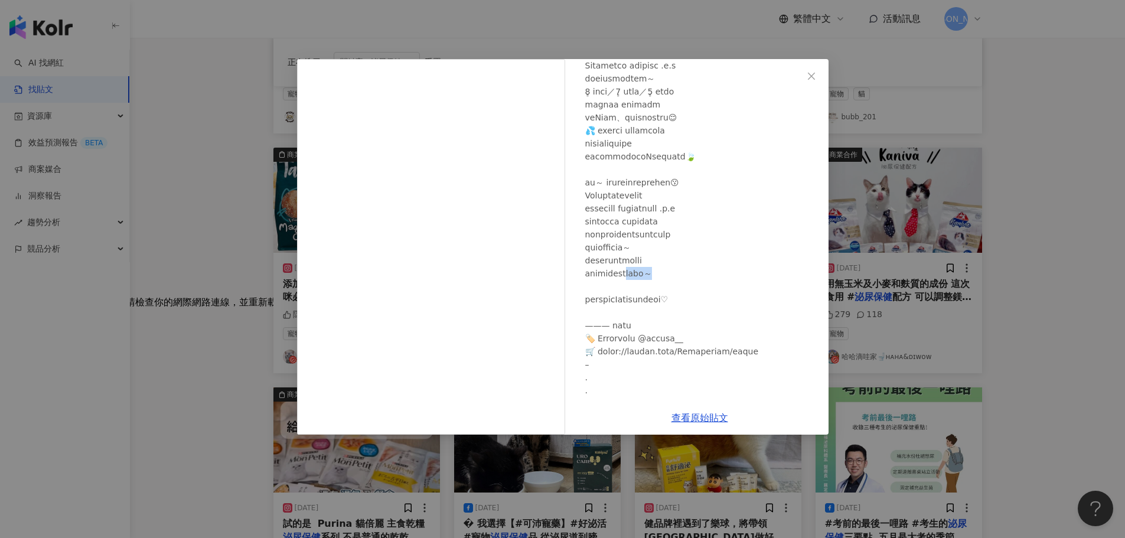
scroll to position [118, 0]
click at [1031, 226] on div "嗚底Woody 2024/4/27 隱藏 查看原始貼文" at bounding box center [562, 269] width 1125 height 538
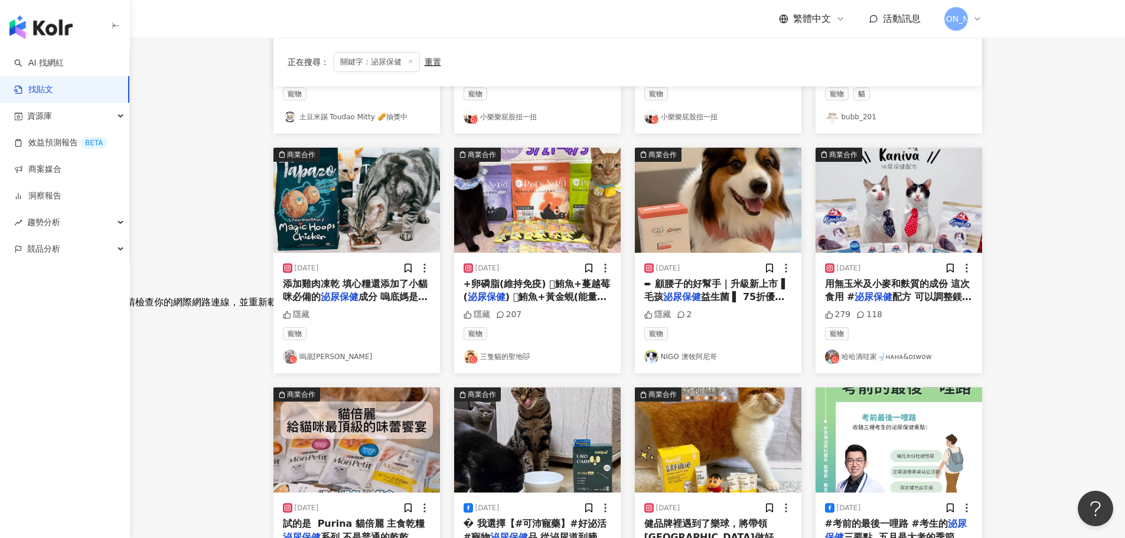
click at [942, 285] on span "用無玉米及小麥和麩質的成份 這次食用 #" at bounding box center [897, 290] width 145 height 24
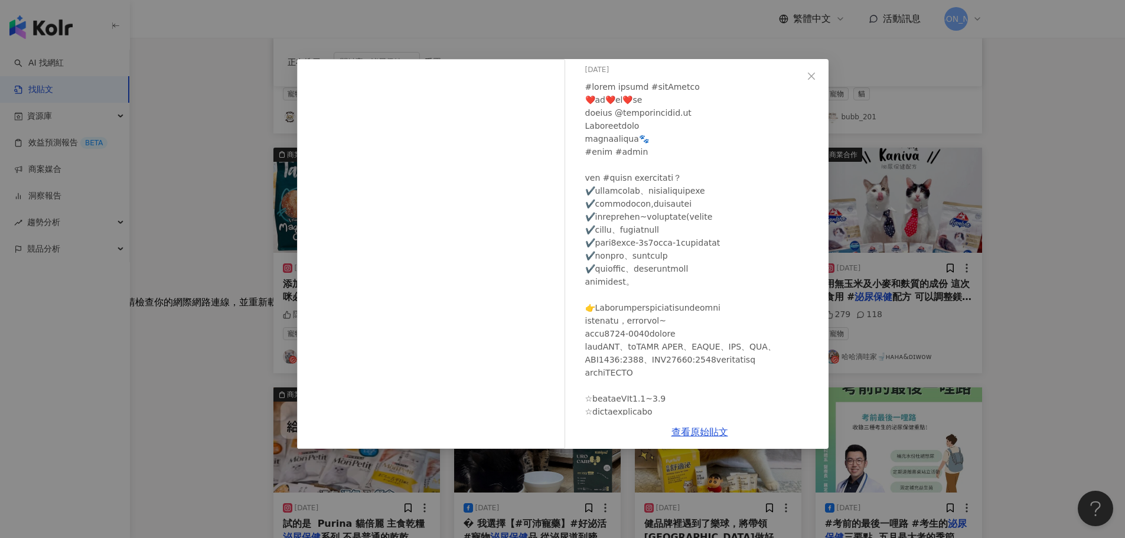
scroll to position [59, 0]
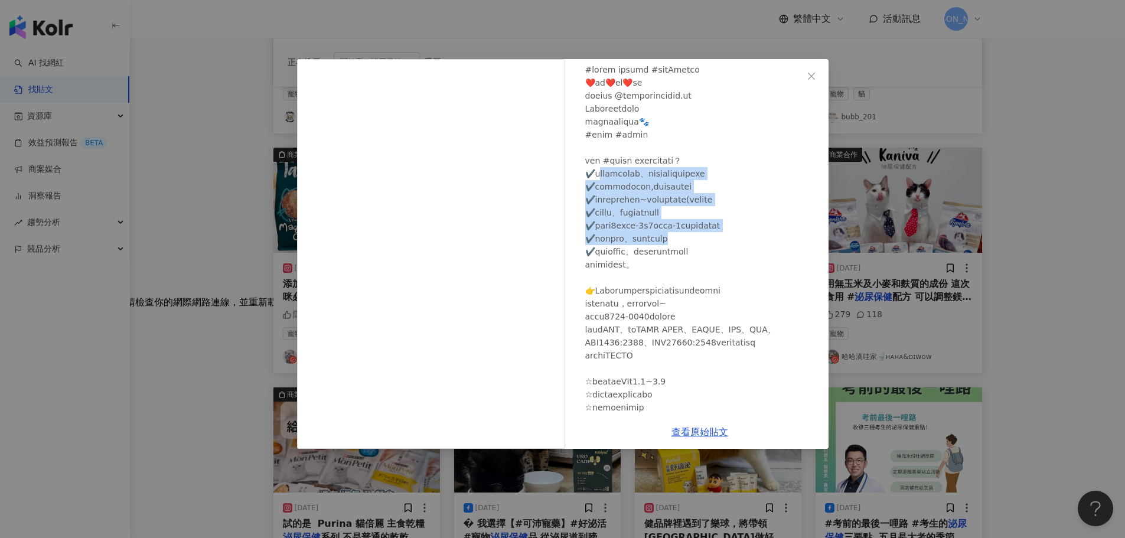
drag, startPoint x: 606, startPoint y: 168, endPoint x: 778, endPoint y: 255, distance: 192.9
click at [778, 255] on div at bounding box center [702, 427] width 234 height 728
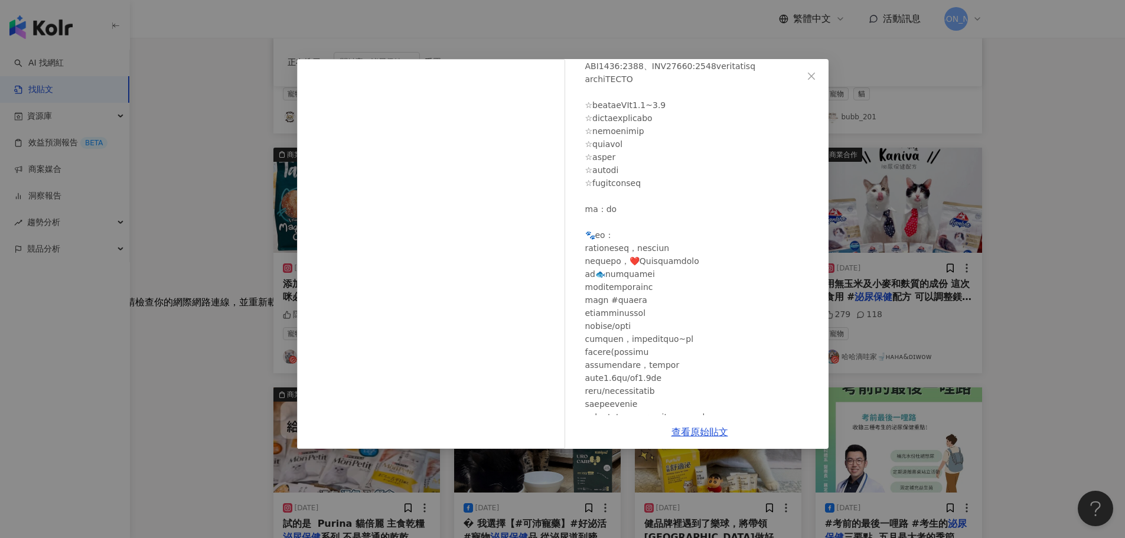
scroll to position [354, 0]
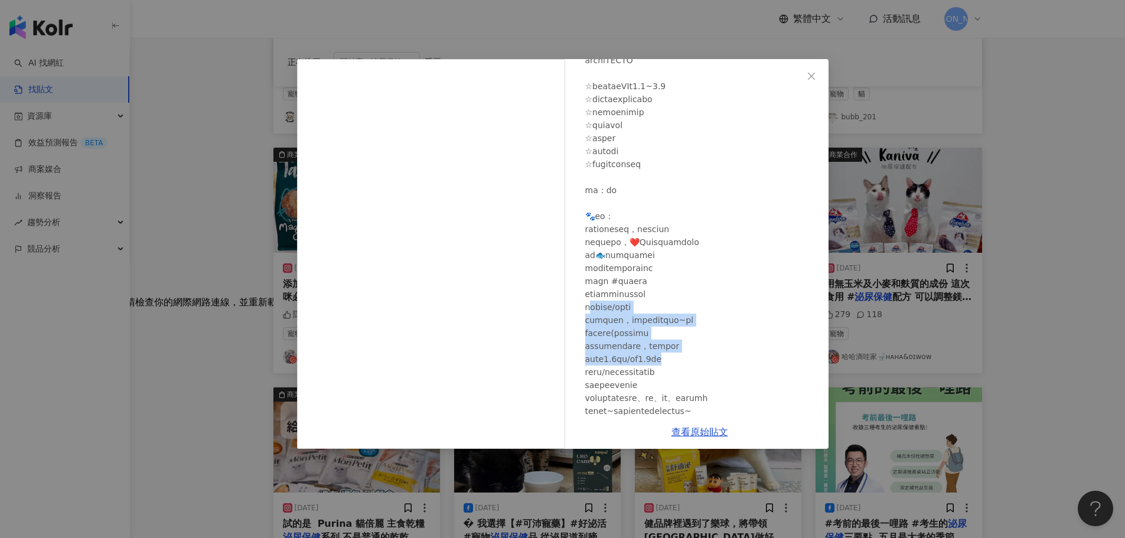
drag, startPoint x: 595, startPoint y: 325, endPoint x: 766, endPoint y: 380, distance: 178.8
click at [761, 374] on div at bounding box center [702, 132] width 234 height 728
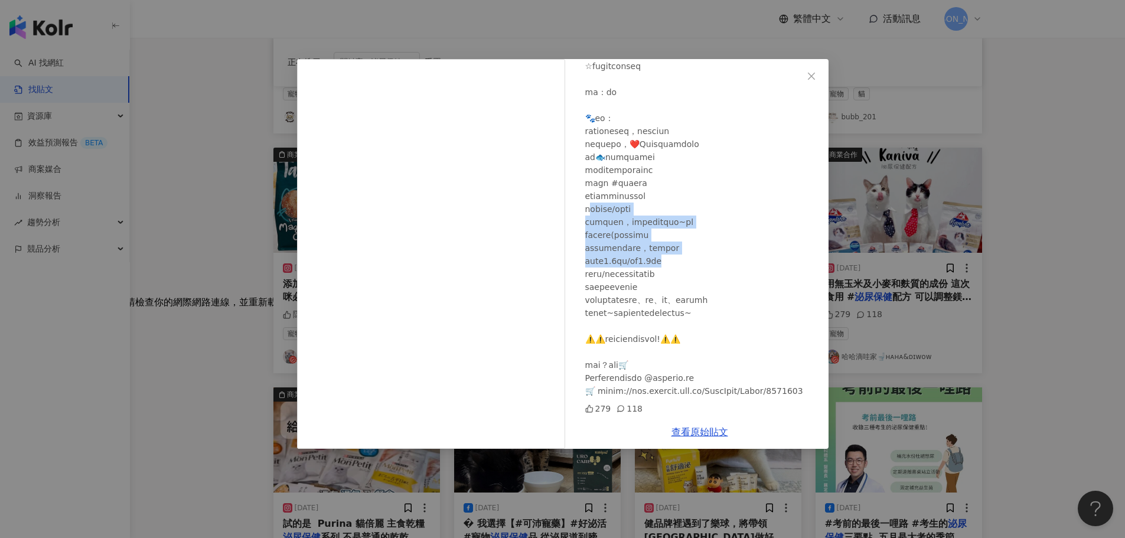
scroll to position [473, 0]
click at [1074, 217] on div "哈哈滴哇家🚽ʜᴀʜᴀ&ᴅɪᴡᴏᴡ 2024/6/15 279 118 查看原始貼文" at bounding box center [562, 269] width 1125 height 538
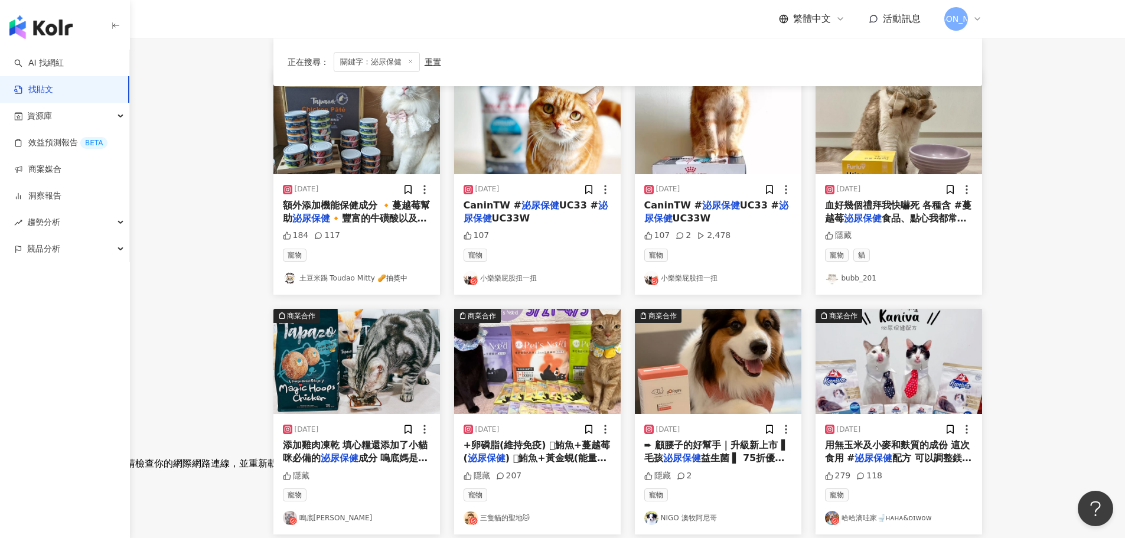
scroll to position [118, 0]
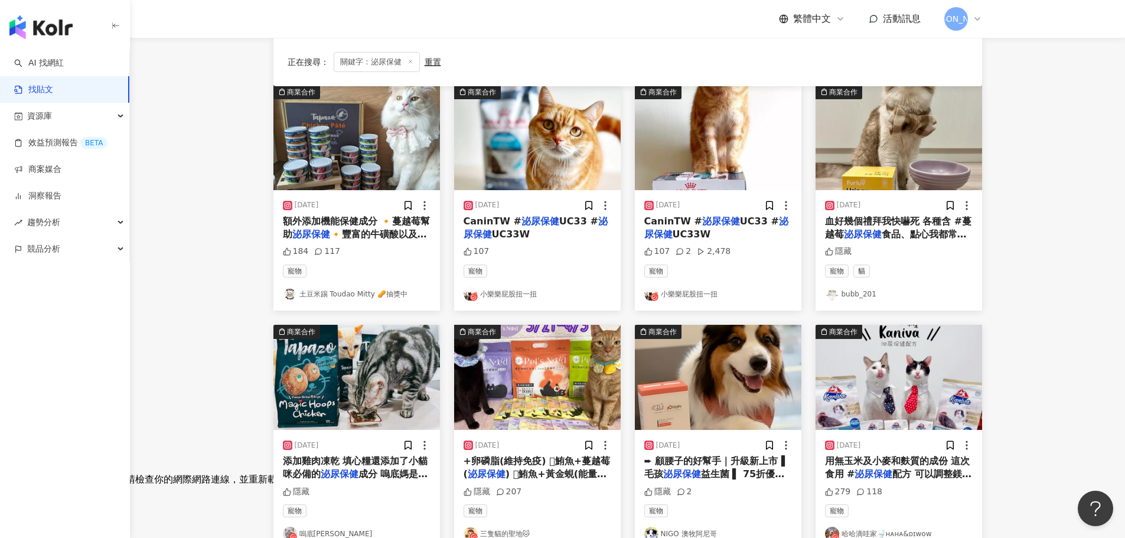
click at [559, 227] on span "UC33 #" at bounding box center [578, 221] width 39 height 11
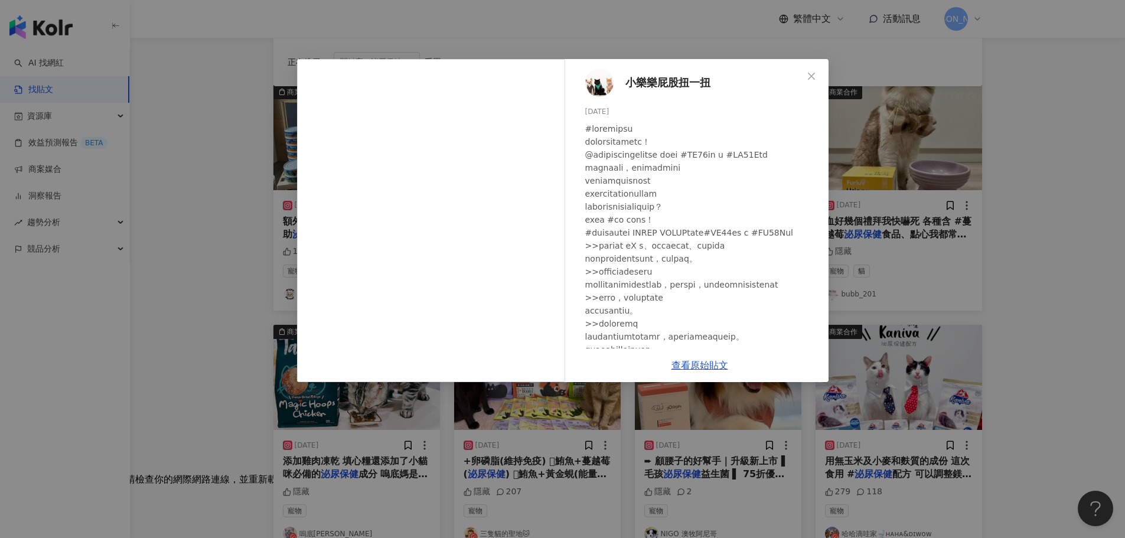
click at [1043, 249] on div "小樂樂屁股扭一扭 2023/12/28 107 查看原始貼文" at bounding box center [562, 269] width 1125 height 538
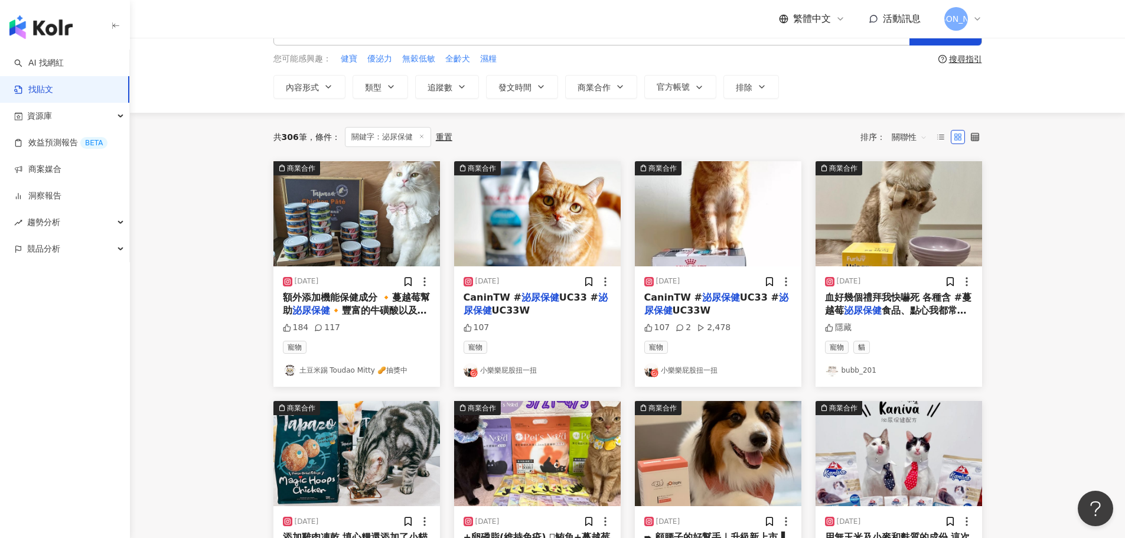
scroll to position [0, 0]
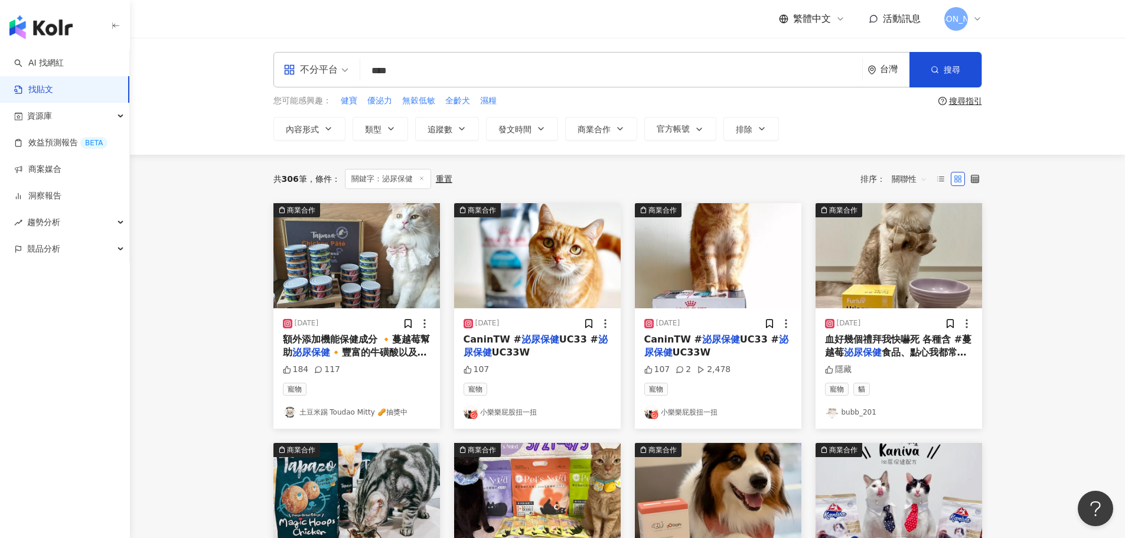
click at [929, 342] on span "血好幾個禮拜我快嚇死 各種含 #蔓越莓" at bounding box center [898, 346] width 147 height 24
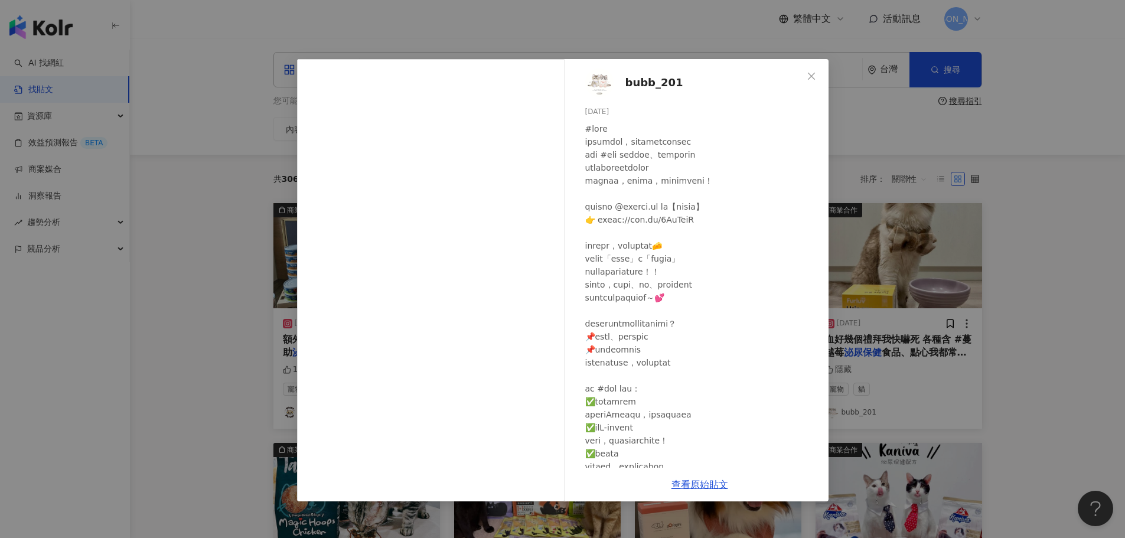
click at [693, 491] on div "查看原始貼文" at bounding box center [700, 485] width 258 height 34
click at [694, 485] on link "查看原始貼文" at bounding box center [700, 484] width 57 height 11
click at [616, 31] on div "bubb_201 2023/12/14 隱藏 查看原始貼文" at bounding box center [562, 269] width 1125 height 538
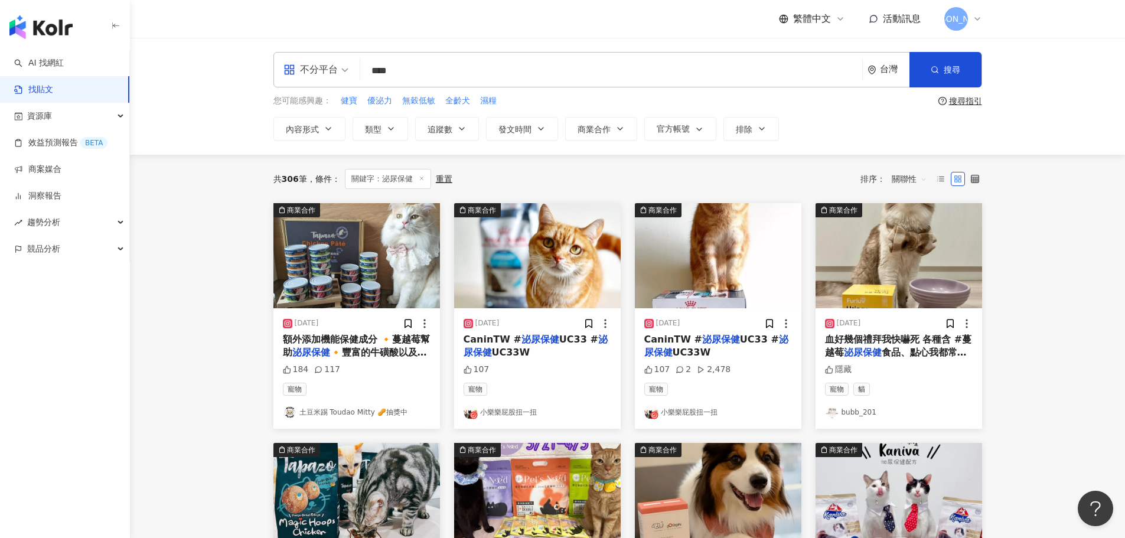
click at [739, 301] on img "button" at bounding box center [718, 255] width 167 height 105
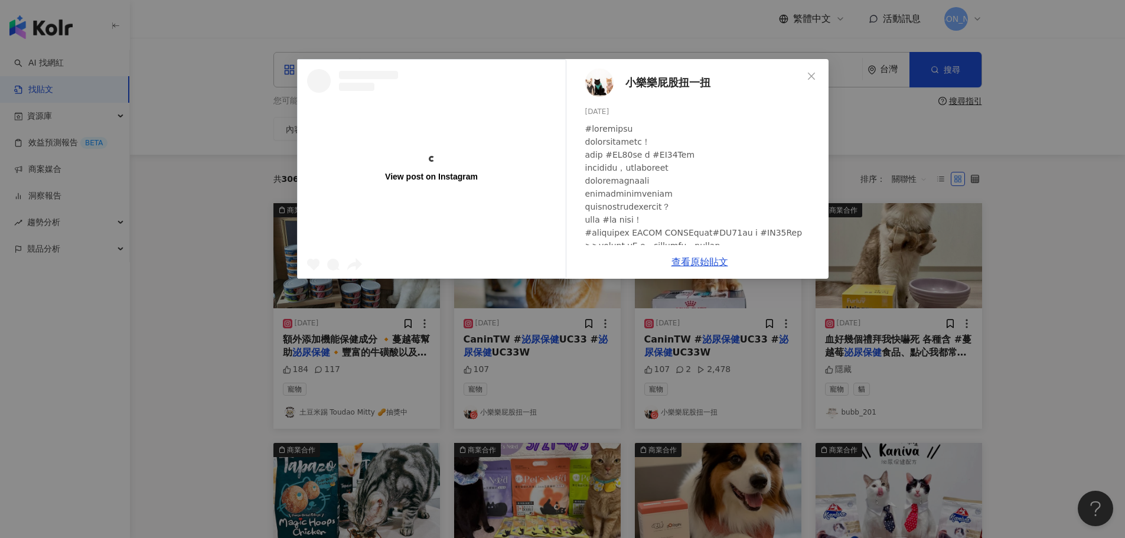
click at [1026, 303] on div "View post on Instagram 小樂樂屁股扭一扭 2023/12/29 107 2 2,478 查看原始貼文" at bounding box center [562, 269] width 1125 height 538
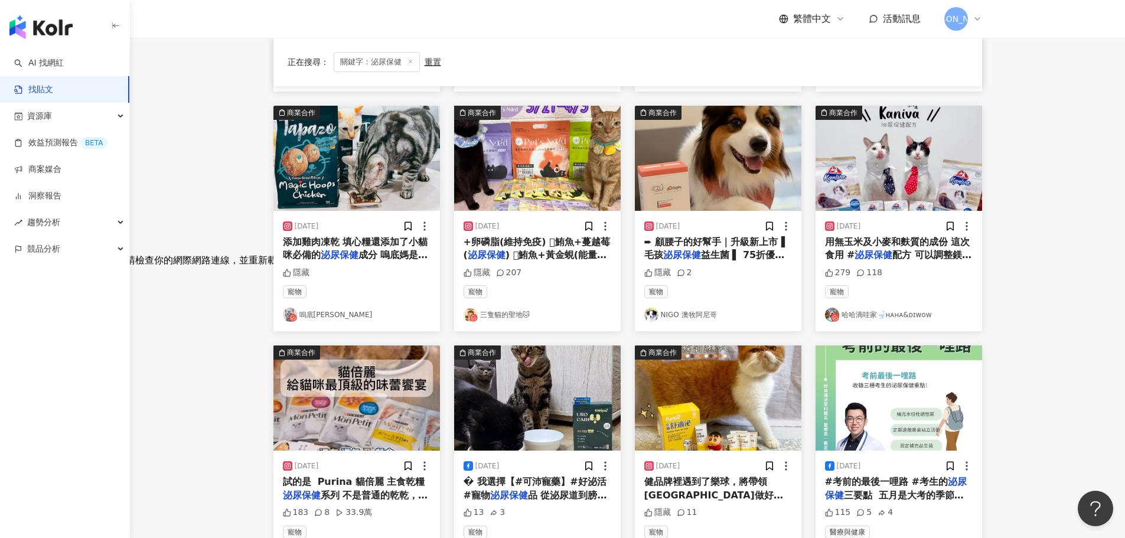
scroll to position [354, 0]
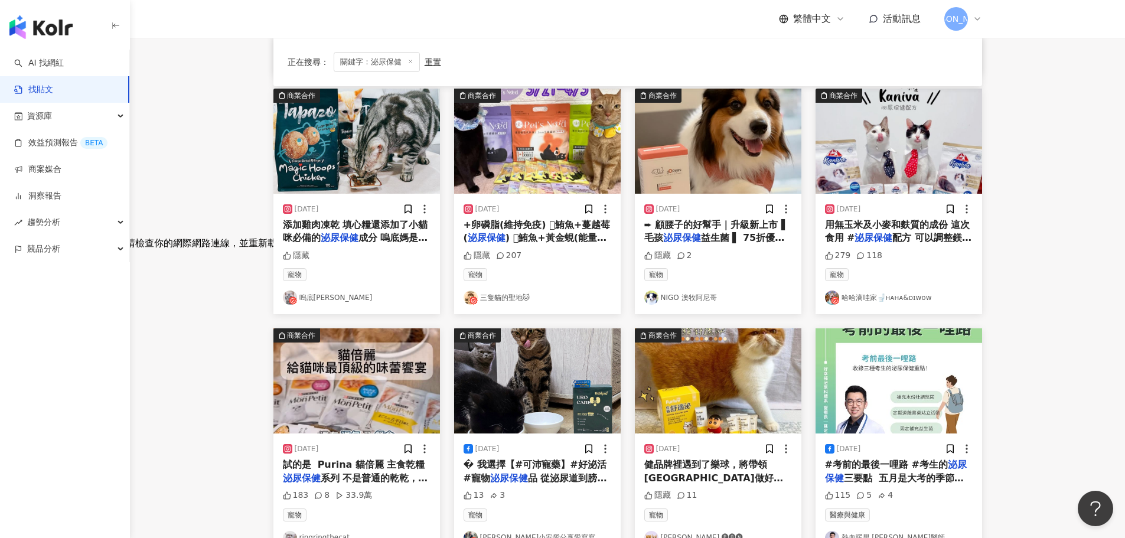
click at [936, 230] on span "用無玉米及小麥和麩質的成份 這次食用 #" at bounding box center [897, 231] width 145 height 24
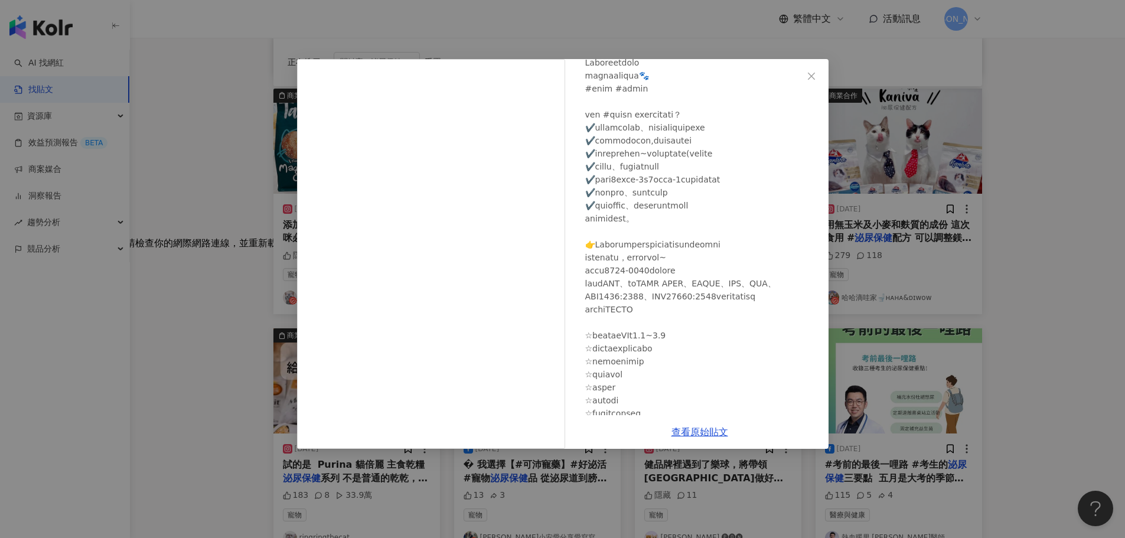
scroll to position [236, 0]
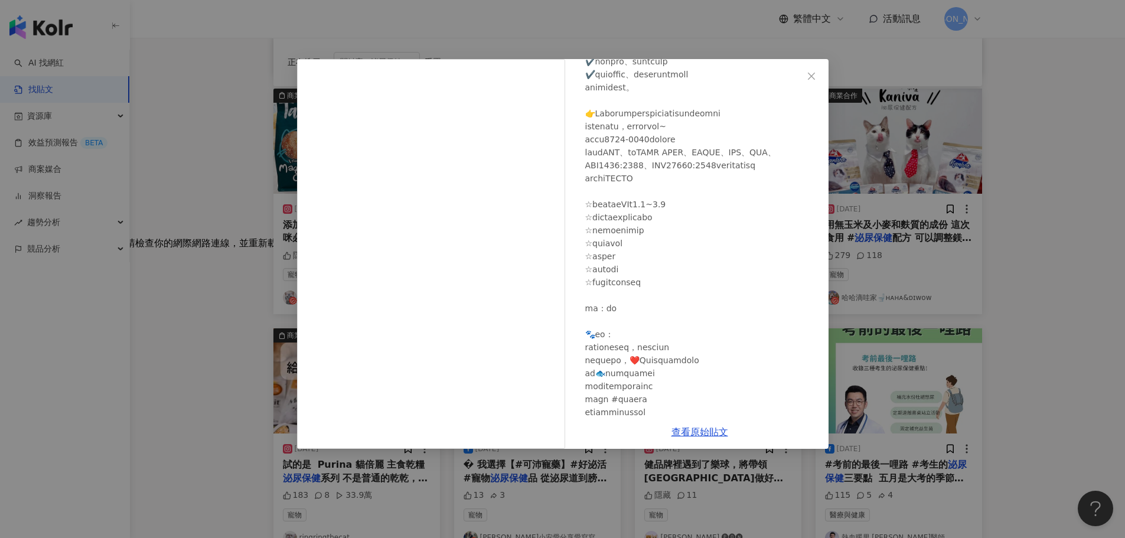
click at [1102, 254] on div "哈哈滴哇家🚽ʜᴀʜᴀ&ᴅɪᴡᴏᴡ 2024/6/15 279 118 查看原始貼文" at bounding box center [562, 269] width 1125 height 538
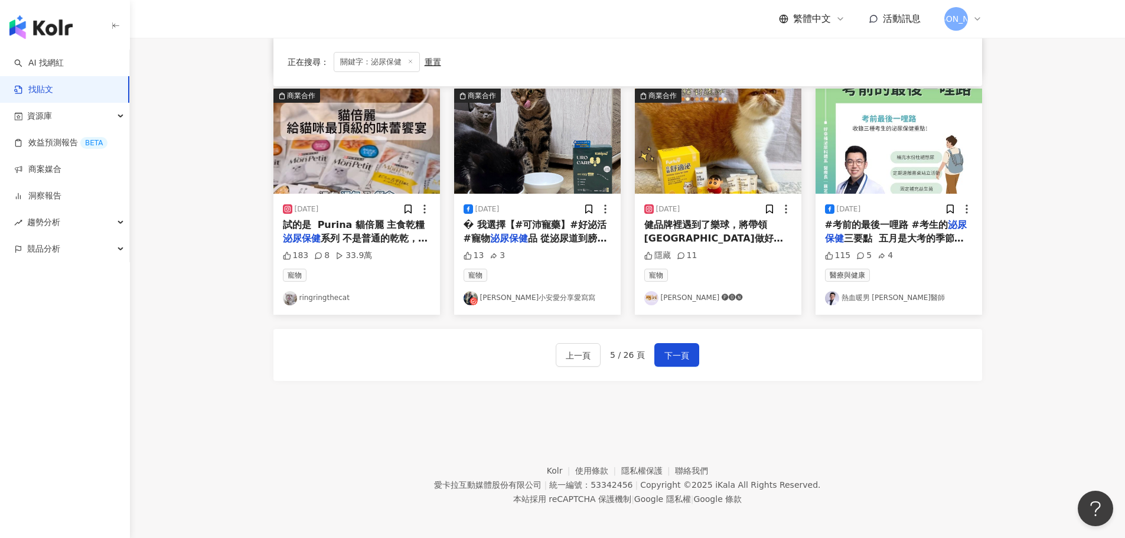
scroll to position [598, 0]
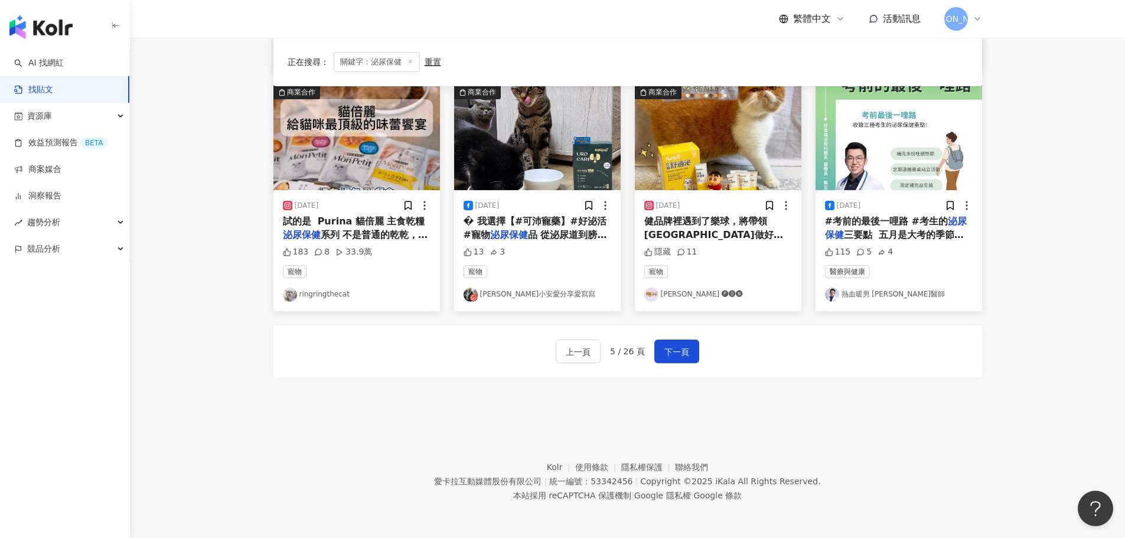
click at [701, 217] on span "健品牌裡遇到了樂球，將帶領澎澎做好完善的" at bounding box center [713, 235] width 139 height 38
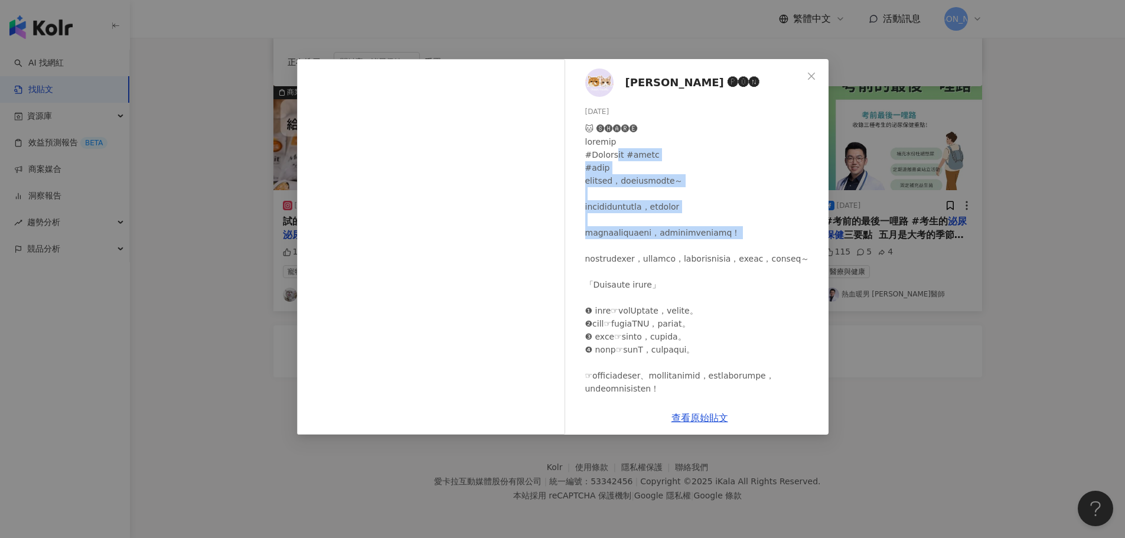
drag, startPoint x: 613, startPoint y: 148, endPoint x: 732, endPoint y: 255, distance: 159.4
click at [732, 255] on div at bounding box center [702, 297] width 234 height 351
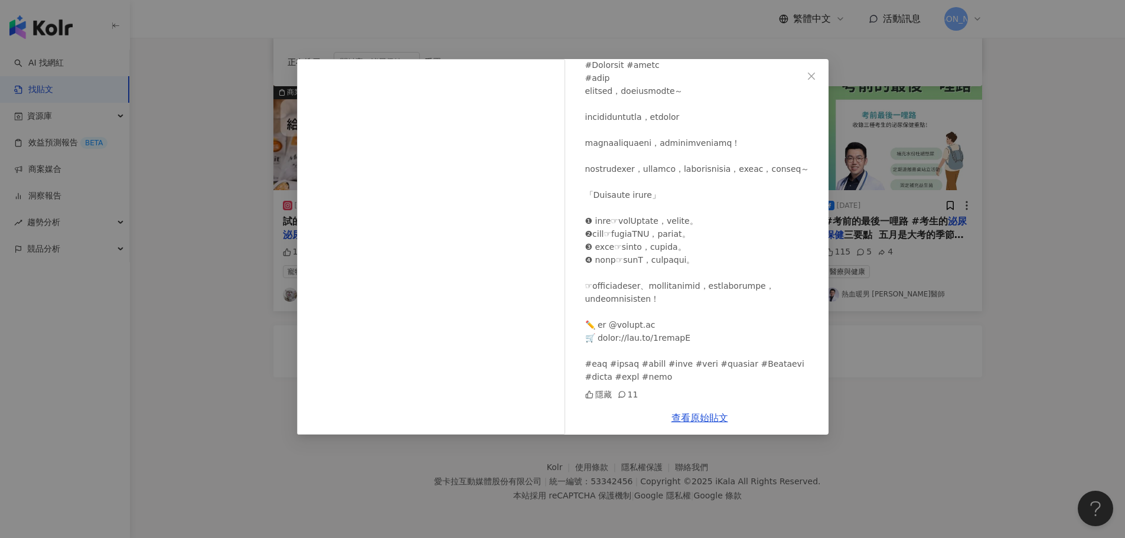
scroll to position [129, 0]
drag, startPoint x: 872, startPoint y: 396, endPoint x: 659, endPoint y: 414, distance: 214.0
click at [871, 396] on div "澎澎 🅟🅞🅝 2024/4/15 隱藏 11 查看原始貼文" at bounding box center [562, 269] width 1125 height 538
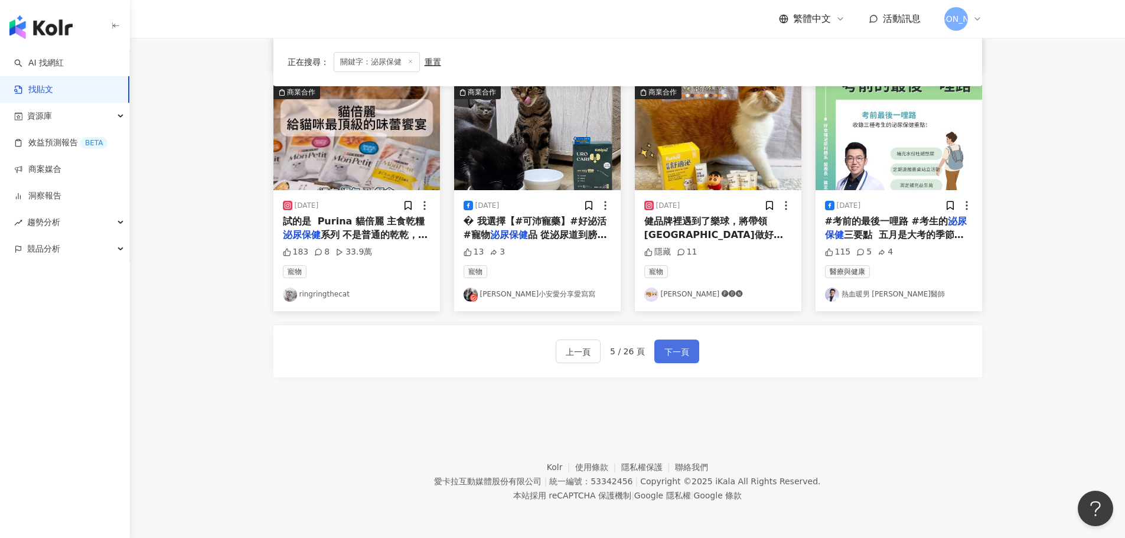
click at [665, 352] on span "下一頁" at bounding box center [677, 352] width 25 height 14
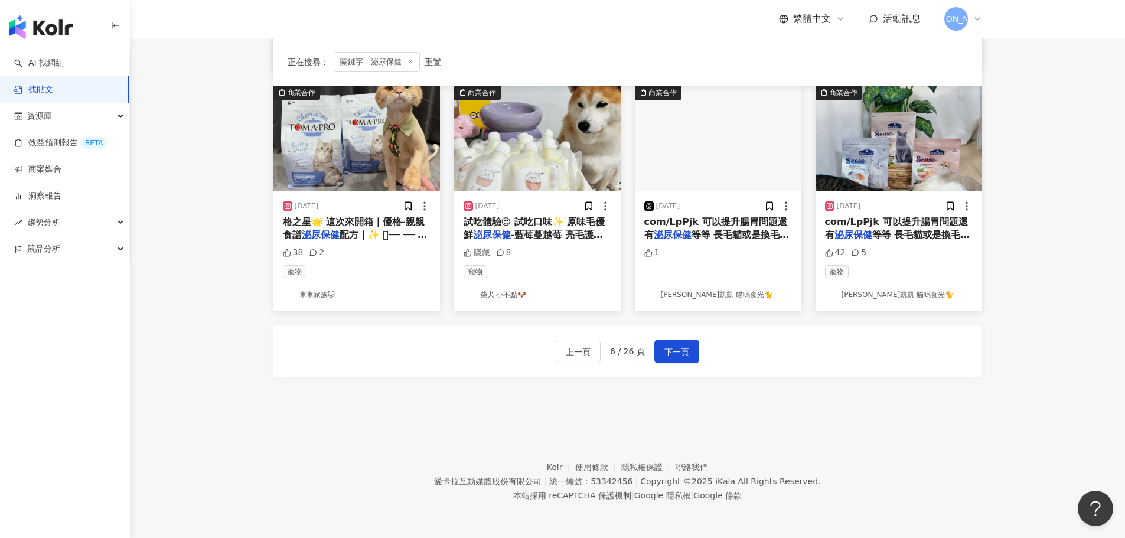
scroll to position [598, 0]
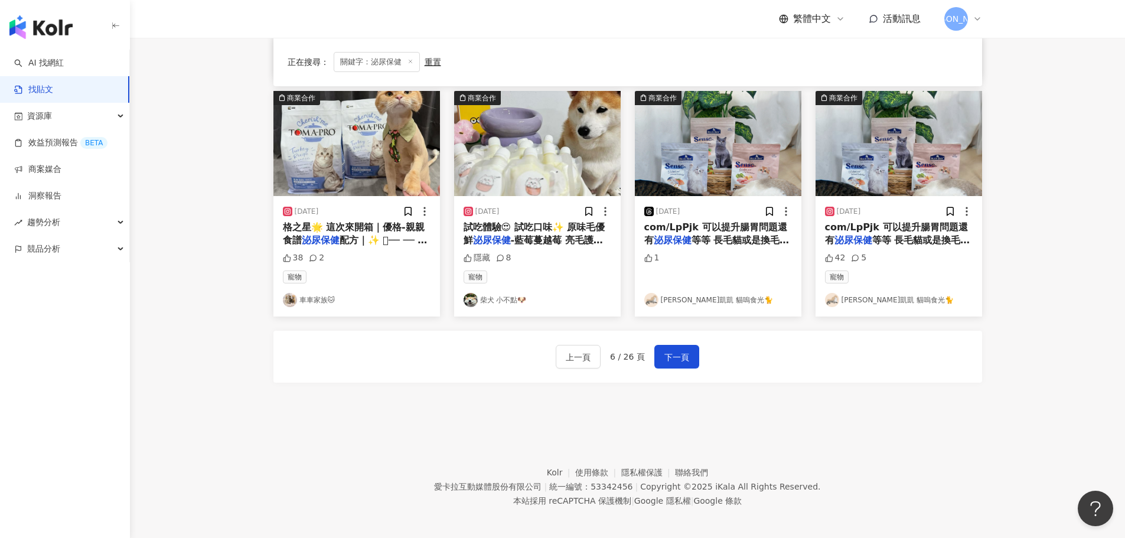
click at [748, 236] on span "等等 長毛貓或是換毛期可以吃鮭" at bounding box center [716, 247] width 145 height 24
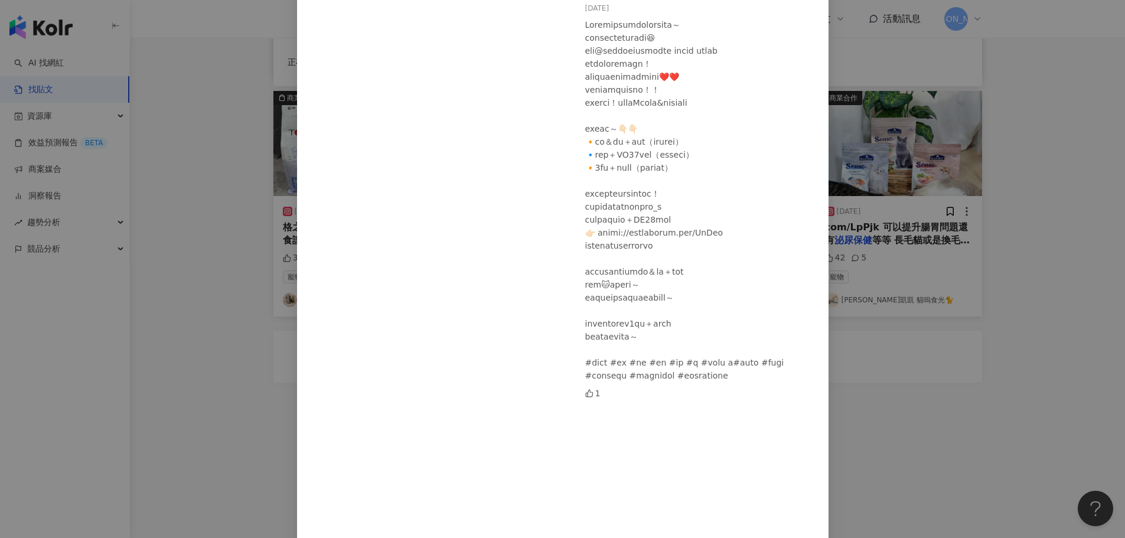
scroll to position [118, 0]
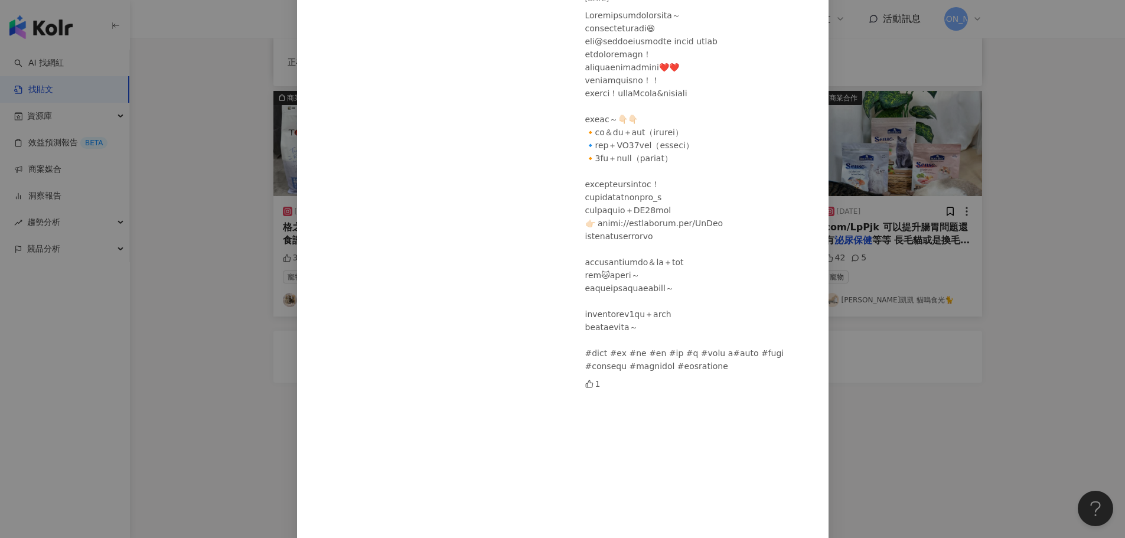
click at [1047, 328] on div "Eddie&凱凱 貓嗚食光🐈 2025/7/14 1 查看原始貼文" at bounding box center [562, 269] width 1125 height 538
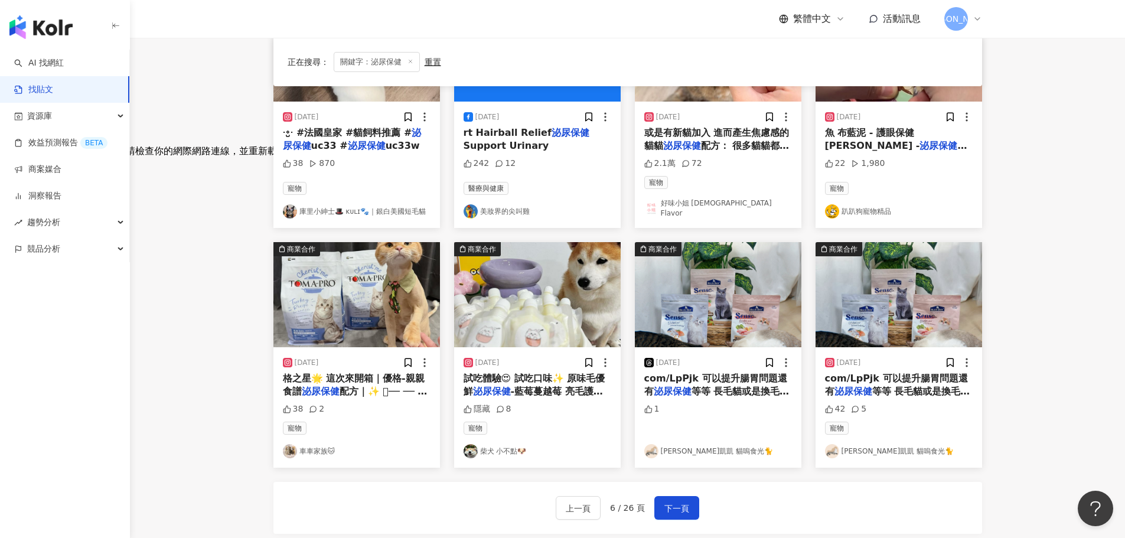
scroll to position [421, 0]
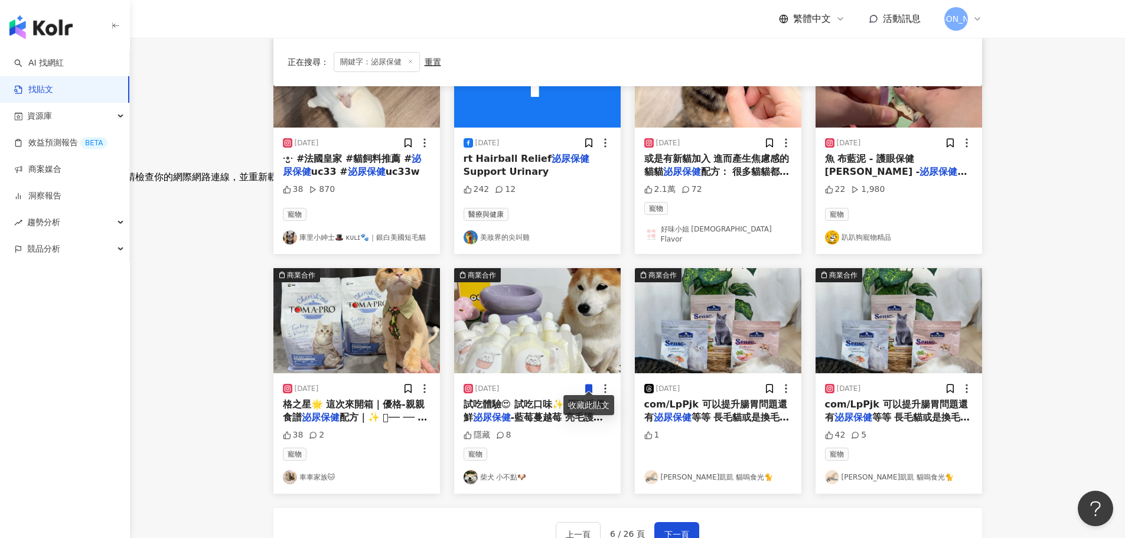
click at [360, 412] on span "配方｜✨ 𖥸── ── 產品" at bounding box center [355, 424] width 145 height 24
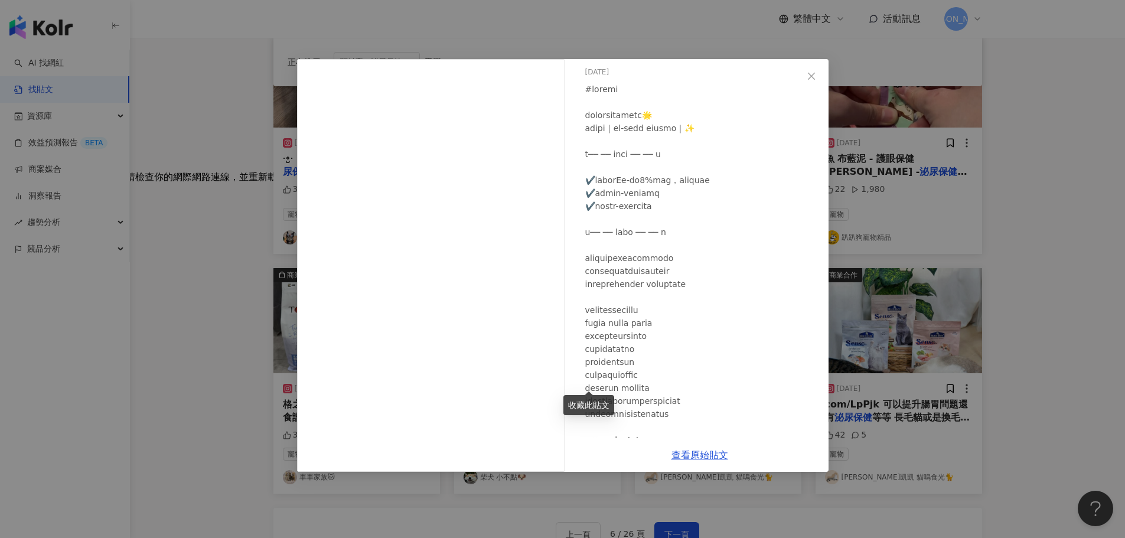
scroll to position [59, 0]
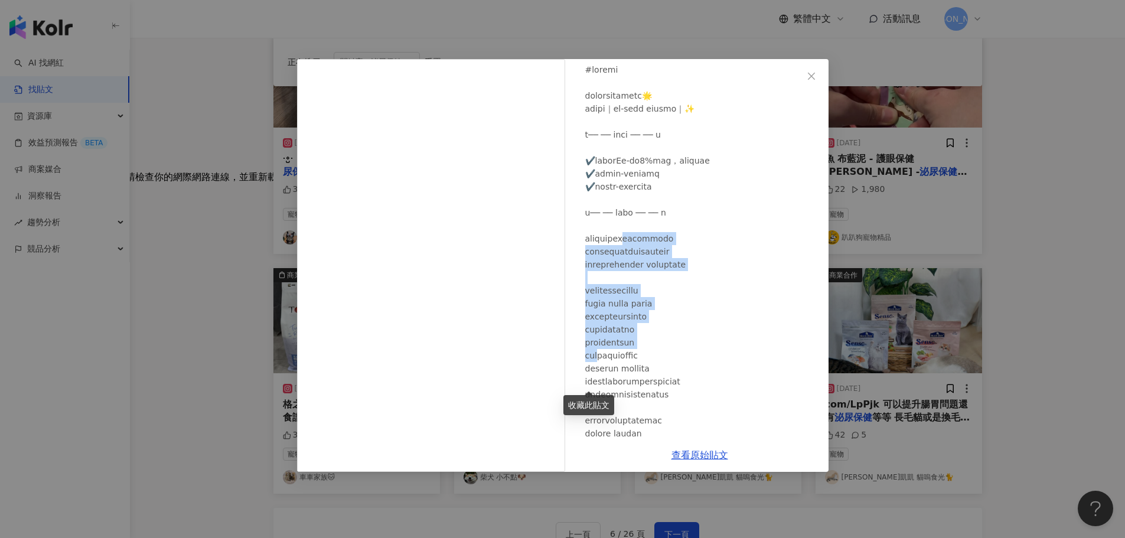
drag, startPoint x: 623, startPoint y: 235, endPoint x: 742, endPoint y: 341, distance: 159.4
click at [742, 341] on div at bounding box center [702, 355] width 234 height 585
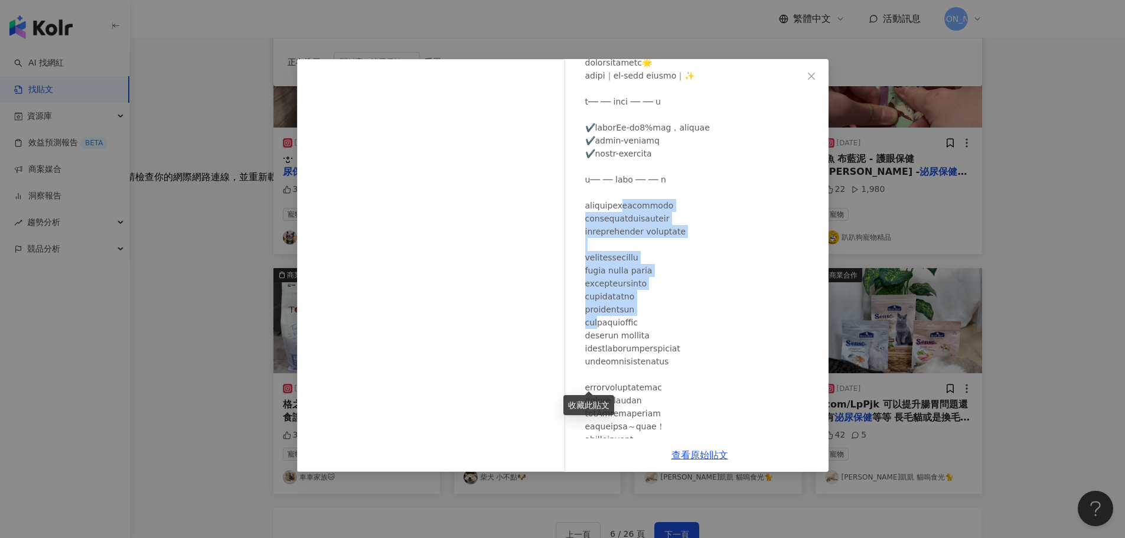
scroll to position [118, 0]
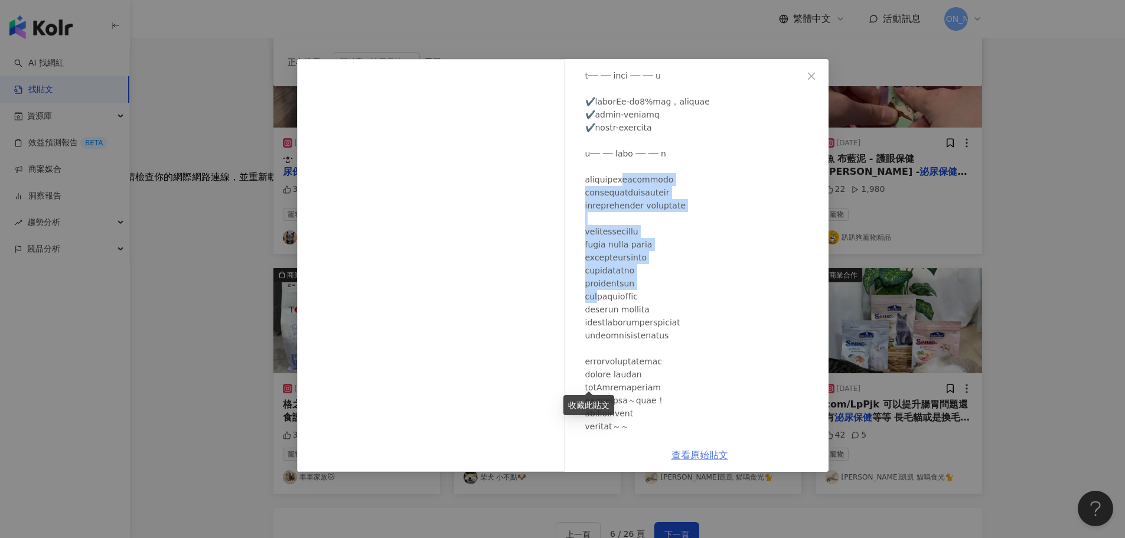
click at [703, 456] on link "查看原始貼文" at bounding box center [700, 455] width 57 height 11
click at [1027, 252] on div "車車家族🐱 2025/8/12 38 2 查看原始貼文" at bounding box center [562, 269] width 1125 height 538
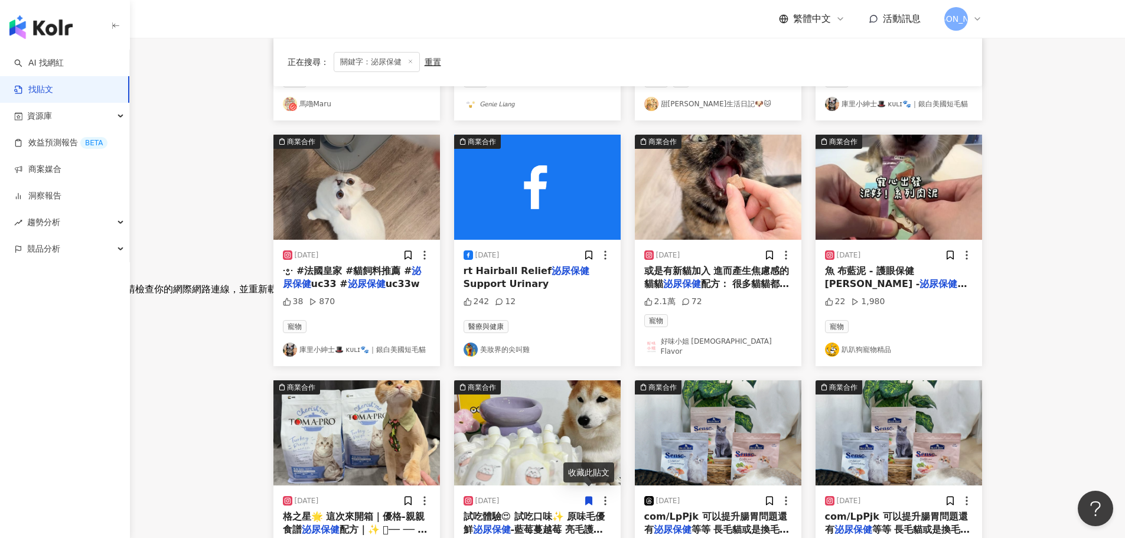
scroll to position [414, 0]
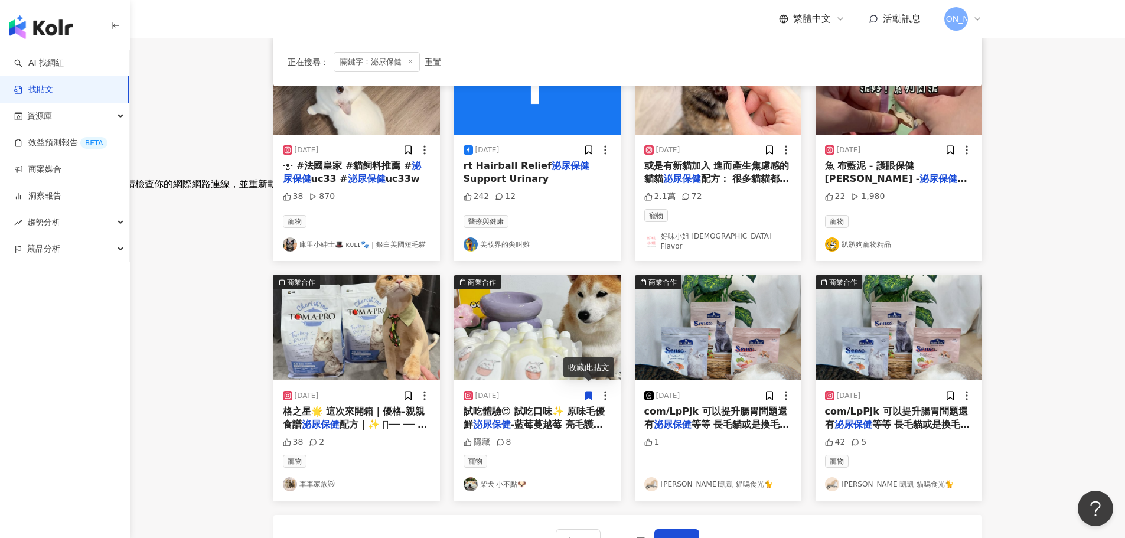
click at [350, 162] on span "ᐧ༚̮ᐧ #法國皇家 #貓飼料推薦 #" at bounding box center [347, 165] width 129 height 11
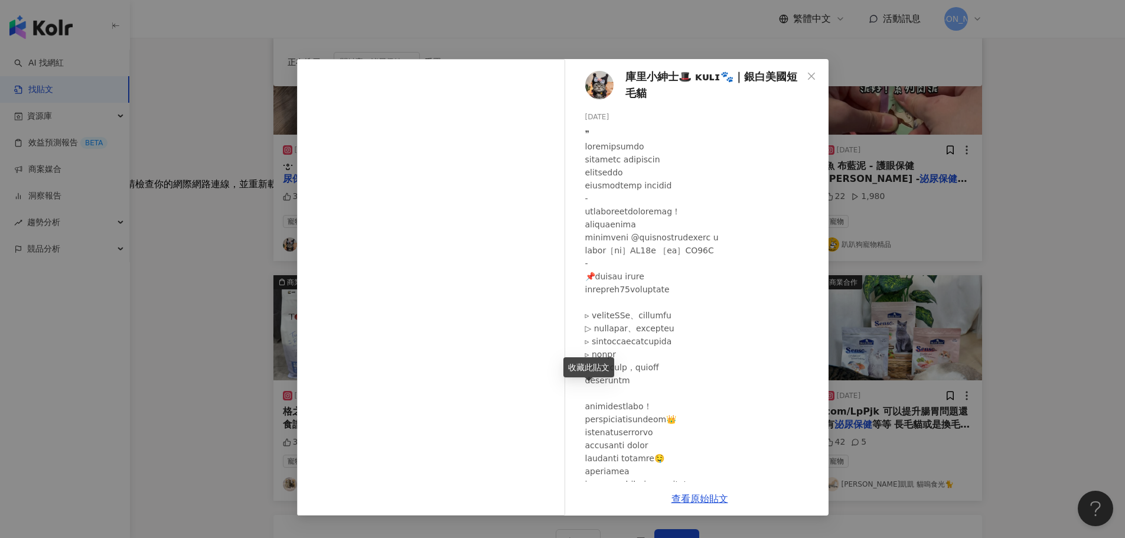
click at [1022, 237] on div "庫里小紳士🎩 ᴋᴜʟɪ🐾｜銀白美國短毛貓 2023/12/25 38 870 查看原始貼文" at bounding box center [562, 269] width 1125 height 538
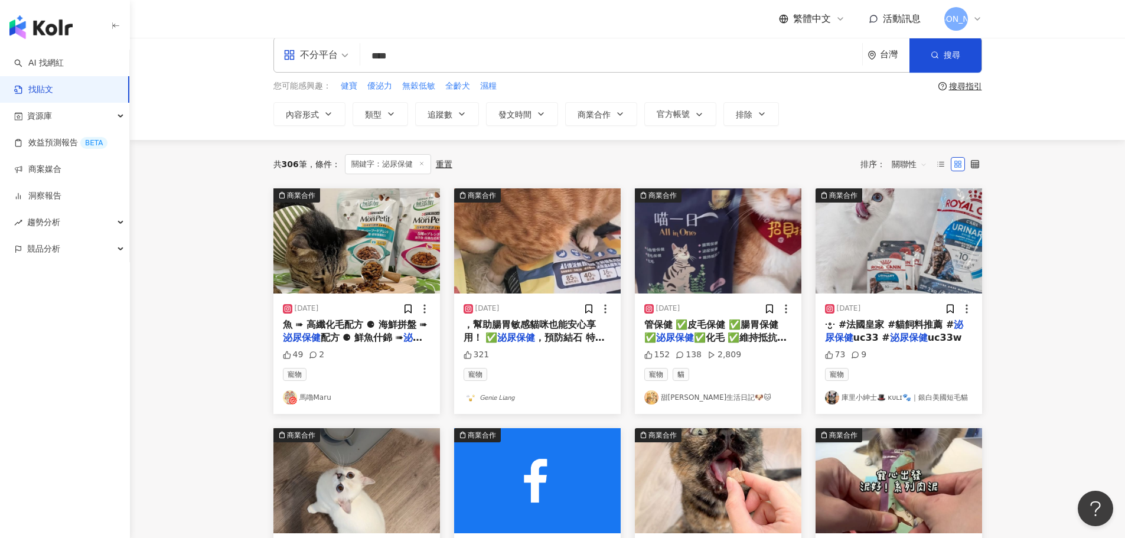
scroll to position [0, 0]
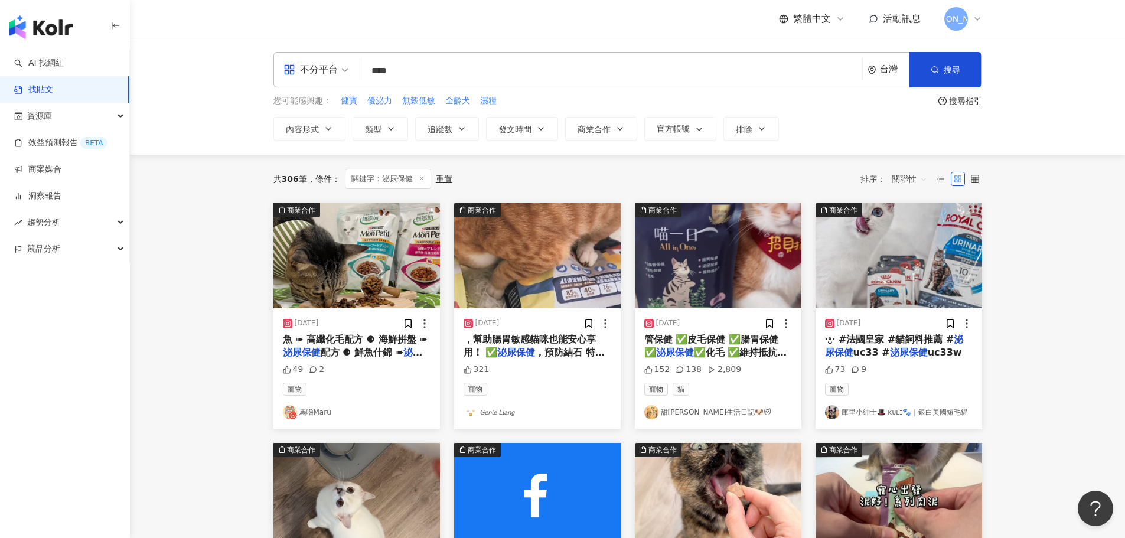
click at [730, 347] on span "✅化毛 ✅維持抵抗力 🐱" at bounding box center [715, 359] width 143 height 24
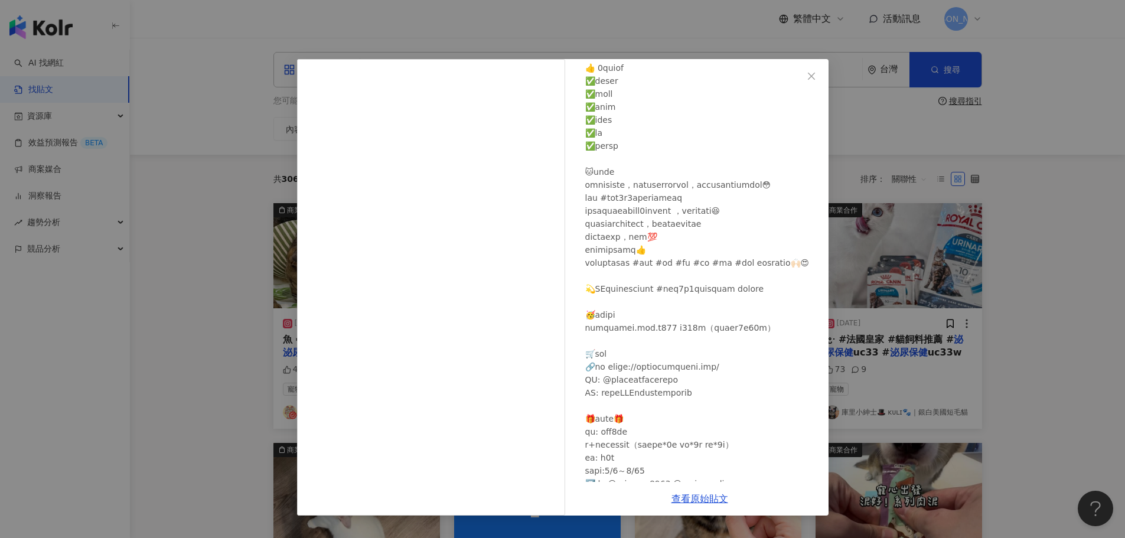
scroll to position [295, 0]
click at [1073, 320] on div "甜杉橘生活日記🐶🐱 2025/3/5 152 138 2,809 查看原始貼文" at bounding box center [562, 269] width 1125 height 538
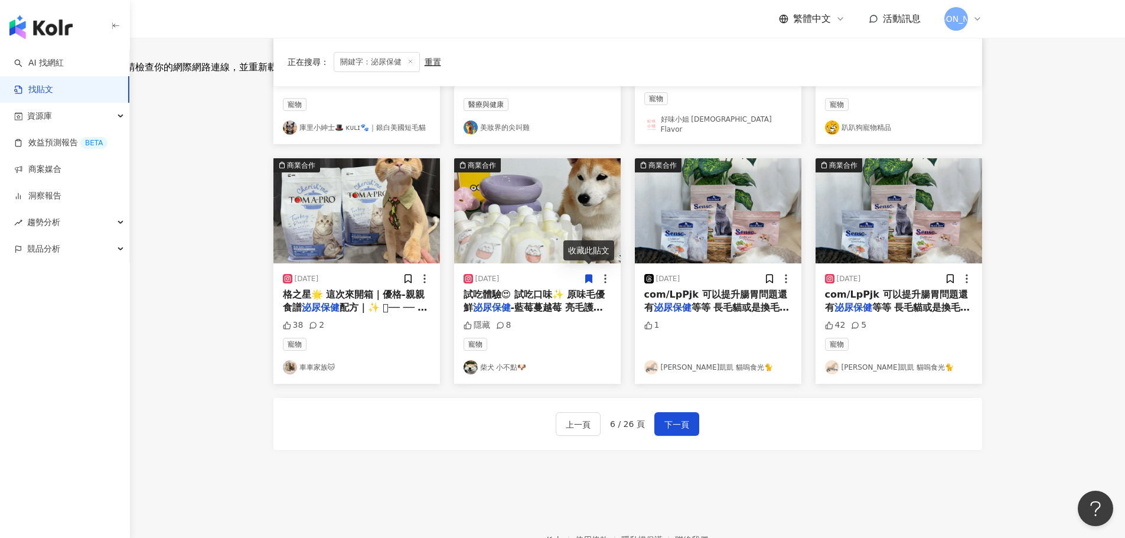
scroll to position [591, 0]
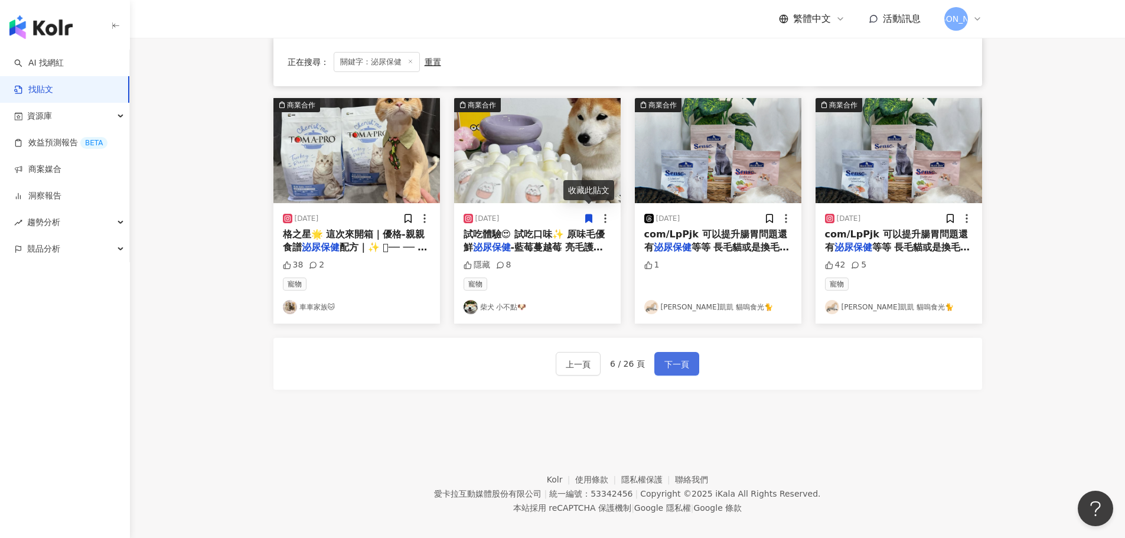
click at [682, 360] on span "下一頁" at bounding box center [677, 364] width 25 height 14
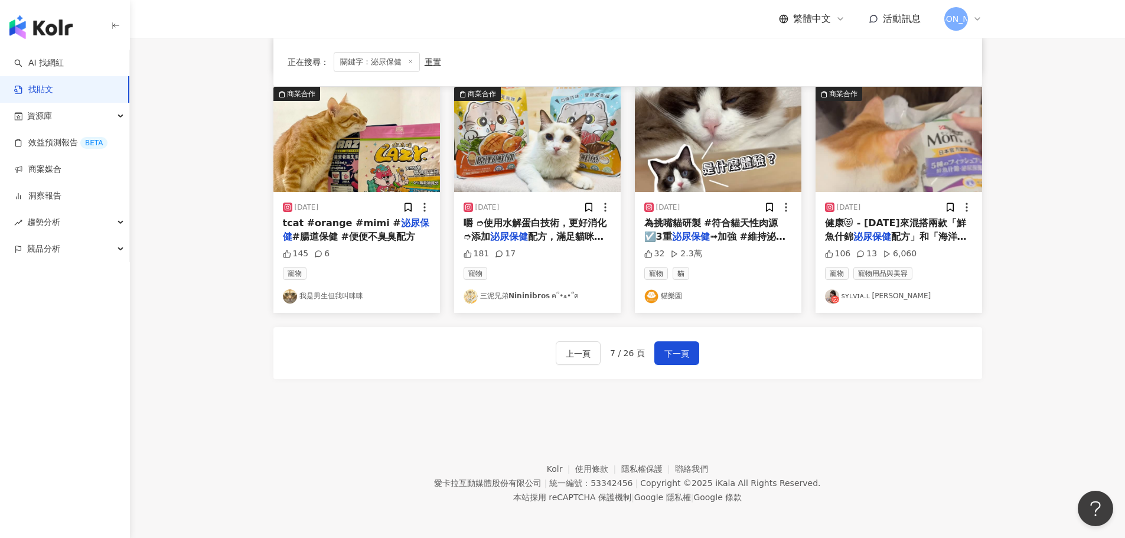
scroll to position [598, 0]
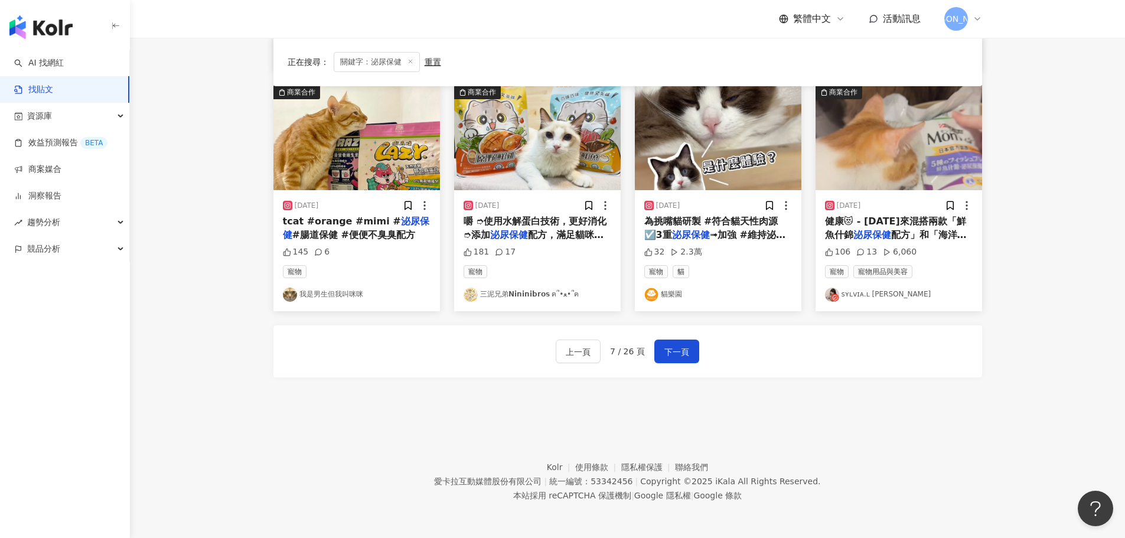
click at [555, 216] on span "嚼 ➮使用水解蛋白技術，更好消化 ➮添加" at bounding box center [536, 228] width 144 height 24
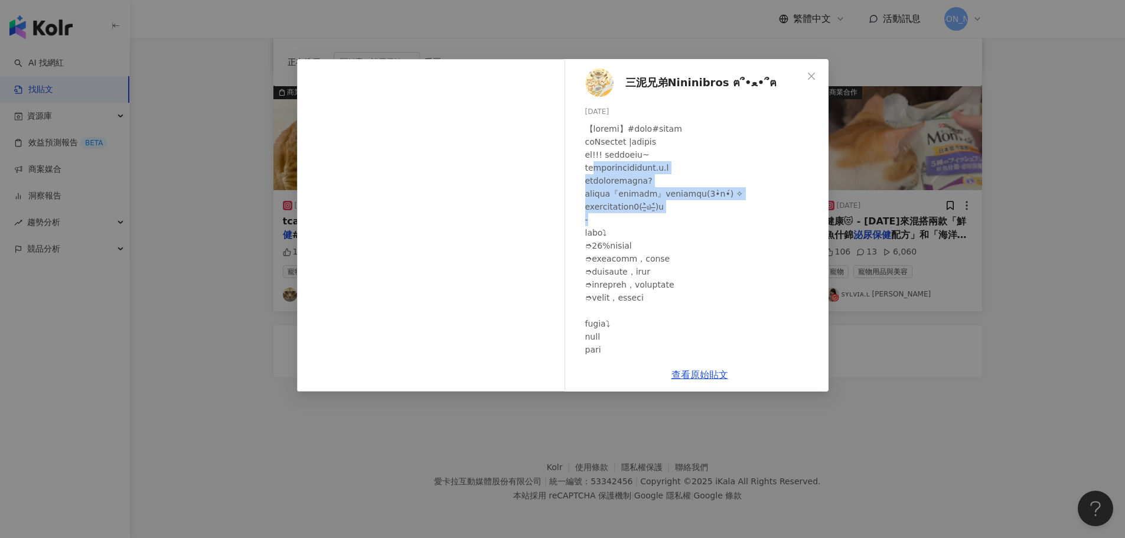
drag, startPoint x: 603, startPoint y: 166, endPoint x: 746, endPoint y: 229, distance: 155.8
click at [746, 229] on div at bounding box center [702, 323] width 234 height 403
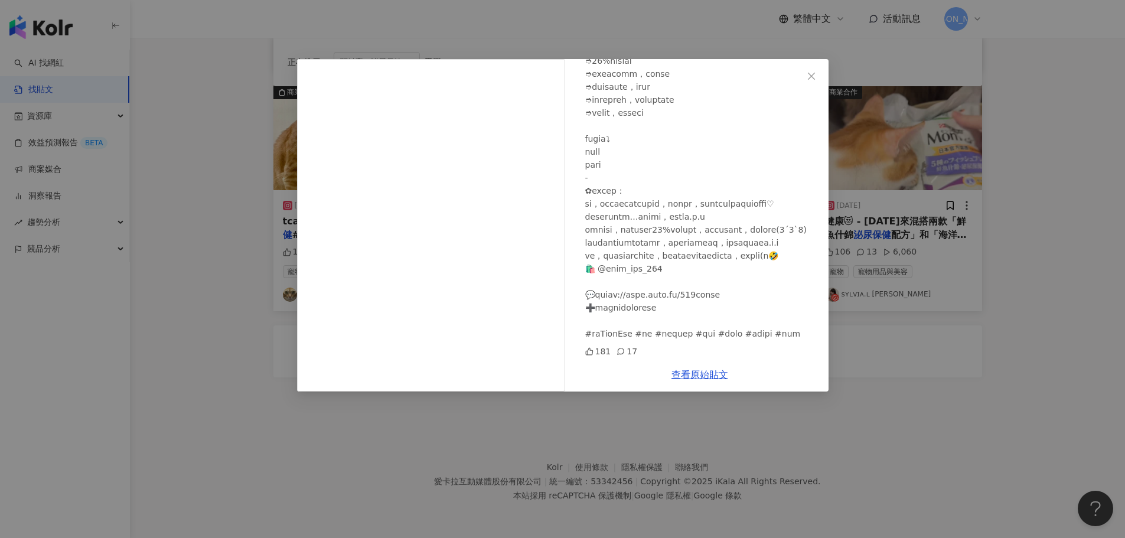
scroll to position [263, 0]
click at [1006, 370] on div "三泥兄弟𝗡𝗶𝗻𝗶𝗻𝗶𝗯𝗿𝗼𝘀 ฅ՞•ﻌ•՞ฅ 2024/7/29 181 17 查看原始貼文" at bounding box center [562, 269] width 1125 height 538
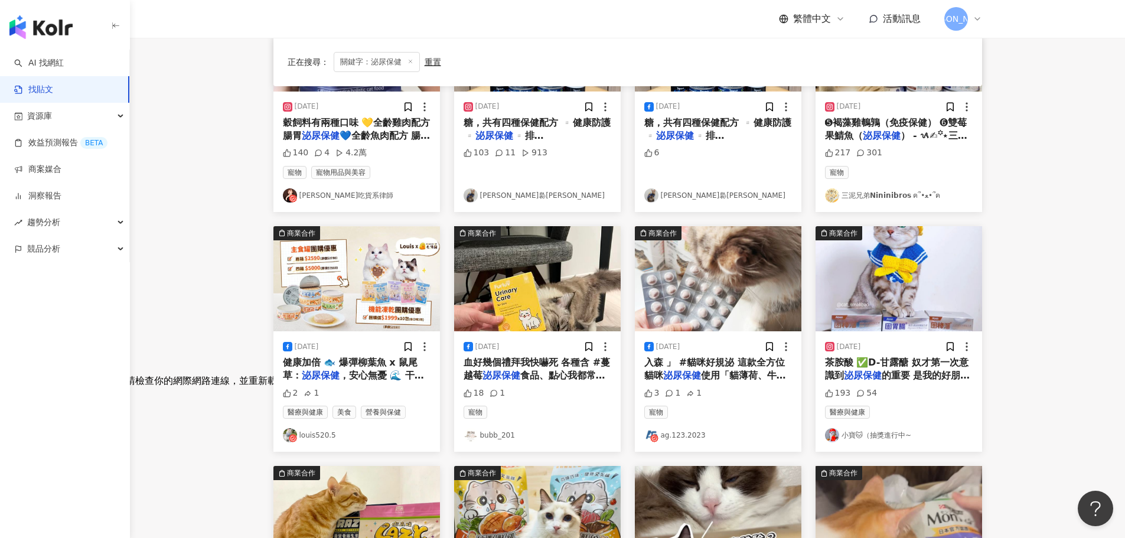
scroll to position [184, 0]
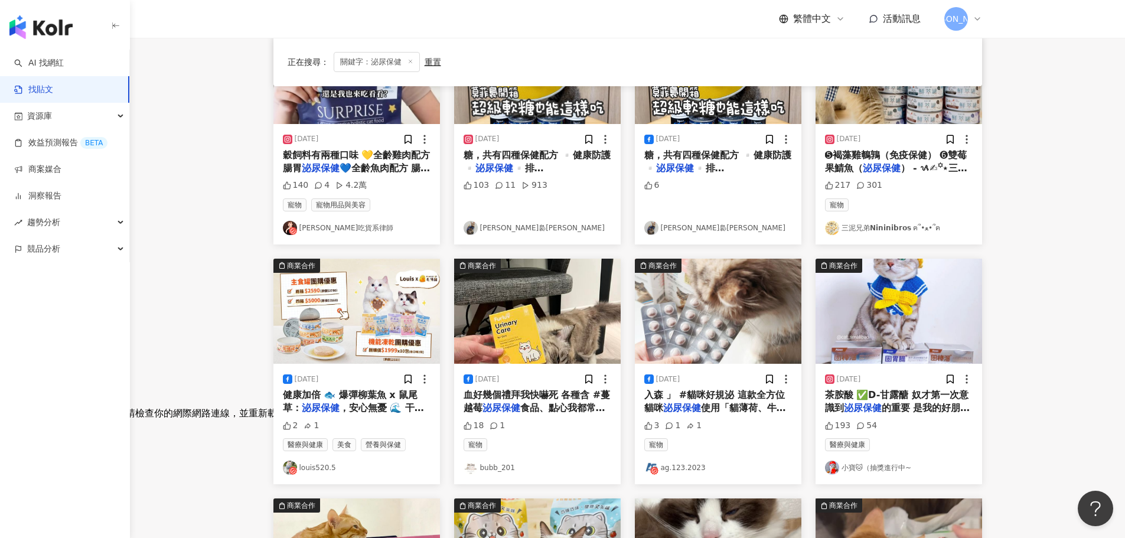
click at [910, 333] on img "button" at bounding box center [899, 311] width 167 height 105
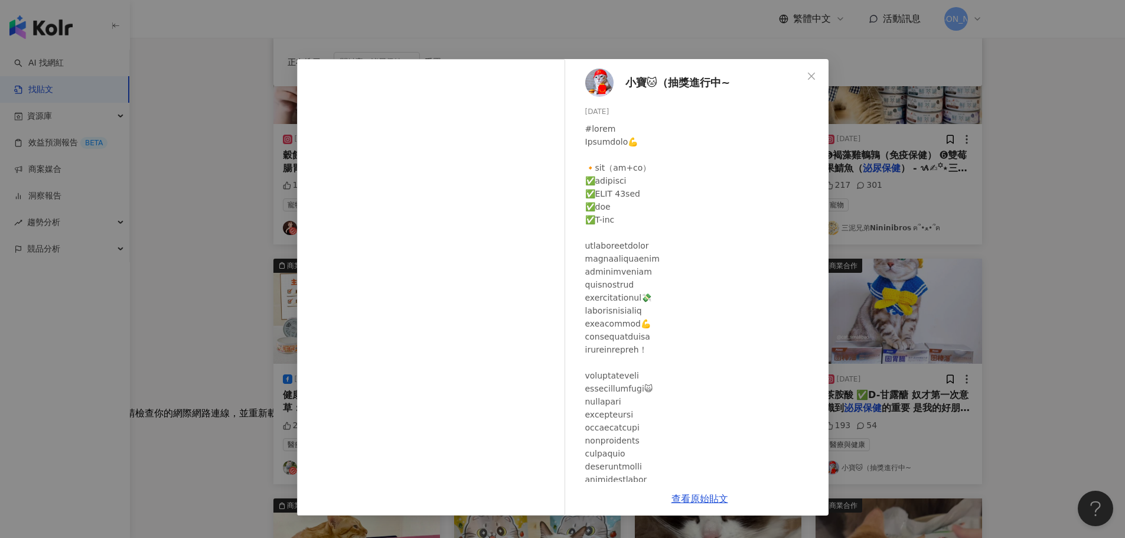
click at [1010, 276] on div "小寶🐱（抽獎進行中~ 2024/4/17 193 54 查看原始貼文" at bounding box center [562, 269] width 1125 height 538
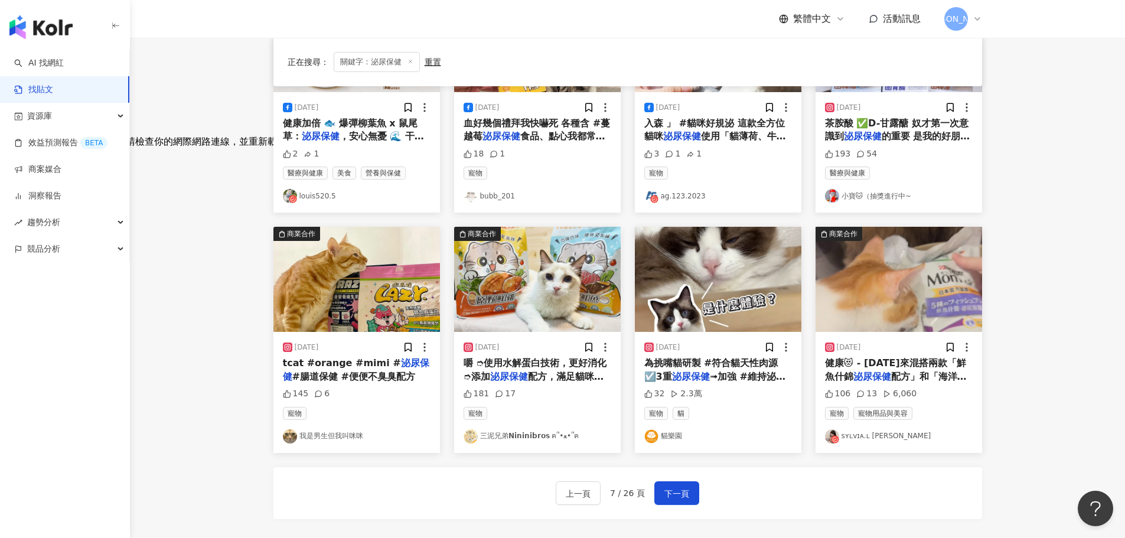
scroll to position [598, 0]
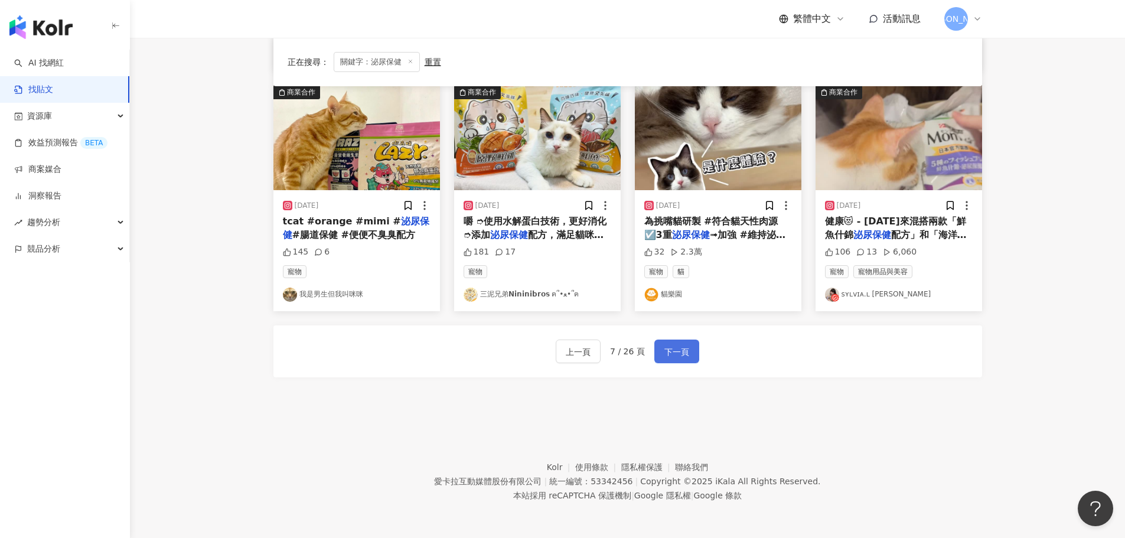
click at [673, 351] on span "下一頁" at bounding box center [677, 352] width 25 height 14
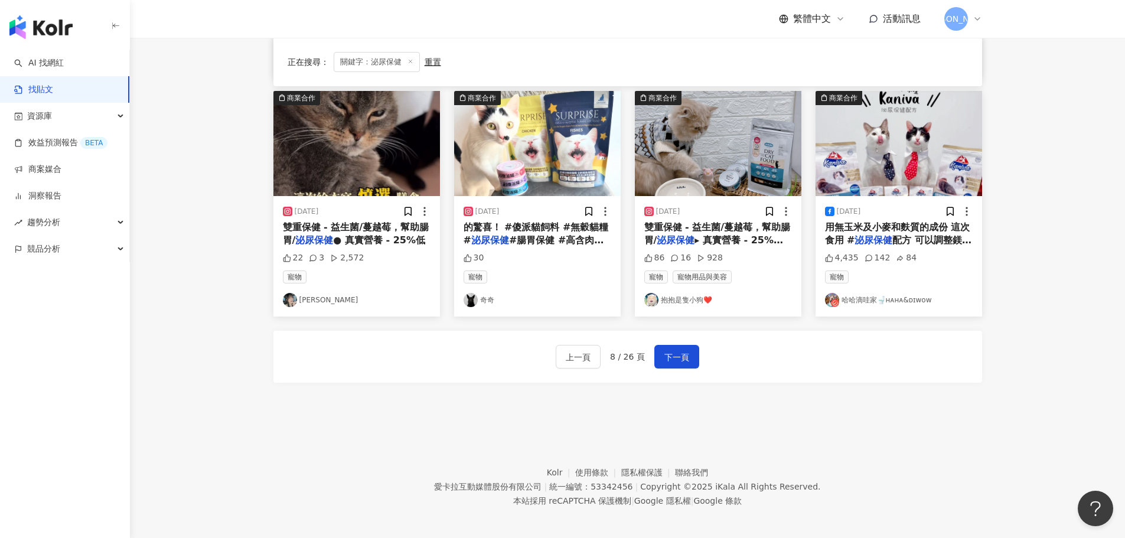
click at [738, 236] on span "▸ 真實營養 - 25%低碳" at bounding box center [713, 247] width 139 height 24
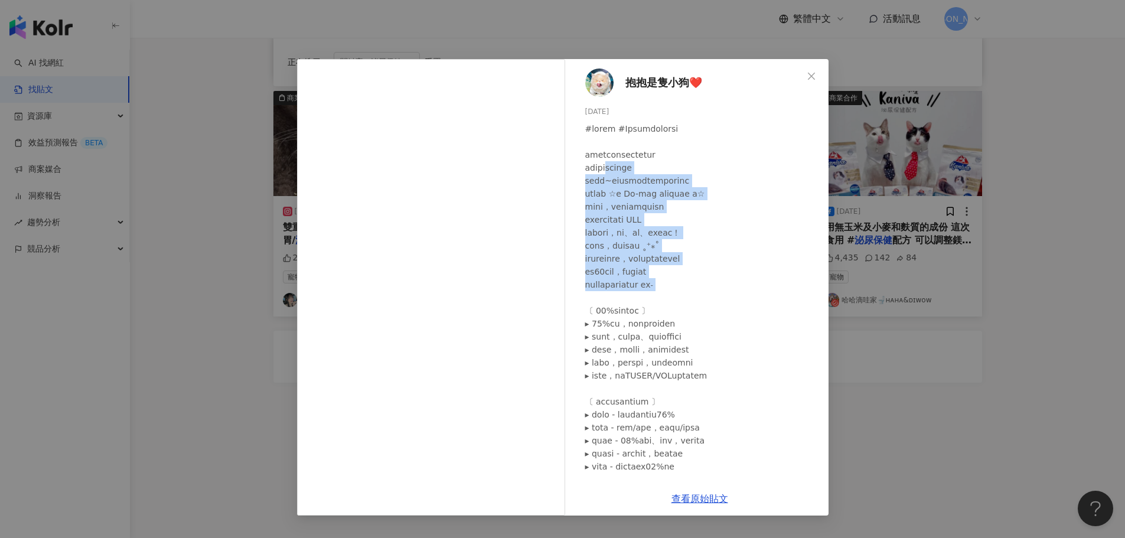
drag, startPoint x: 627, startPoint y: 165, endPoint x: 732, endPoint y: 300, distance: 170.9
click at [732, 300] on div at bounding box center [702, 349] width 234 height 455
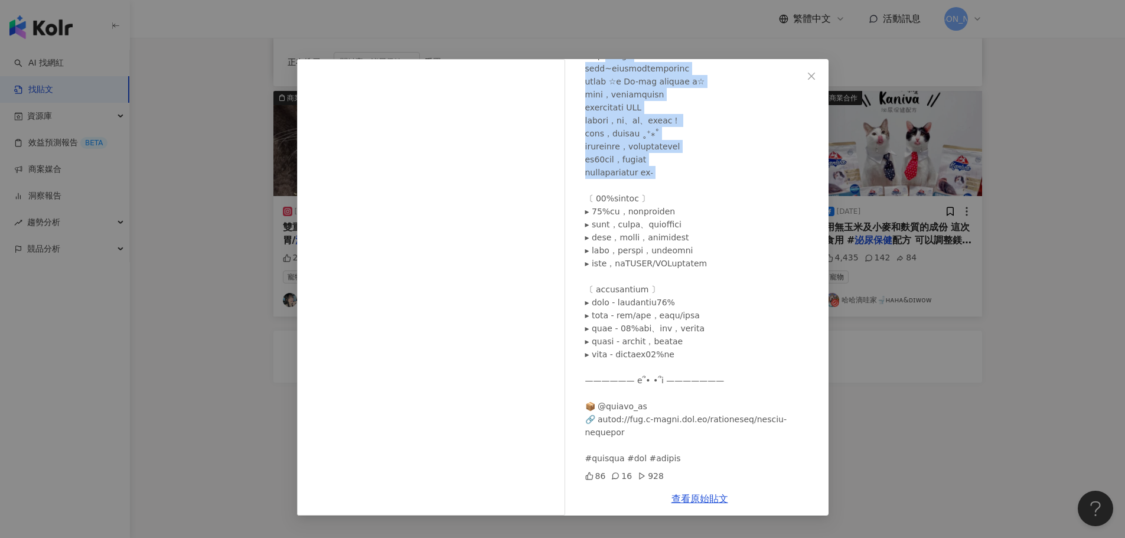
scroll to position [113, 0]
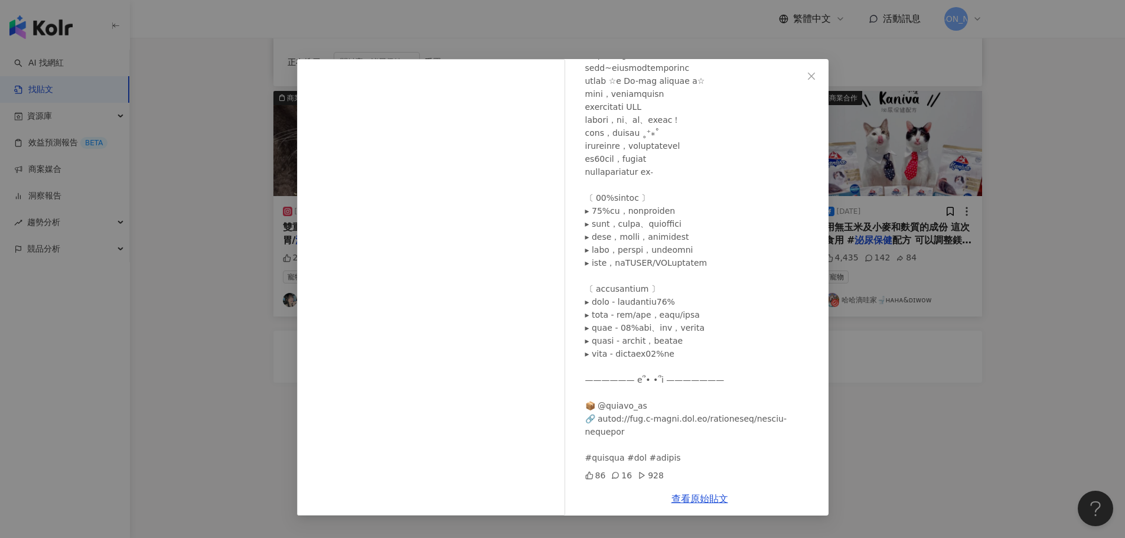
click at [1023, 385] on div "抱抱是隻小狗❤️ 2024/5/14 86 16 928 查看原始貼文" at bounding box center [562, 269] width 1125 height 538
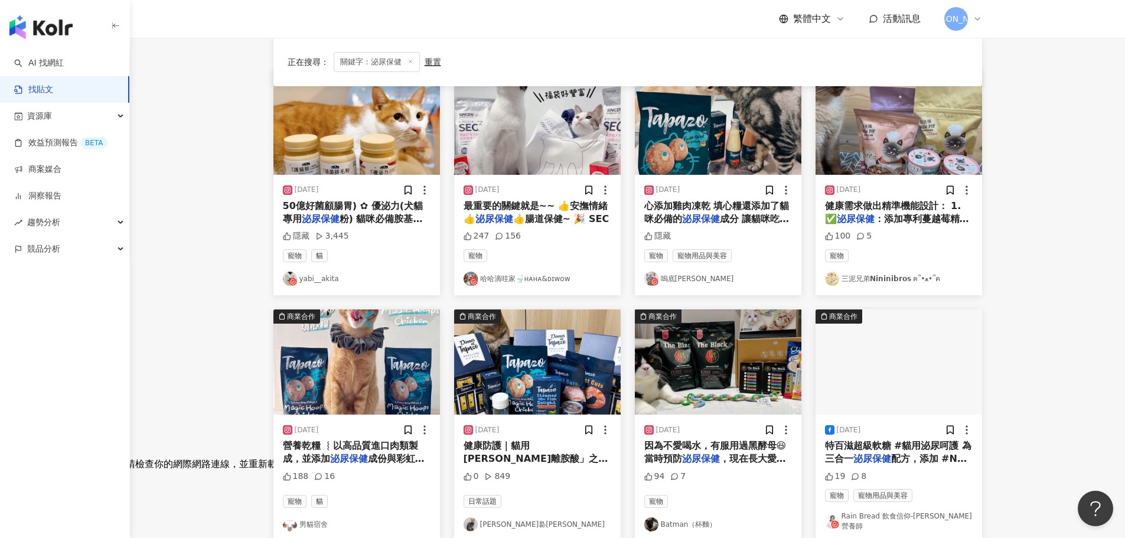
scroll to position [66, 0]
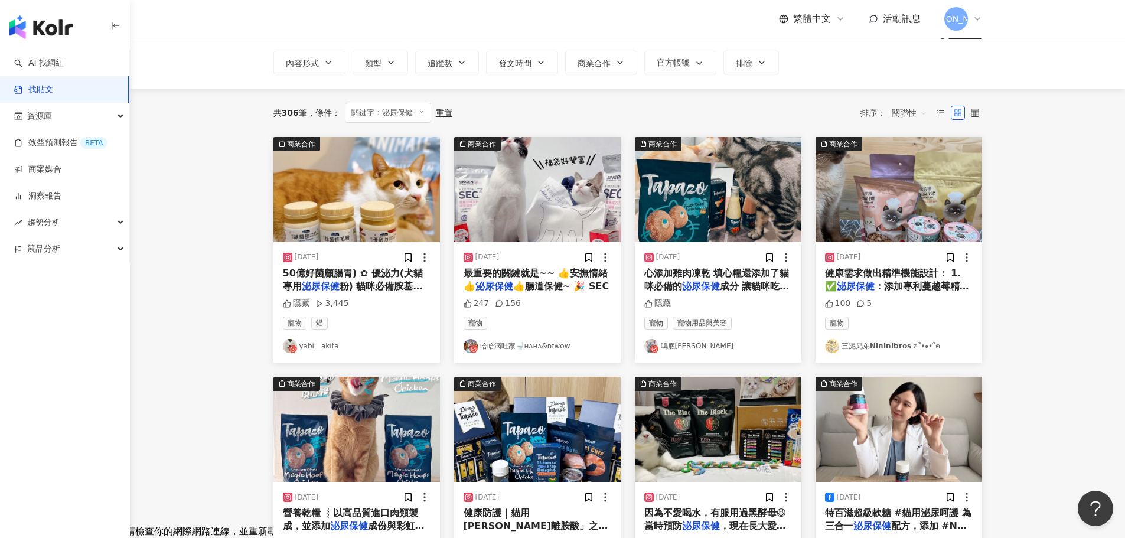
click at [403, 285] on span "粉) 貓咪必備胺基酸就不多介" at bounding box center [353, 293] width 140 height 24
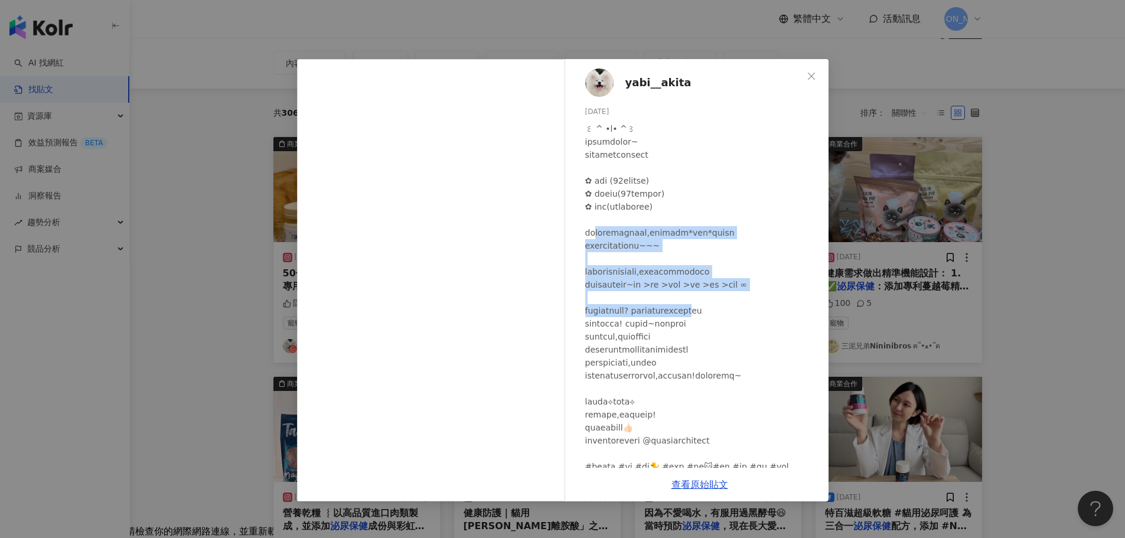
drag, startPoint x: 604, startPoint y: 230, endPoint x: 790, endPoint y: 353, distance: 223.0
click at [790, 353] on div at bounding box center [702, 304] width 234 height 364
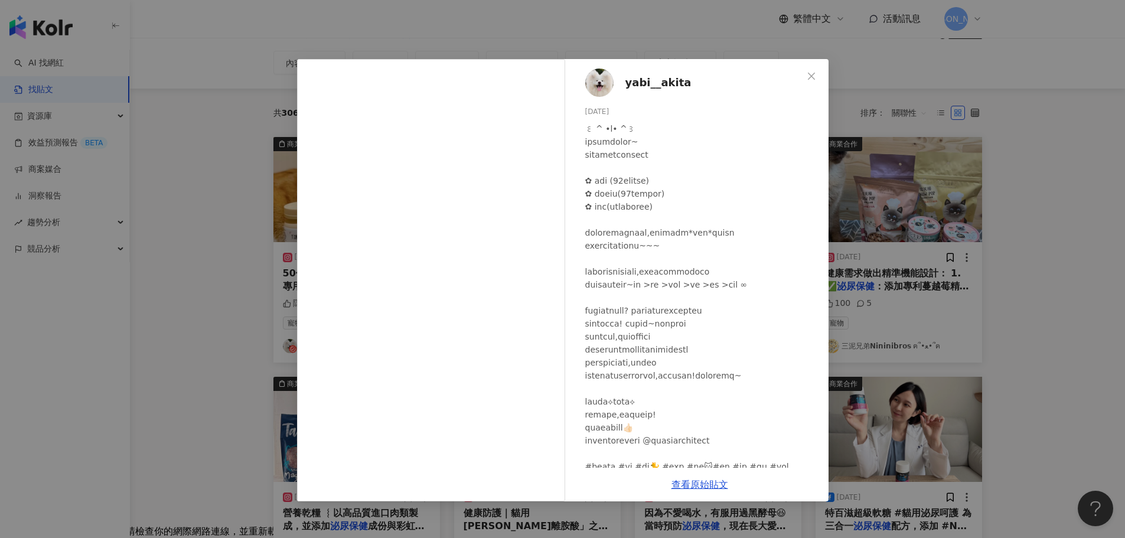
click at [790, 369] on div at bounding box center [702, 304] width 234 height 364
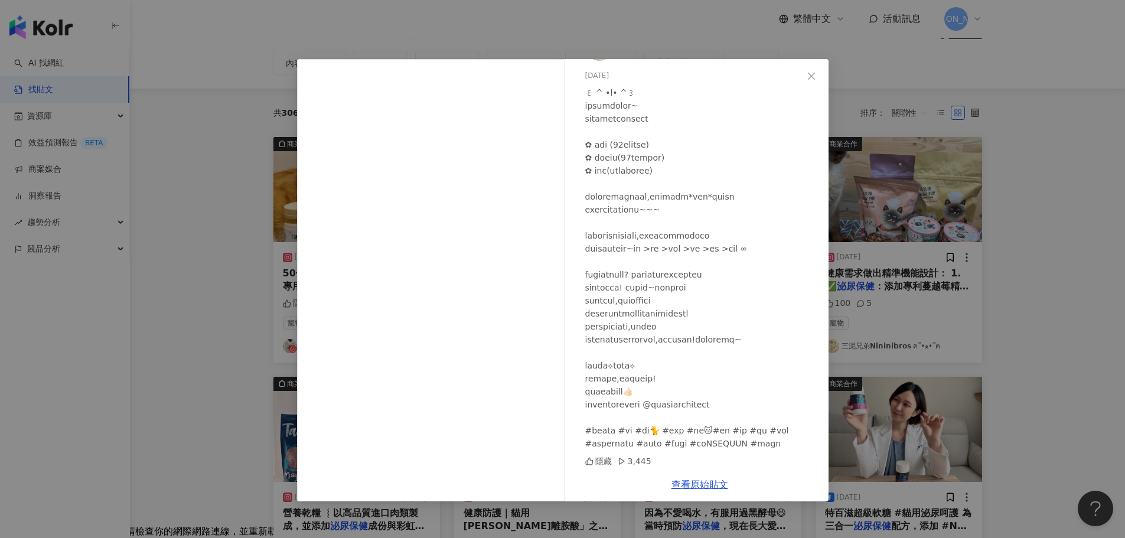
scroll to position [101, 0]
click at [991, 294] on div "yabi__akita 2024/1/12 隱藏 3,445 查看原始貼文" at bounding box center [562, 269] width 1125 height 538
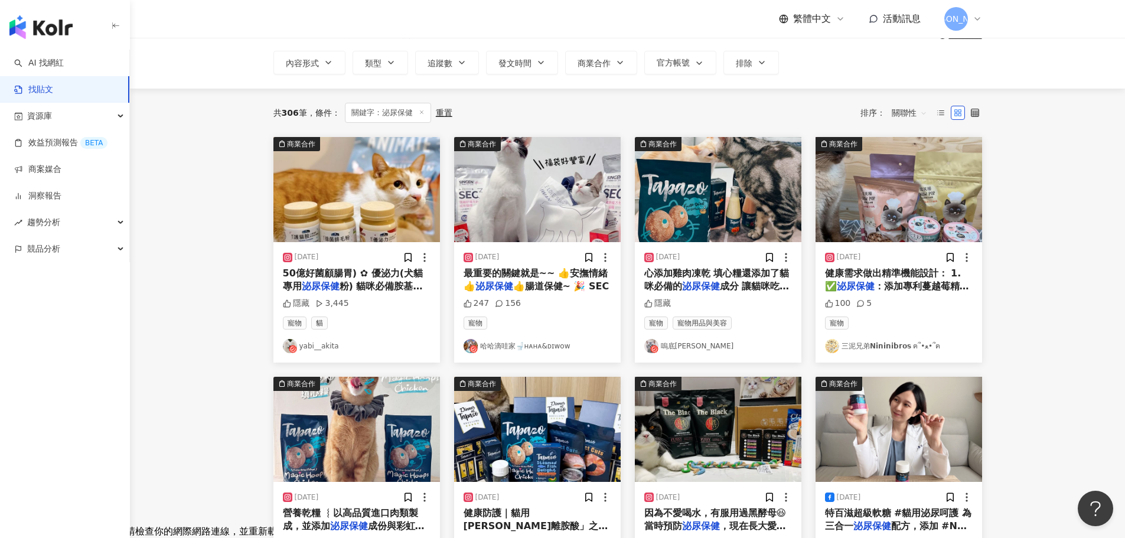
click at [952, 287] on span "：添加專利蔓越莓精華與" at bounding box center [897, 293] width 144 height 24
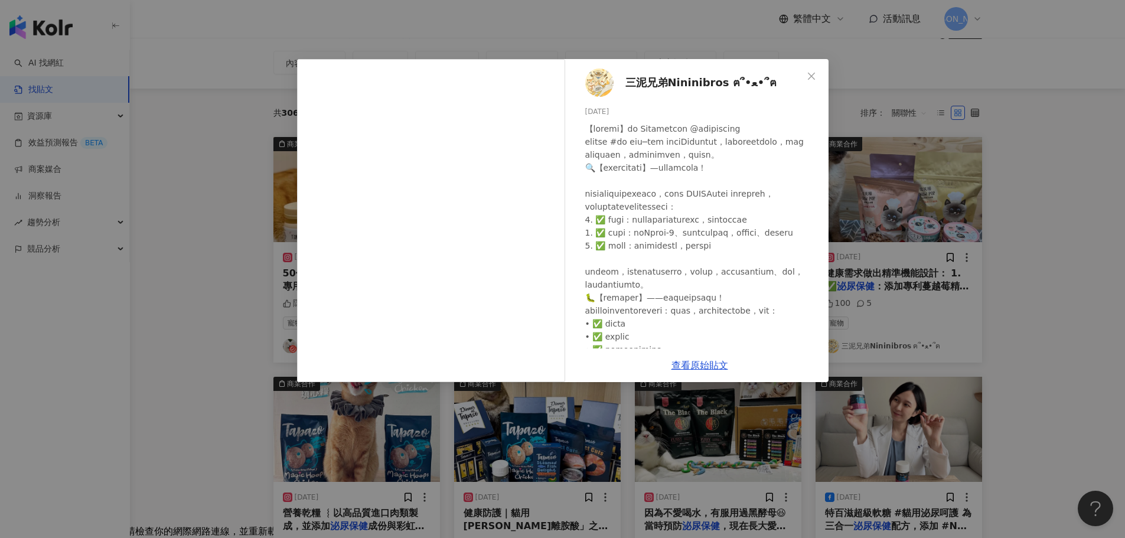
click at [1063, 287] on div "三泥兄弟𝗡𝗶𝗻𝗶𝗻𝗶𝗯𝗿𝗼𝘀 ฅ՞•ﻌ•՞ฅ 2025/6/8 100 5 查看原始貼文" at bounding box center [562, 269] width 1125 height 538
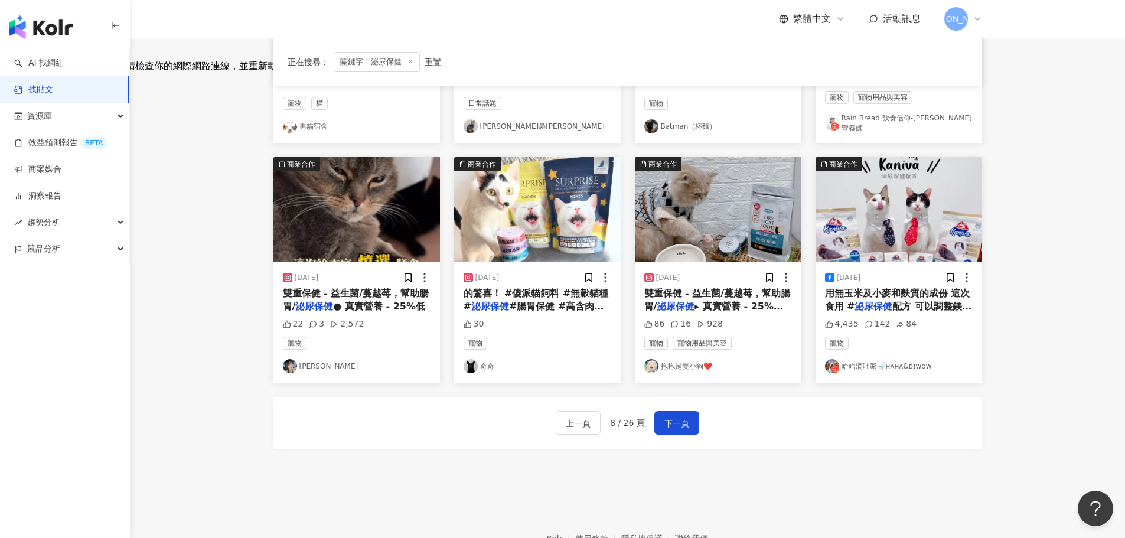
scroll to position [539, 0]
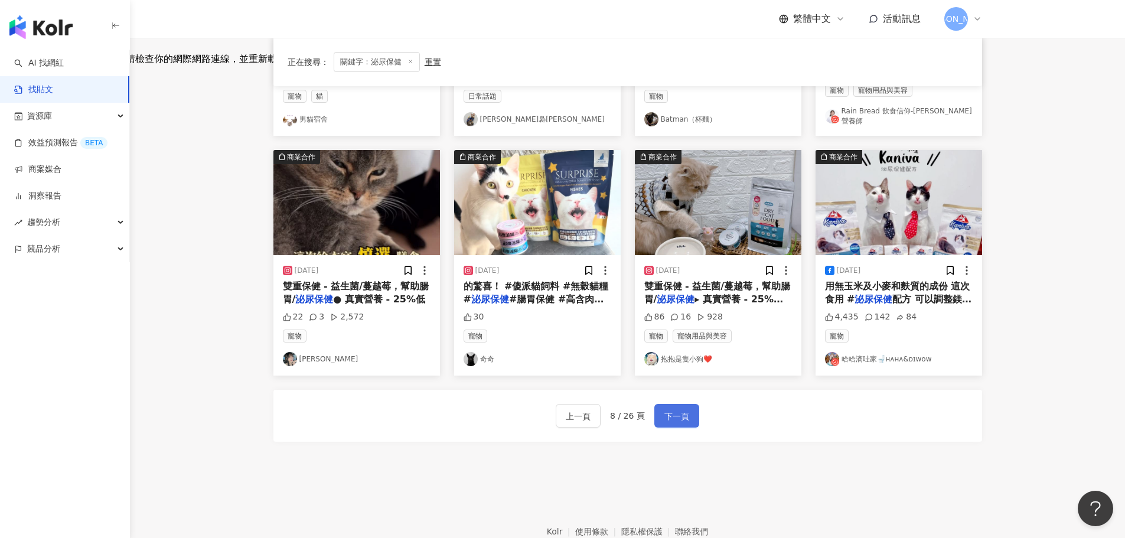
click at [690, 405] on button "下一頁" at bounding box center [677, 416] width 45 height 24
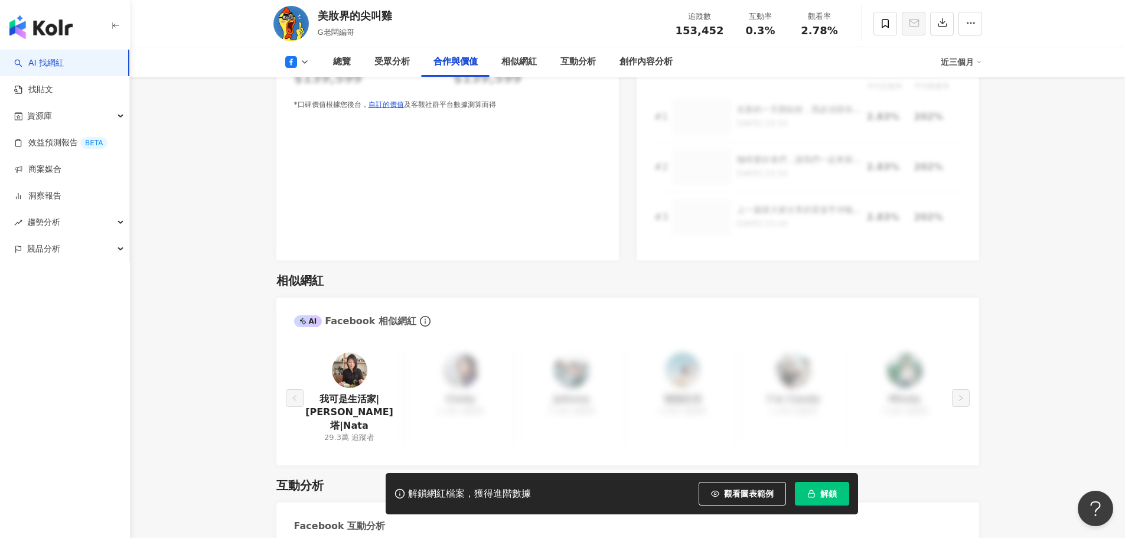
scroll to position [1536, 0]
